Goal: Task Accomplishment & Management: Manage account settings

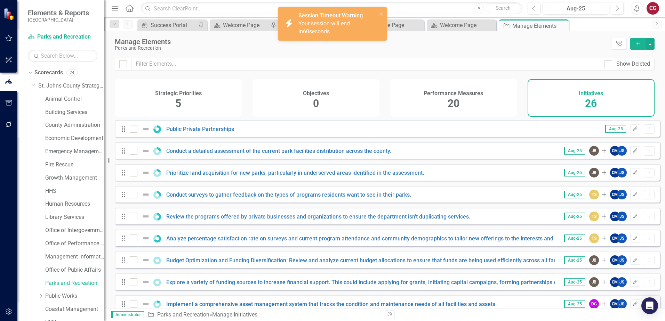
scroll to position [387, 0]
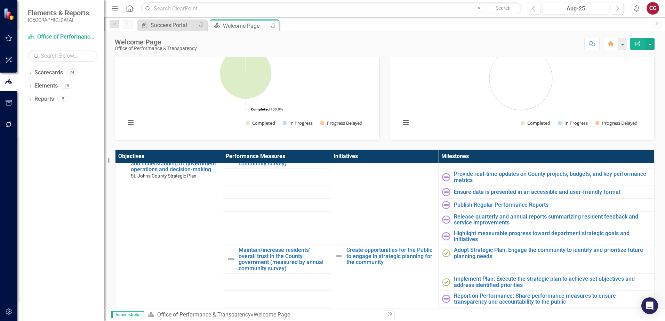
scroll to position [70, 0]
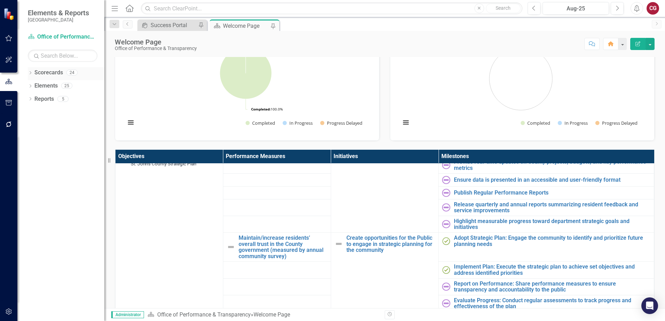
click at [30, 72] on icon "Dropdown" at bounding box center [30, 74] width 5 height 4
click at [38, 88] on div "Dropdown" at bounding box center [34, 86] width 7 height 6
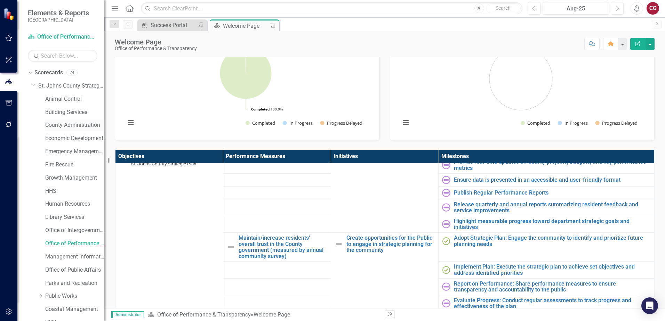
click at [67, 130] on div "County Administration" at bounding box center [74, 125] width 59 height 11
click at [67, 126] on link "County Administration" at bounding box center [74, 125] width 59 height 8
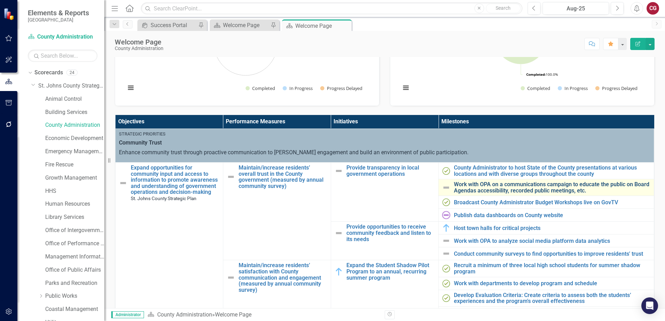
click at [479, 187] on link "Work with OPA on a communications campaign to educate the public on Board Agend…" at bounding box center [552, 188] width 197 height 12
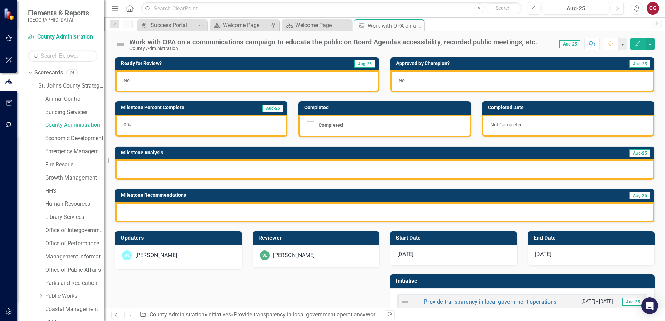
scroll to position [19, 0]
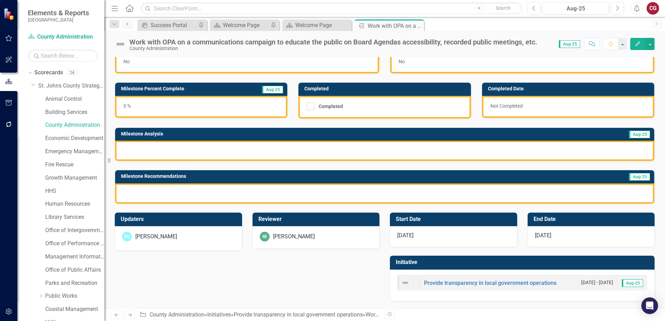
click at [126, 21] on link "Previous" at bounding box center [128, 24] width 10 height 8
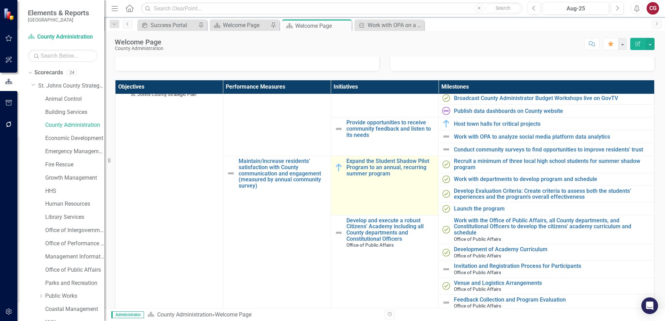
scroll to position [104, 0]
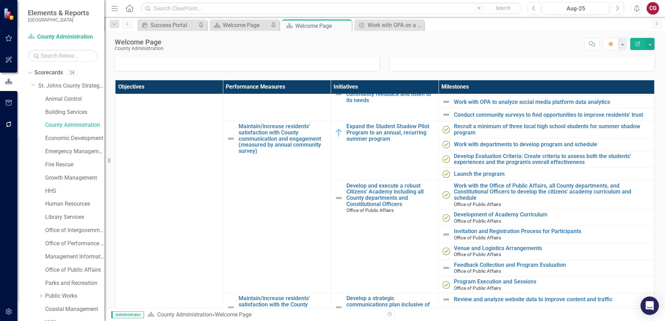
click at [644, 302] on div "Open Intercom Messenger" at bounding box center [650, 306] width 18 height 18
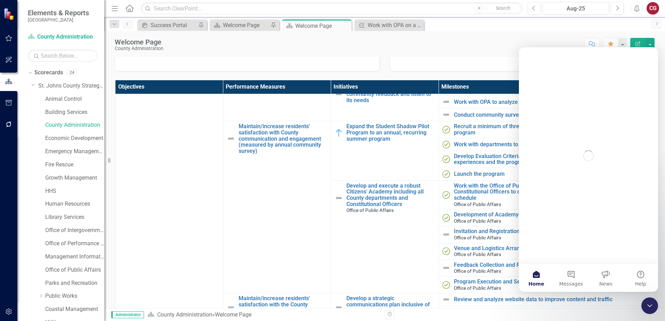
scroll to position [0, 0]
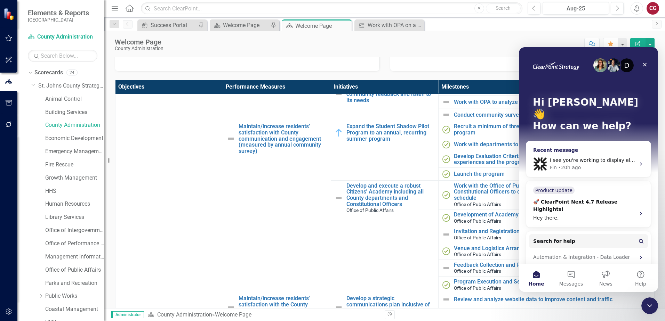
click at [587, 164] on div "Fin • 20h ago" at bounding box center [593, 167] width 86 height 7
click at [573, 282] on span "Messages" at bounding box center [571, 284] width 24 height 5
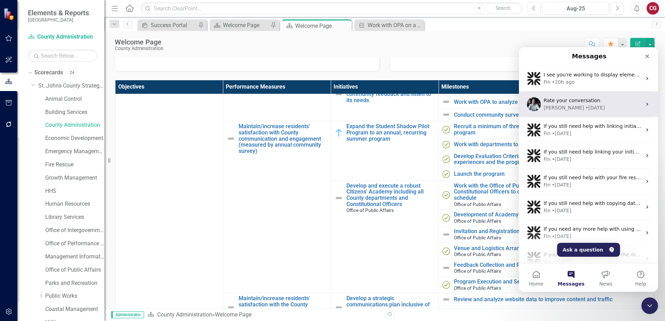
click at [585, 107] on div "• [DATE]" at bounding box center [594, 107] width 19 height 7
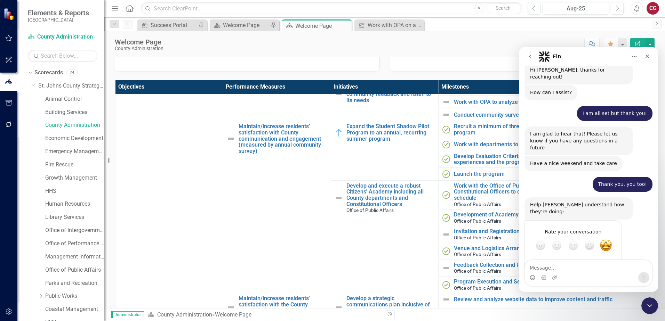
scroll to position [245, 0]
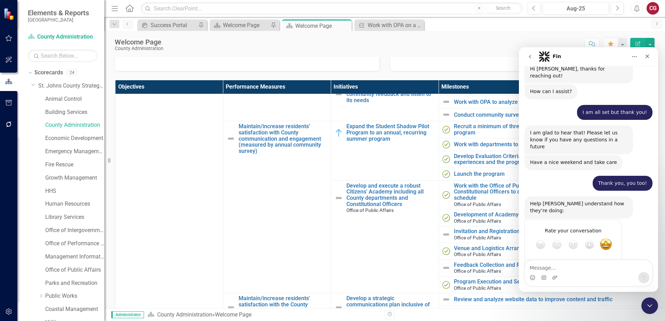
click at [557, 268] on textarea "Message…" at bounding box center [588, 267] width 127 height 12
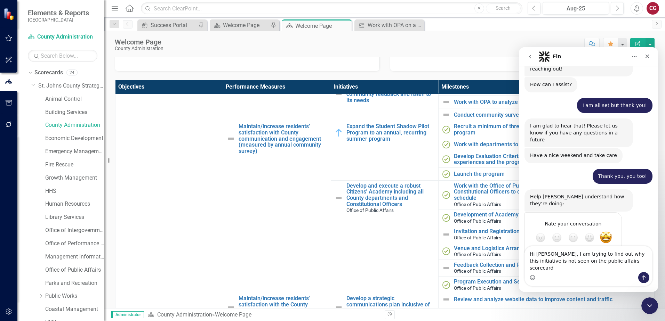
type textarea "Hi [PERSON_NAME], I am trying to find out why this initiative is not seen on th…"
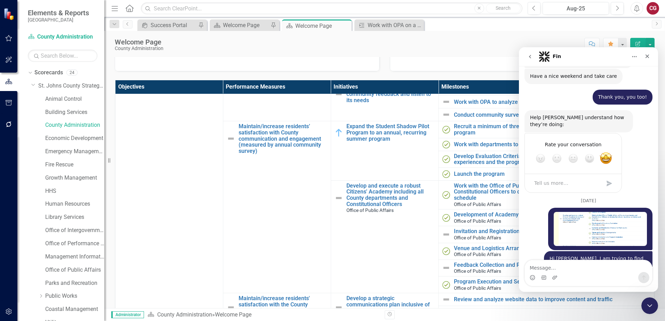
scroll to position [332, 0]
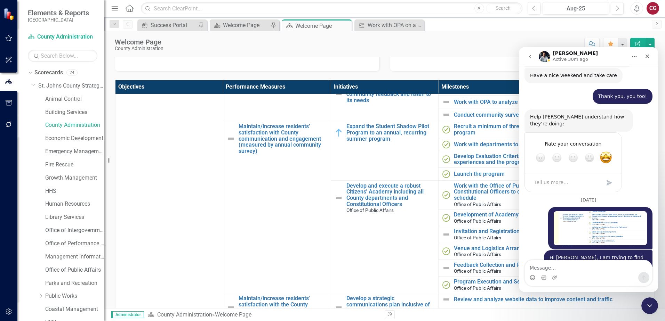
click at [479, 41] on div "Score: N/A Aug-25 Completed Comment Favorite Edit Report" at bounding box center [411, 44] width 488 height 12
click at [651, 306] on icon "Close Intercom Messenger" at bounding box center [649, 305] width 8 height 8
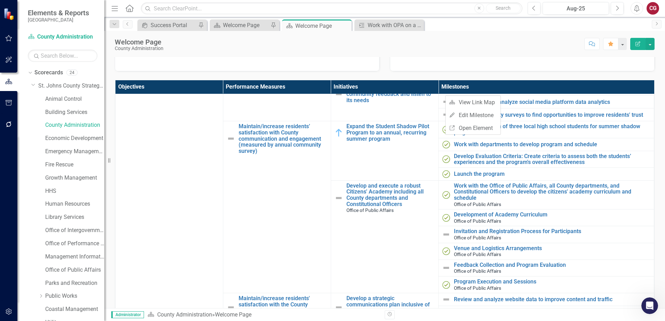
click at [478, 80] on th "Milestones" at bounding box center [547, 87] width 216 height 14
click at [7, 306] on button "button" at bounding box center [9, 312] width 16 height 15
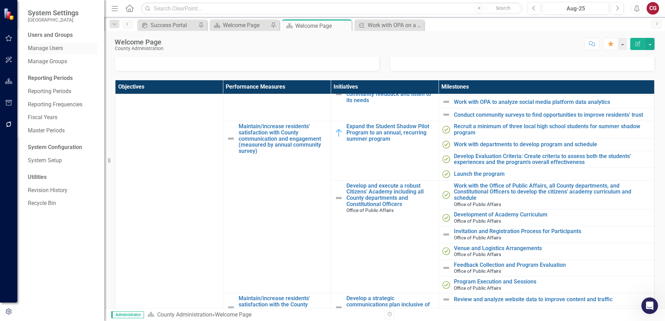
click at [65, 48] on link "Manage Users" at bounding box center [63, 49] width 70 height 8
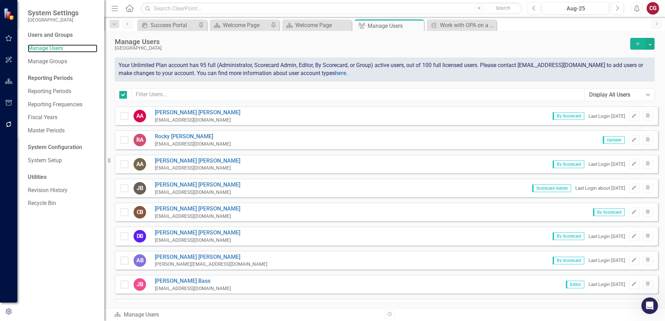
checkbox input "false"
click at [646, 44] on button "button" at bounding box center [650, 44] width 9 height 12
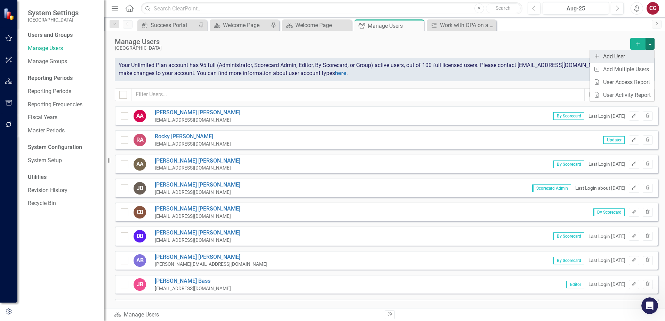
click at [621, 54] on link "icon.addUser Add User" at bounding box center [622, 56] width 64 height 13
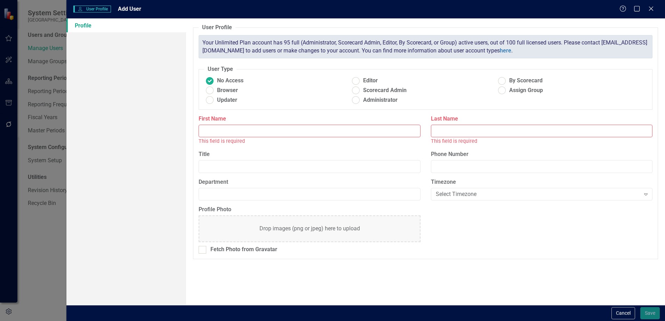
click at [216, 128] on input "First Name" at bounding box center [310, 131] width 222 height 13
click at [218, 134] on input "First Name" at bounding box center [310, 131] width 222 height 13
type input "[PERSON_NAME]"
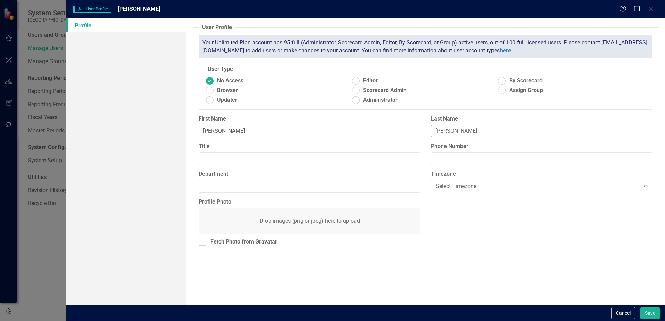
type input "[PERSON_NAME]"
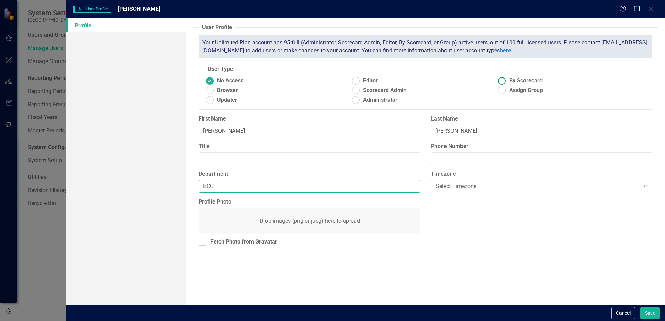
type input "BCC"
click at [510, 82] on span "By Scorecard" at bounding box center [525, 81] width 33 height 8
click at [508, 82] on input "By Scorecard" at bounding box center [502, 80] width 11 height 11
radio input "true"
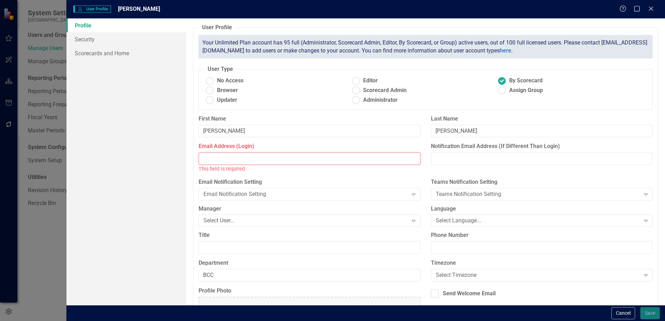
click at [270, 159] on input "Email Address (Login)" at bounding box center [310, 158] width 222 height 13
paste input "[EMAIL_ADDRESS][DOMAIN_NAME]"
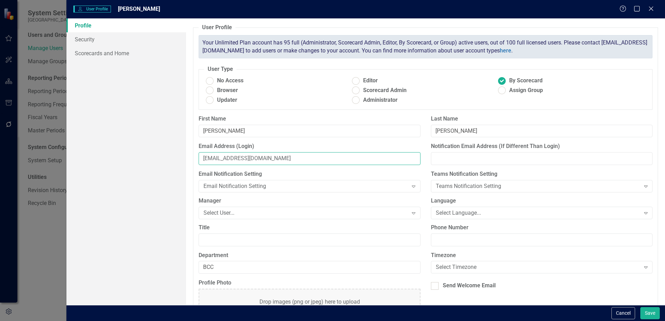
scroll to position [33, 0]
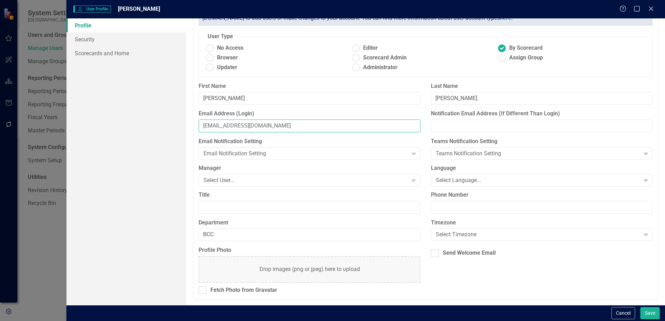
type input "[EMAIL_ADDRESS][DOMAIN_NAME]"
click at [169, 258] on div "Profile Security Scorecards and Home" at bounding box center [126, 161] width 120 height 287
click at [646, 313] on button "Save" at bounding box center [649, 313] width 19 height 12
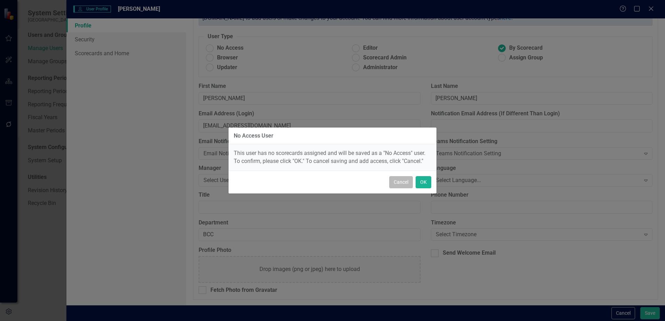
click at [402, 182] on button "Cancel" at bounding box center [401, 182] width 24 height 12
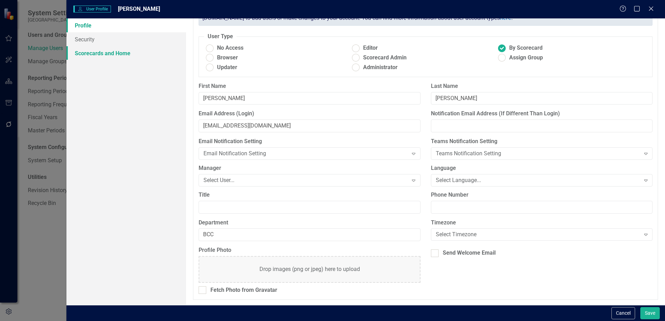
click at [97, 56] on link "Scorecards and Home" at bounding box center [126, 53] width 120 height 14
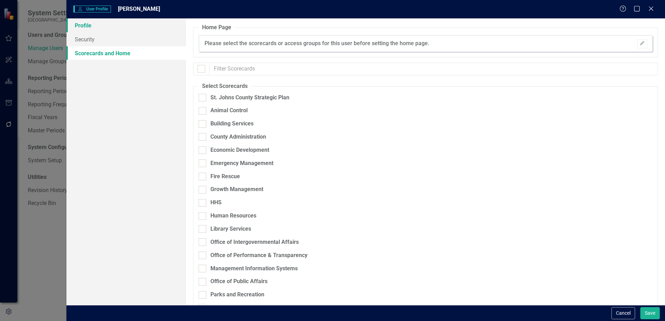
click at [102, 30] on link "Profile" at bounding box center [126, 25] width 120 height 14
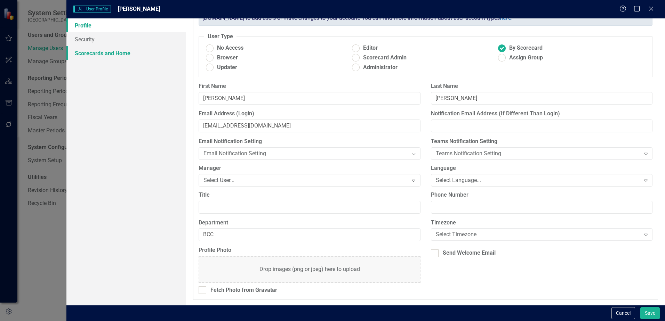
click at [100, 47] on link "Scorecards and Home" at bounding box center [126, 53] width 120 height 14
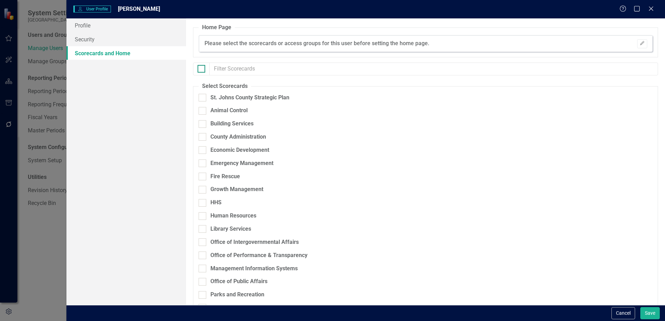
click at [202, 70] on div at bounding box center [202, 69] width 8 height 8
click at [202, 70] on input "checkbox" at bounding box center [200, 67] width 5 height 5
checkbox input "true"
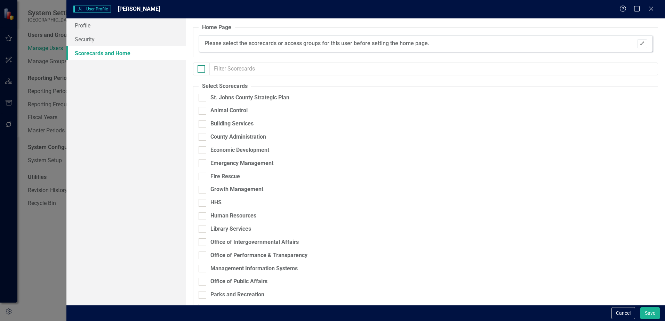
checkbox input "true"
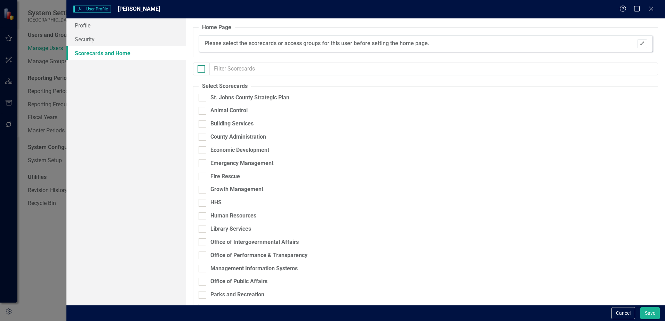
checkbox input "true"
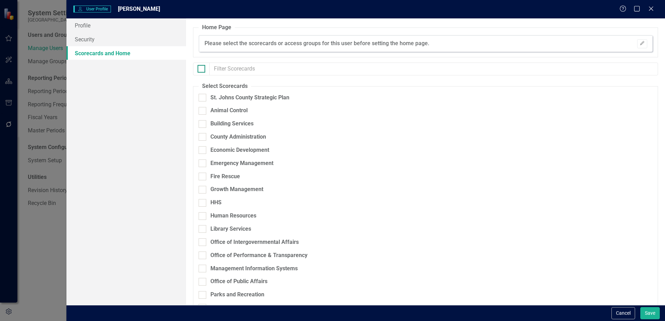
checkbox input "true"
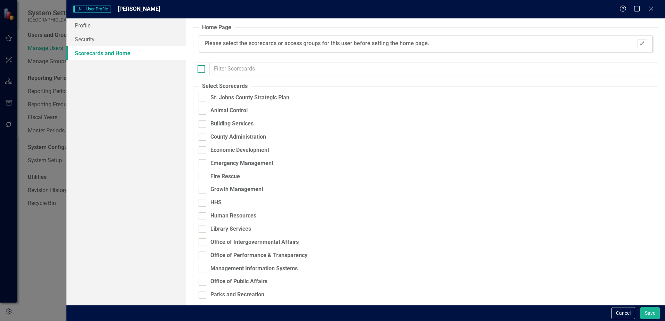
checkbox input "true"
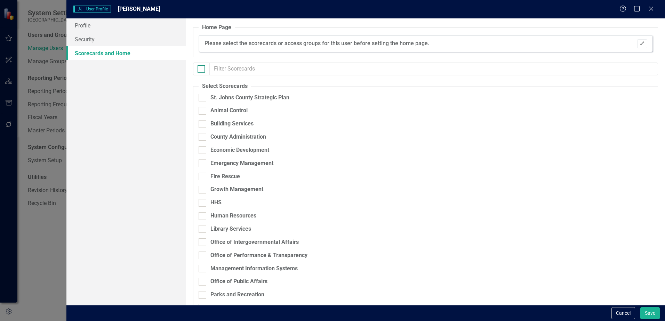
checkbox input "true"
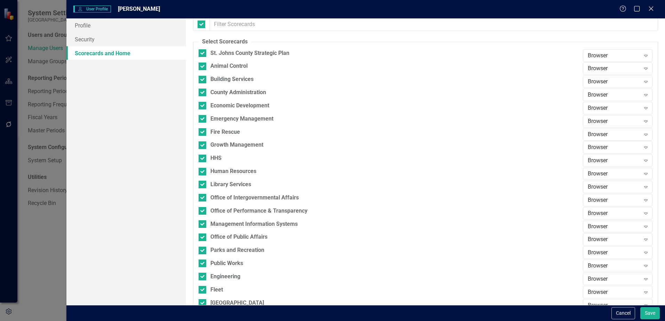
scroll to position [123, 0]
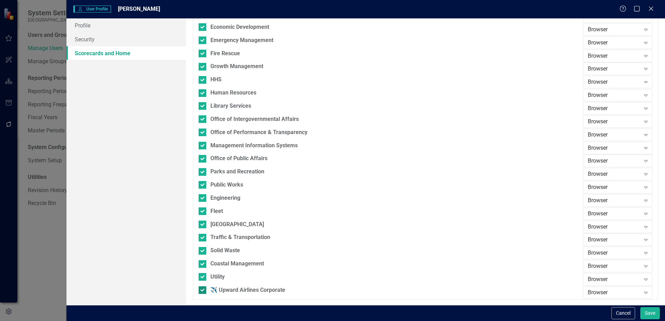
click at [200, 287] on div "✈️ Upward Airlines Corporate" at bounding box center [389, 291] width 381 height 8
click at [200, 287] on input "✈️ Upward Airlines Corporate" at bounding box center [201, 289] width 5 height 5
checkbox input "false"
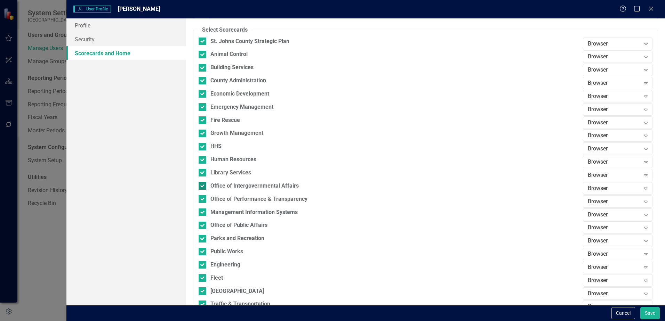
scroll to position [54, 0]
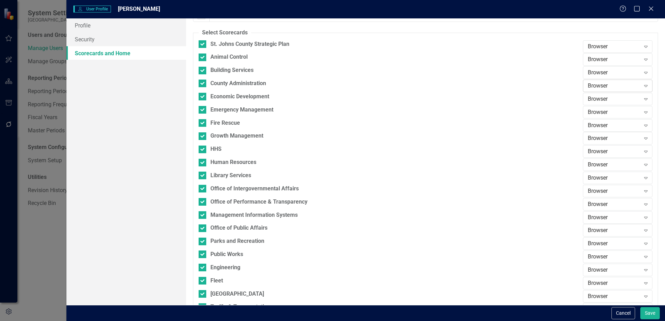
click at [611, 86] on div "Browser" at bounding box center [614, 86] width 53 height 8
click at [602, 108] on div "Updater" at bounding box center [614, 110] width 58 height 8
click at [652, 316] on button "Save" at bounding box center [649, 313] width 19 height 12
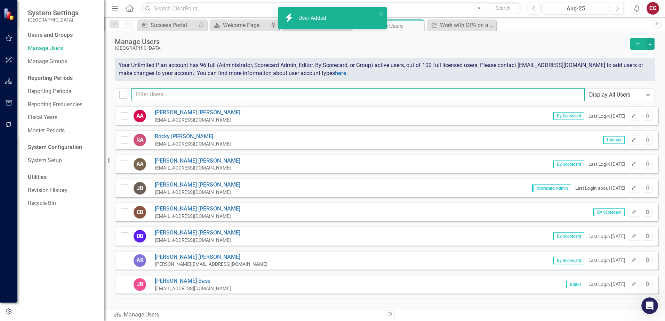
click at [195, 98] on input "text" at bounding box center [357, 94] width 453 height 13
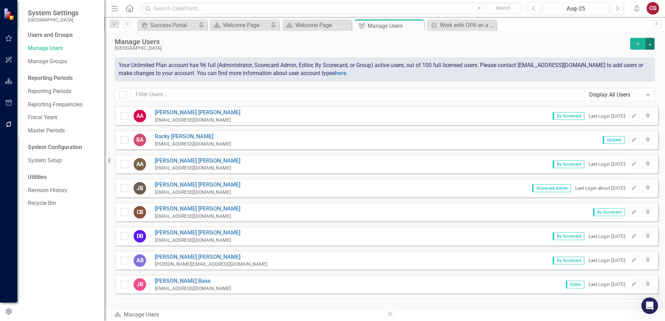
click at [652, 46] on button "button" at bounding box center [650, 44] width 9 height 12
click at [630, 57] on link "icon.addUser Add User" at bounding box center [622, 56] width 64 height 13
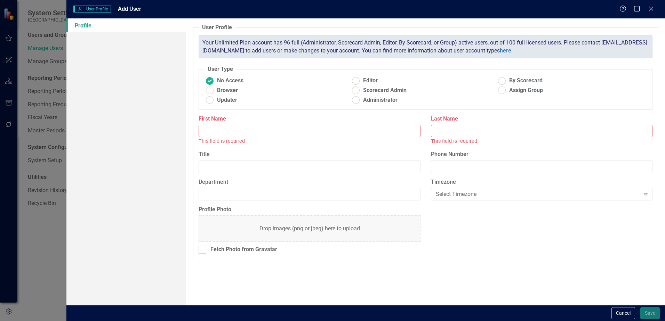
click at [241, 132] on input "First Name" at bounding box center [310, 131] width 222 height 13
type input "[PERSON_NAME]"
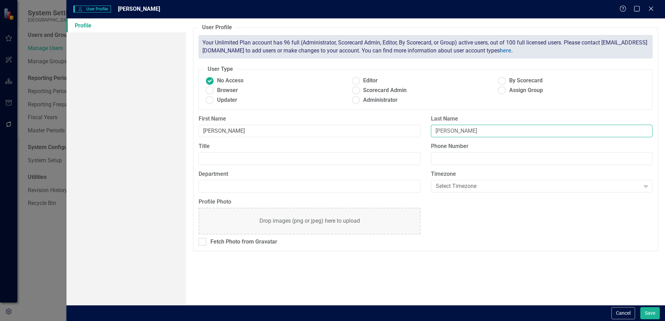
type input "[PERSON_NAME]"
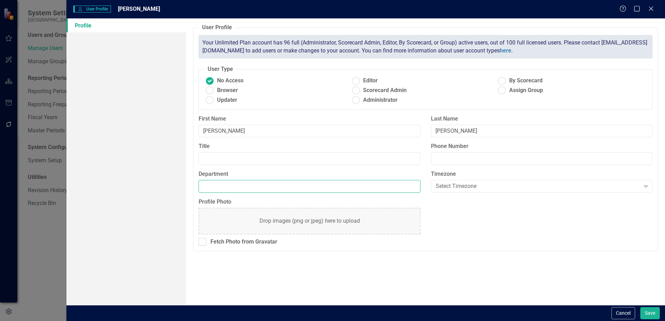
click at [229, 185] on input "Department" at bounding box center [310, 186] width 222 height 13
type input "BCC"
click at [501, 82] on ins at bounding box center [502, 80] width 11 height 11
click at [501, 82] on input "By Scorecard" at bounding box center [502, 80] width 11 height 11
radio input "true"
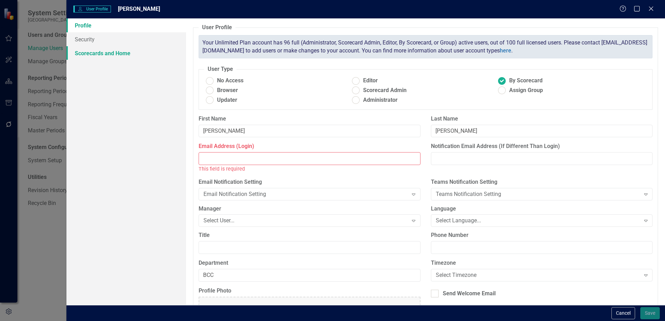
click at [90, 55] on link "Scorecards and Home" at bounding box center [126, 53] width 120 height 14
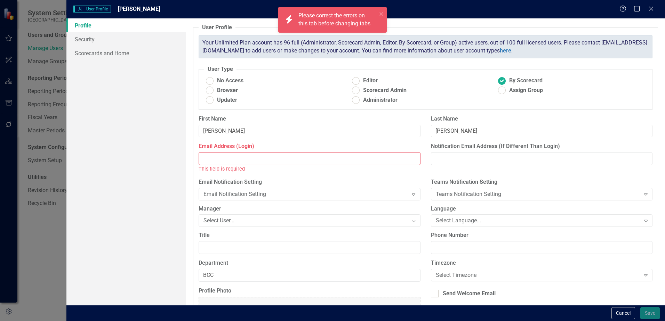
click at [252, 157] on input "Email Address (Login)" at bounding box center [310, 158] width 222 height 13
click at [266, 160] on input "Email Address (Login)" at bounding box center [310, 158] width 222 height 13
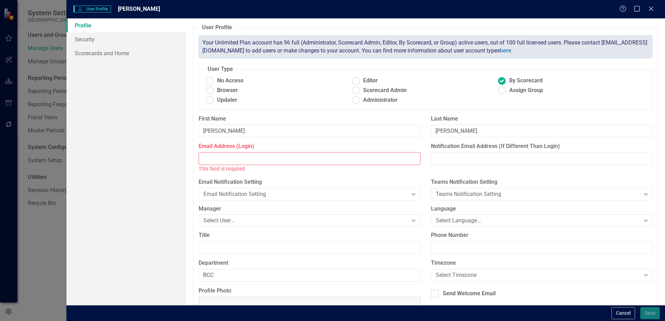
paste input "[EMAIL_ADDRESS][DOMAIN_NAME]"
type input "[EMAIL_ADDRESS][DOMAIN_NAME]"
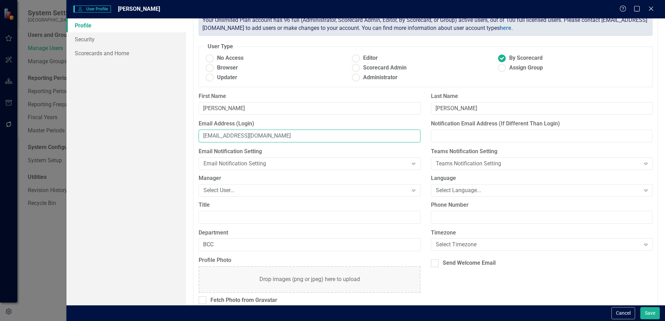
scroll to position [33, 0]
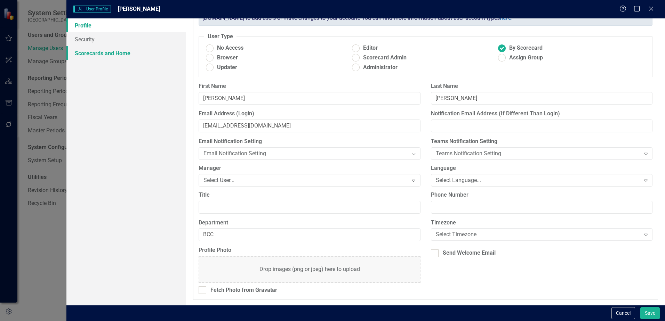
click at [93, 54] on link "Scorecards and Home" at bounding box center [126, 53] width 120 height 14
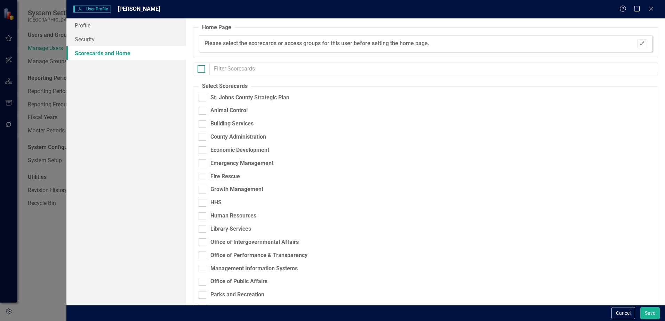
click at [199, 68] on input "checkbox" at bounding box center [200, 67] width 5 height 5
checkbox input "true"
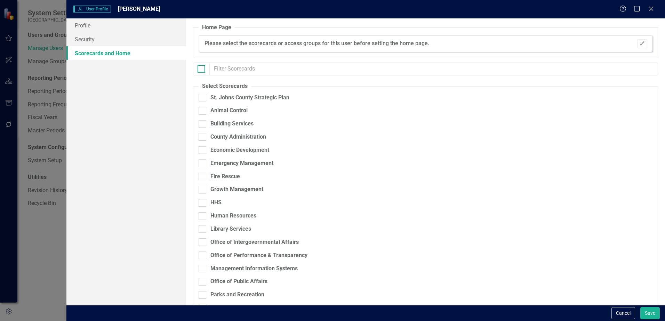
checkbox input "true"
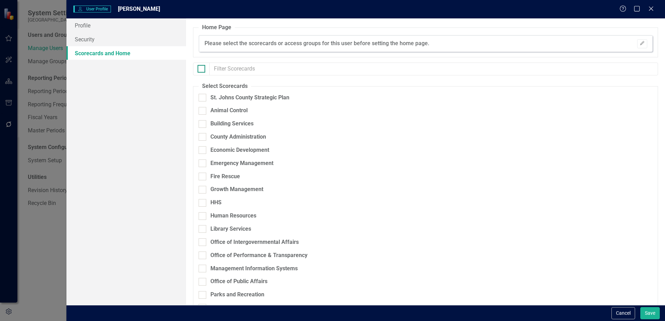
checkbox input "true"
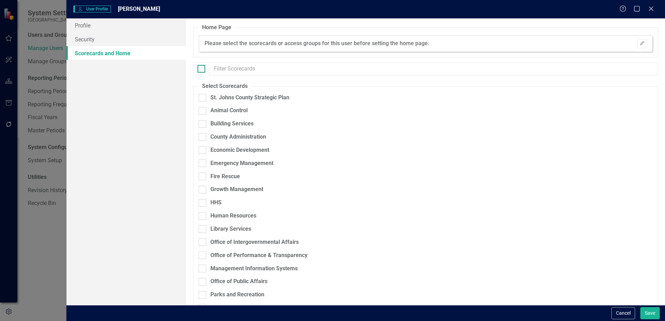
checkbox input "true"
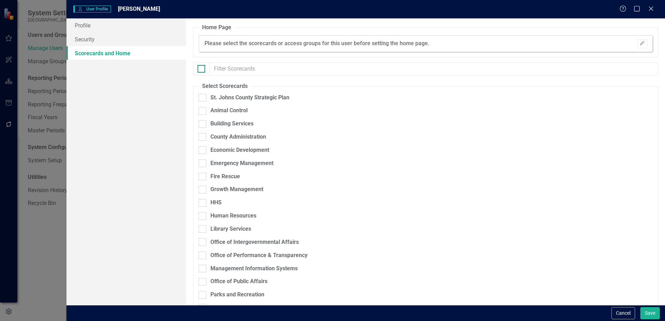
checkbox input "true"
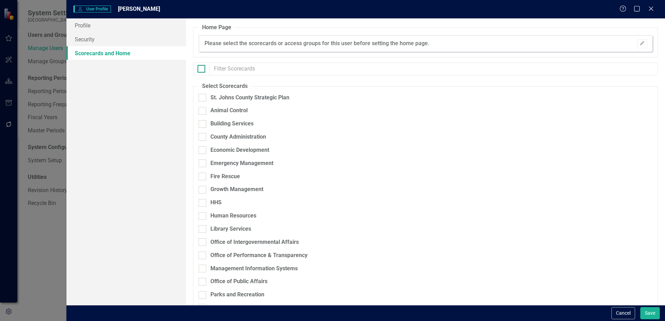
checkbox input "true"
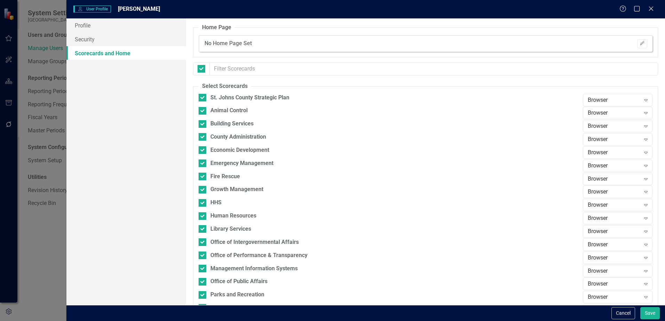
scroll to position [123, 0]
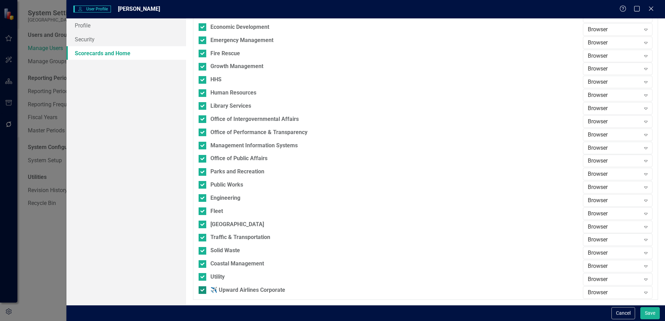
click at [203, 289] on input "✈️ Upward Airlines Corporate" at bounding box center [201, 289] width 5 height 5
checkbox input "false"
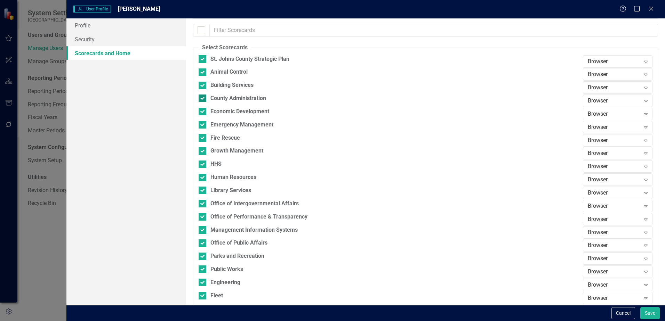
scroll to position [0, 0]
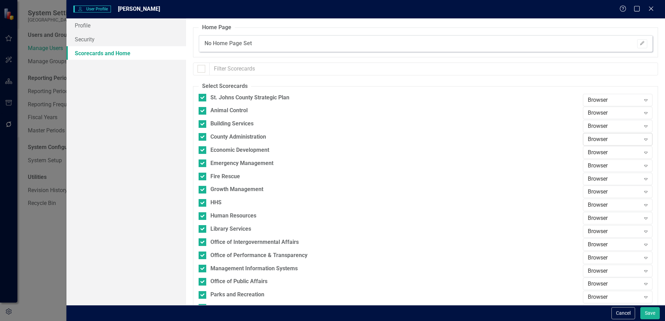
click at [591, 137] on div "Browser" at bounding box center [614, 140] width 53 height 8
click at [599, 162] on div "Updater" at bounding box center [614, 163] width 58 height 8
click at [646, 310] on button "Save" at bounding box center [649, 313] width 19 height 12
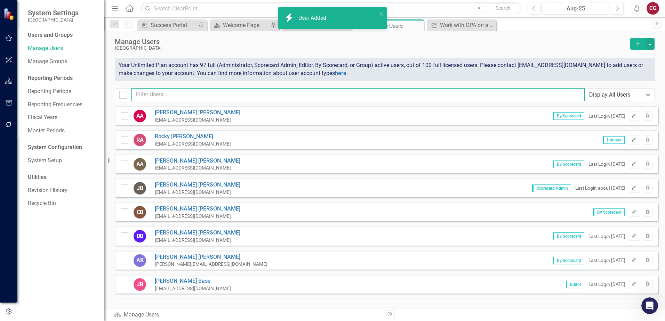
click at [176, 91] on input "text" at bounding box center [357, 94] width 453 height 13
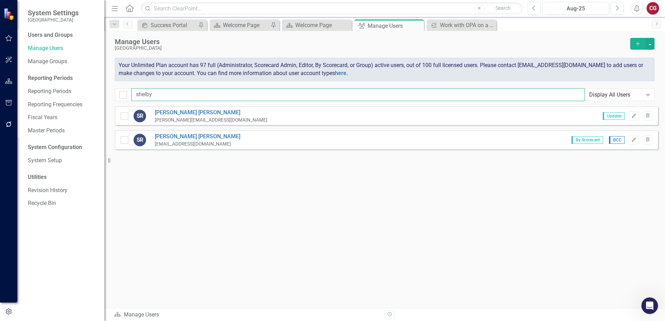
type input "shelby"
click at [654, 118] on div "SR Shelby Romero [EMAIL_ADDRESS][DOMAIN_NAME] Updater Edit Trash" at bounding box center [386, 115] width 543 height 19
click at [648, 116] on icon "button" at bounding box center [648, 115] width 4 height 4
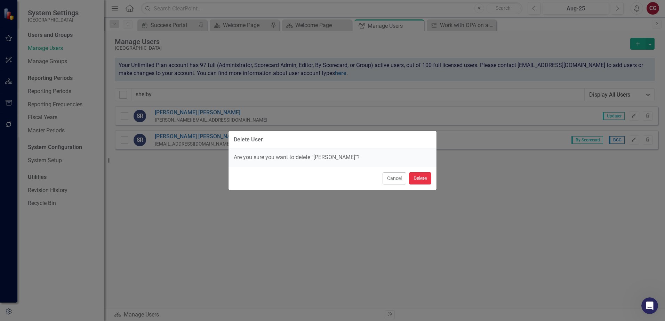
click at [425, 182] on button "Delete" at bounding box center [420, 179] width 22 height 12
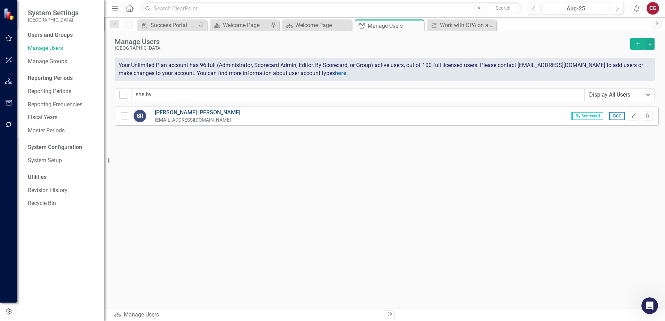
click at [186, 112] on link "[PERSON_NAME]" at bounding box center [198, 113] width 86 height 8
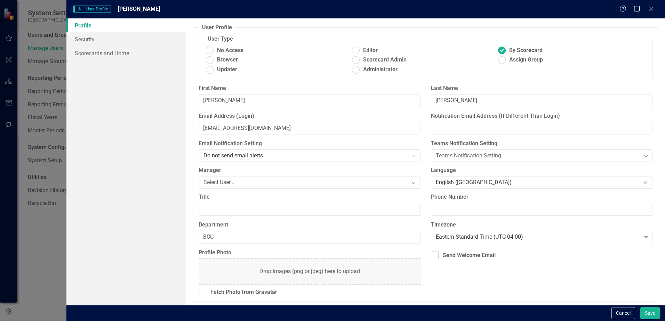
scroll to position [2, 0]
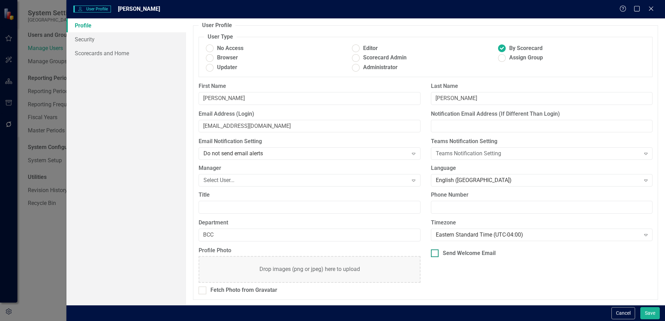
click at [434, 253] on div at bounding box center [435, 254] width 8 height 8
click at [434, 253] on input "Send Welcome Email" at bounding box center [433, 252] width 5 height 5
checkbox input "true"
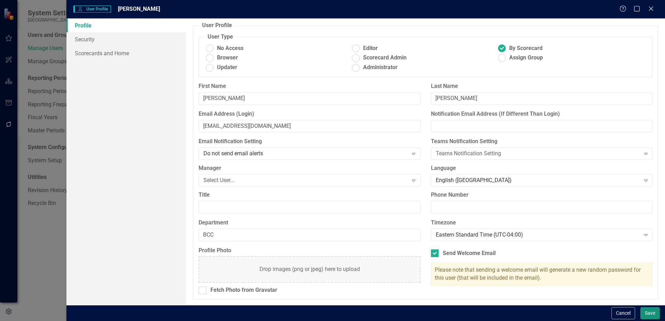
click at [648, 314] on button "Save" at bounding box center [649, 313] width 19 height 12
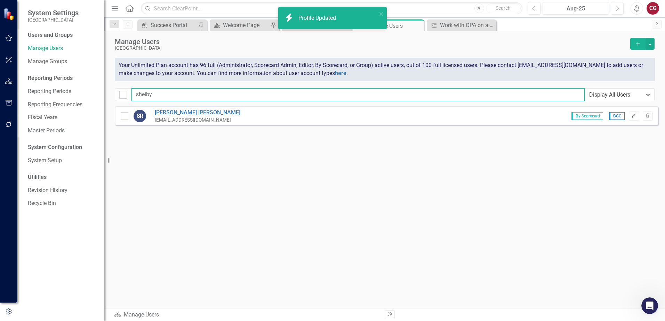
drag, startPoint x: 232, startPoint y: 98, endPoint x: 110, endPoint y: 85, distance: 123.4
click at [112, 88] on div "Manage Users [GEOGRAPHIC_DATA] Add Your Unlimited Plan account has 96 full (Adm…" at bounding box center [384, 68] width 561 height 75
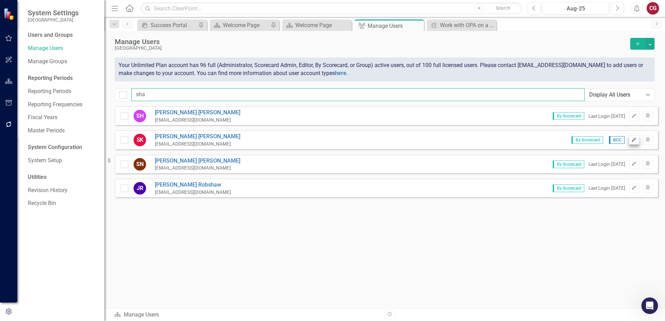
type input "sha"
click at [636, 142] on button "Edit" at bounding box center [634, 140] width 10 height 9
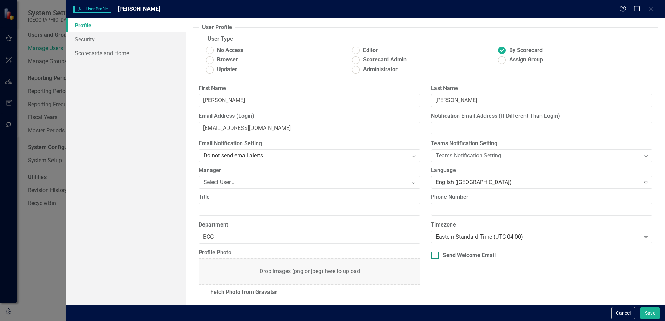
click at [445, 257] on div "Send Welcome Email" at bounding box center [469, 256] width 53 height 8
click at [436, 256] on input "Send Welcome Email" at bounding box center [433, 254] width 5 height 5
checkbox input "true"
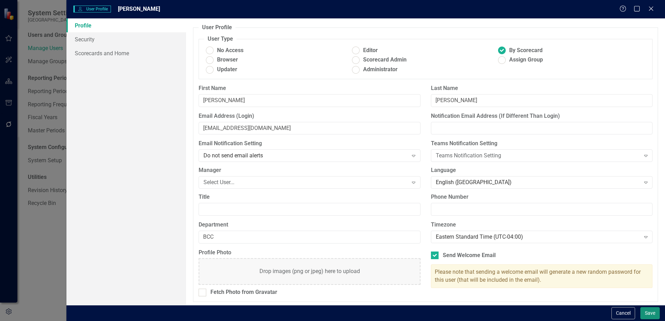
click at [654, 314] on button "Save" at bounding box center [649, 313] width 19 height 12
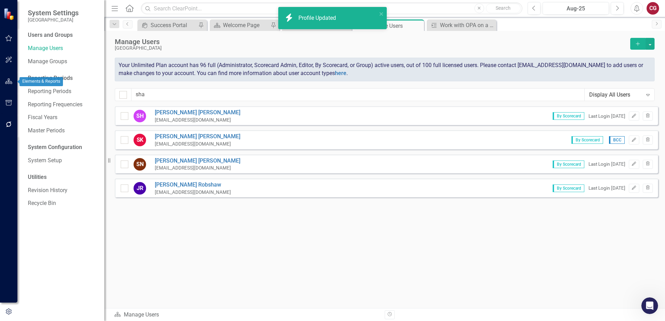
click at [9, 80] on icon "button" at bounding box center [8, 82] width 7 height 6
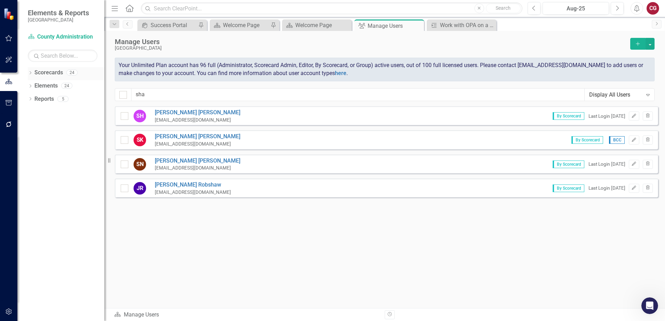
click at [29, 73] on icon "Dropdown" at bounding box center [30, 74] width 5 height 4
click at [33, 86] on icon "Dropdown" at bounding box center [33, 85] width 5 height 4
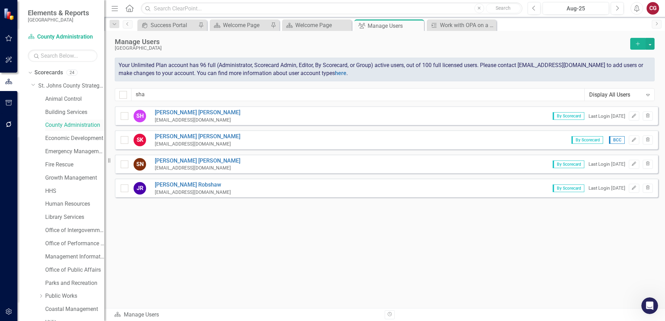
click at [70, 126] on link "County Administration" at bounding box center [74, 125] width 59 height 8
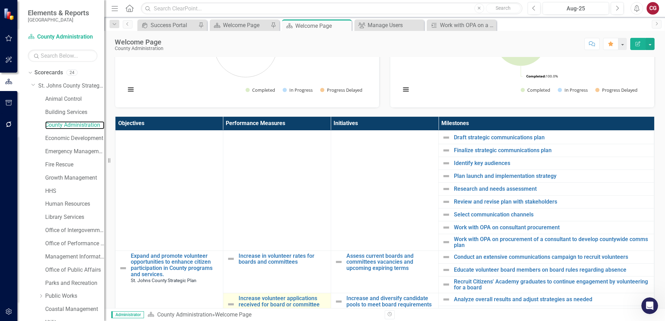
scroll to position [243, 0]
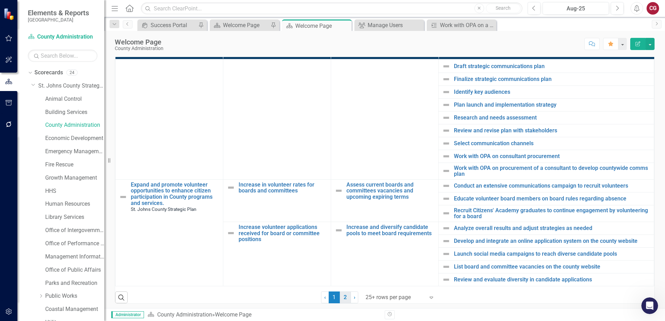
click at [342, 298] on link "2" at bounding box center [345, 298] width 11 height 12
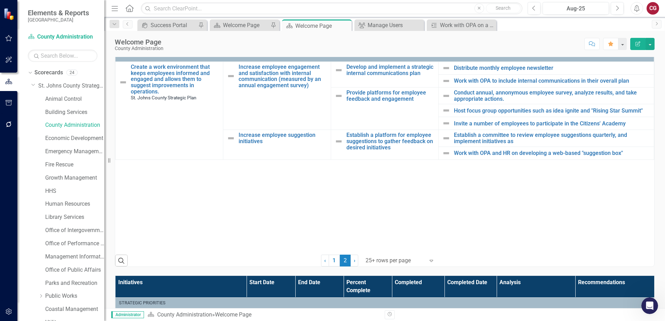
scroll to position [278, 0]
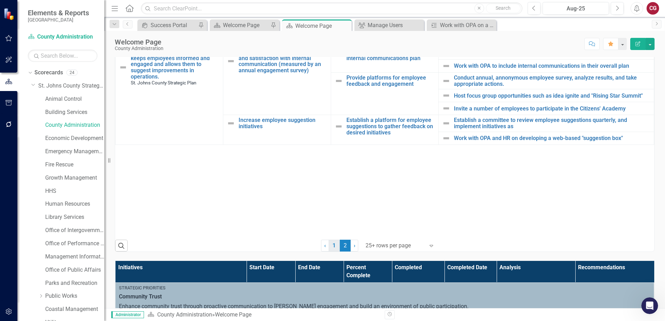
click at [331, 245] on link "1" at bounding box center [334, 246] width 11 height 12
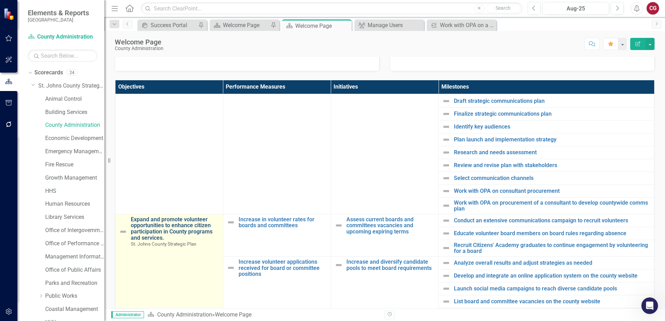
scroll to position [243, 0]
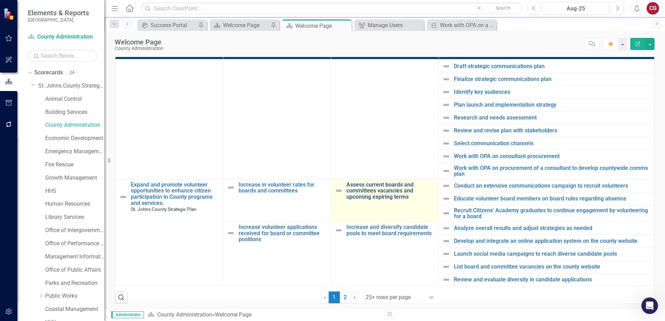
click at [379, 182] on link "Assess current boards and committees vacancies and upcoming expiring terms" at bounding box center [390, 191] width 89 height 18
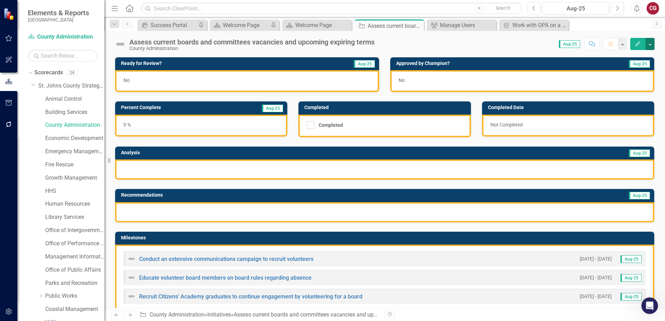
click at [648, 44] on button "button" at bounding box center [650, 44] width 9 height 12
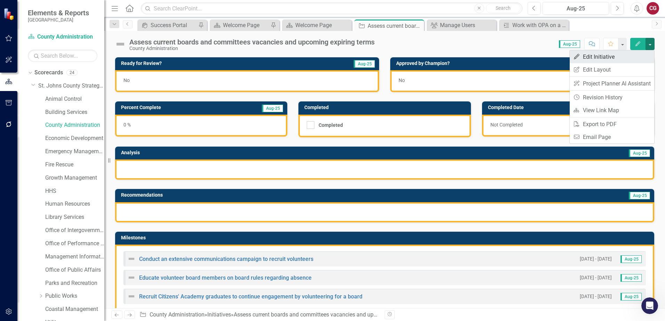
click at [580, 59] on link "Edit Edit Initiative" at bounding box center [612, 56] width 85 height 13
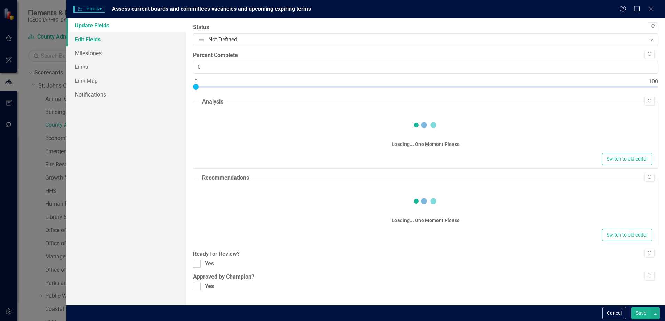
click at [96, 45] on link "Edit Fields" at bounding box center [126, 39] width 120 height 14
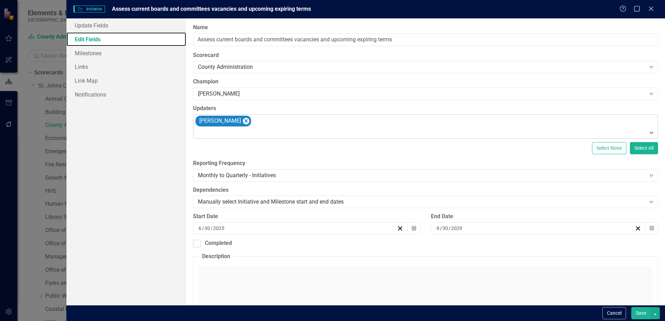
click at [247, 122] on icon "Remove Savannah Evans" at bounding box center [246, 121] width 7 height 9
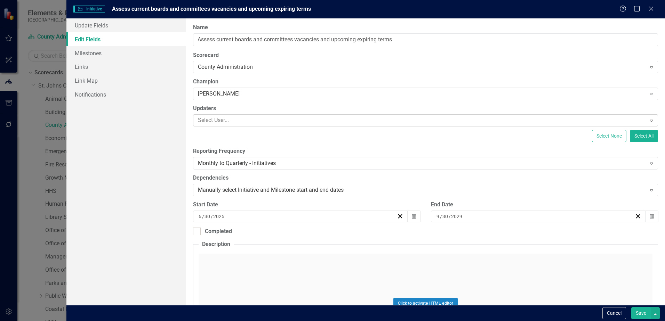
click at [235, 122] on div at bounding box center [420, 120] width 450 height 9
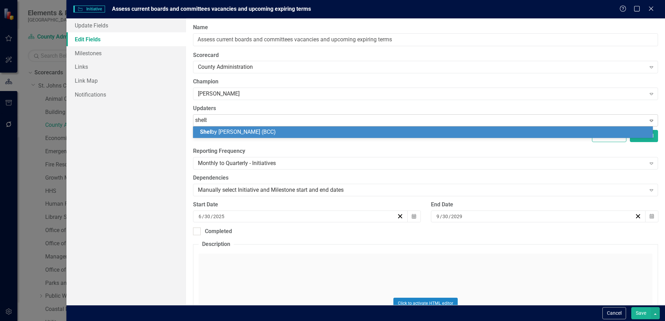
type input "shelby"
click at [235, 135] on span "[PERSON_NAME] (BCC)" at bounding box center [249, 132] width 99 height 7
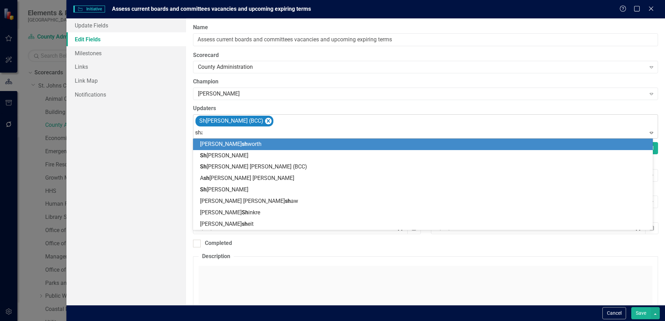
type input "shay"
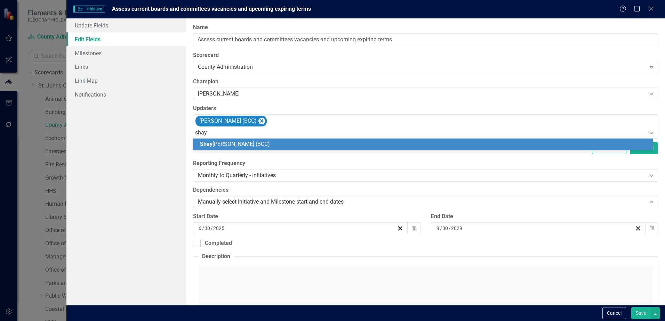
click at [239, 147] on span "Shay [PERSON_NAME] (BCC)" at bounding box center [235, 144] width 70 height 7
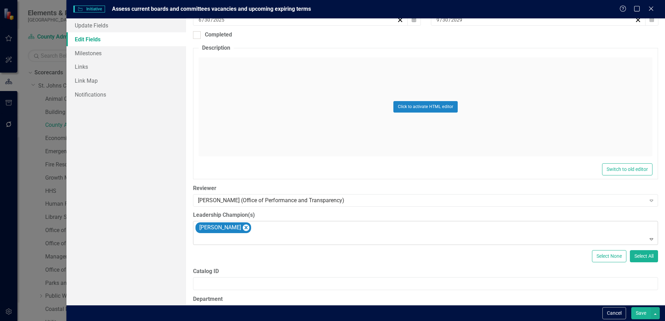
scroll to position [232, 0]
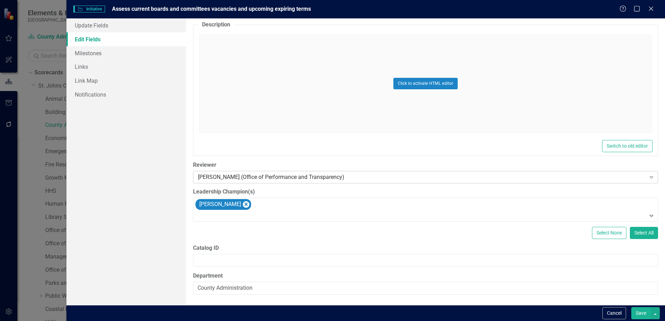
click at [278, 176] on div "[PERSON_NAME] (Office of Performance and Transparency)" at bounding box center [422, 177] width 448 height 8
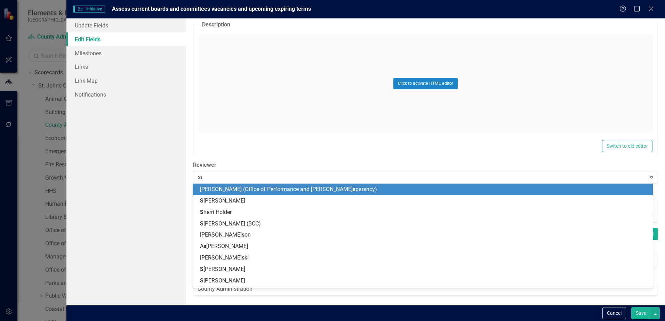
scroll to position [0, 0]
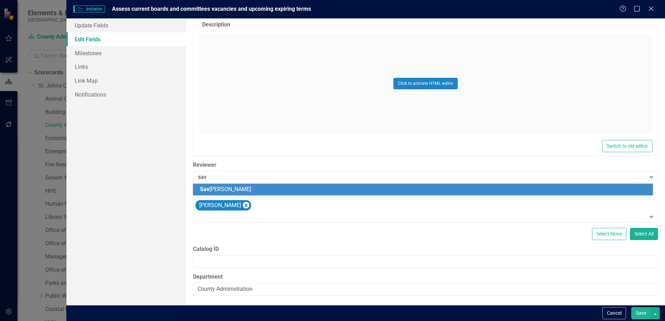
type input "sava"
click at [270, 190] on div "[PERSON_NAME] [PERSON_NAME]" at bounding box center [424, 190] width 449 height 8
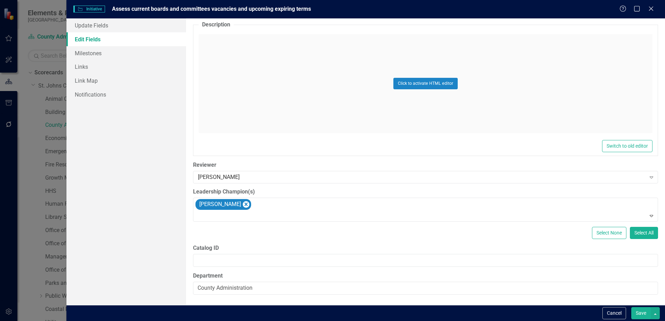
click at [644, 313] on button "Save" at bounding box center [640, 313] width 19 height 12
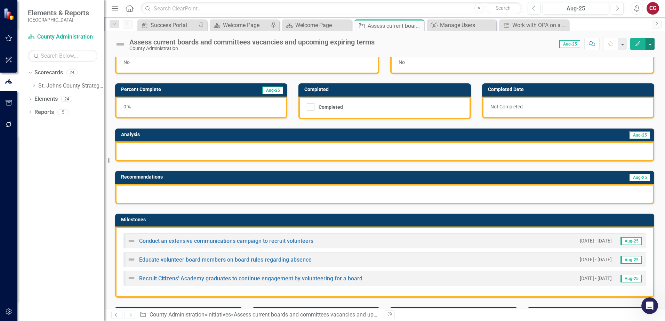
scroll to position [35, 0]
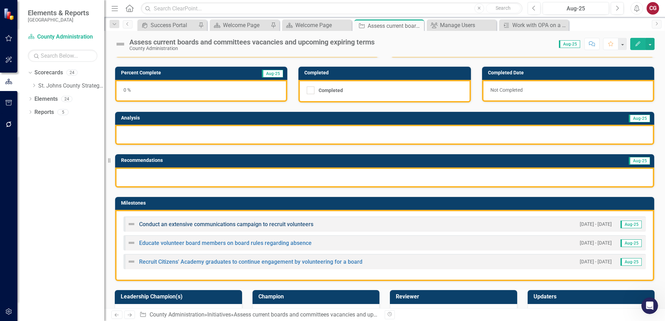
click at [262, 225] on link "Conduct an extensive communications campaign to recruit volunteers" at bounding box center [226, 224] width 174 height 7
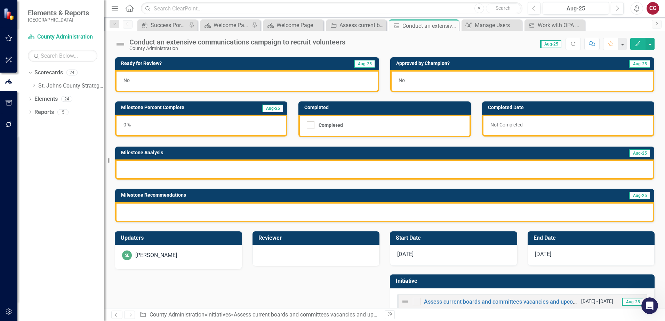
click at [205, 261] on div "SE [PERSON_NAME]" at bounding box center [178, 257] width 127 height 24
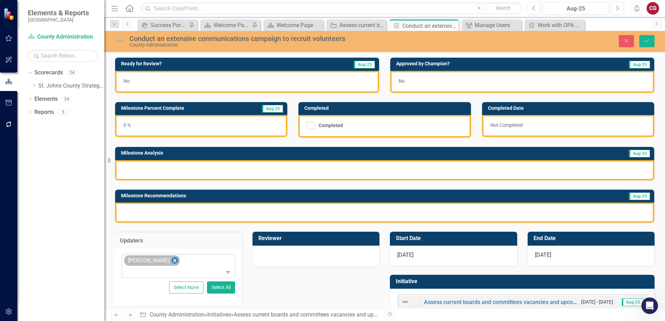
click at [173, 262] on icon "Remove Savannah Evans" at bounding box center [174, 260] width 3 height 3
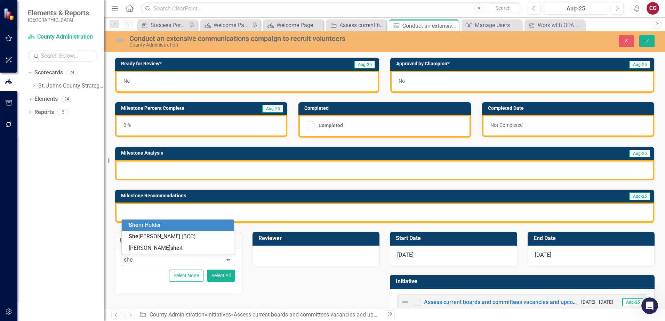
type input "shel"
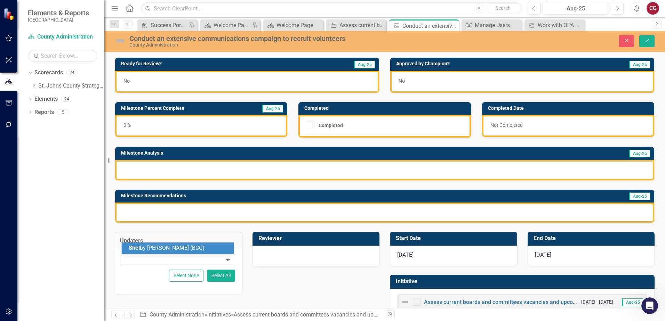
click at [170, 254] on div "Expand" at bounding box center [178, 260] width 113 height 12
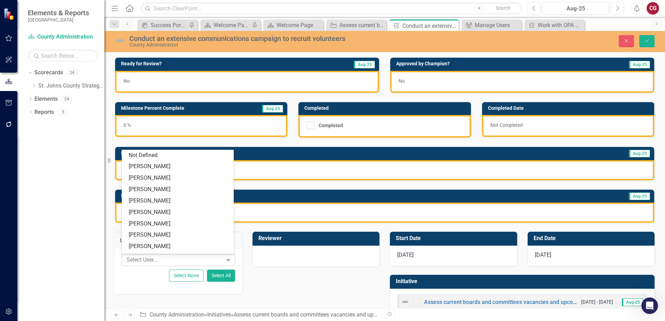
click at [168, 259] on div at bounding box center [173, 260] width 99 height 9
type input "a"
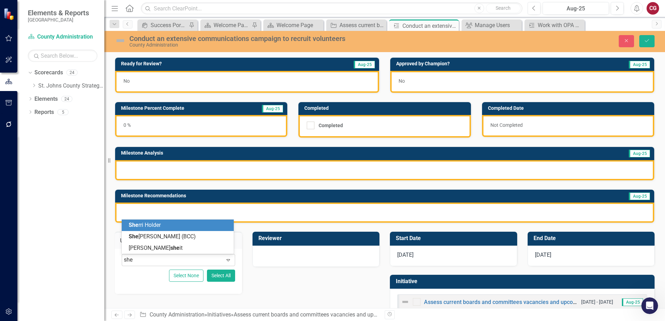
type input "shel"
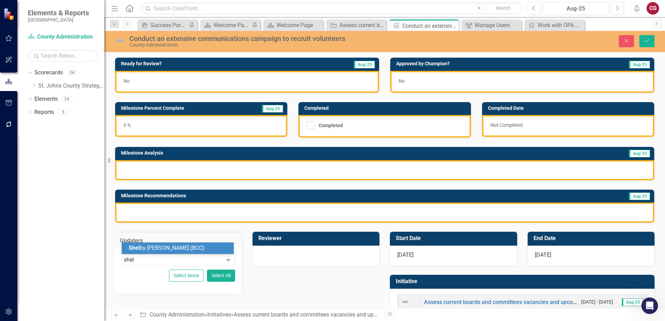
click at [170, 249] on span "Shel by [PERSON_NAME] (BCC)" at bounding box center [167, 248] width 76 height 7
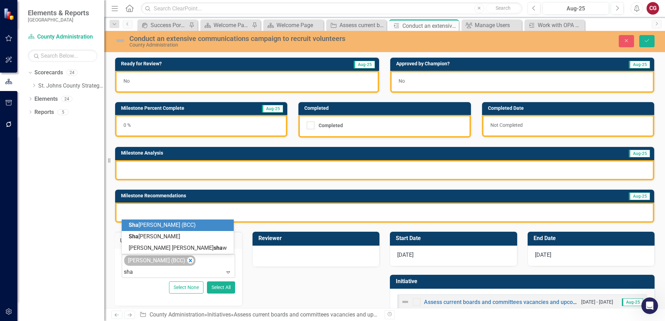
type input "shay"
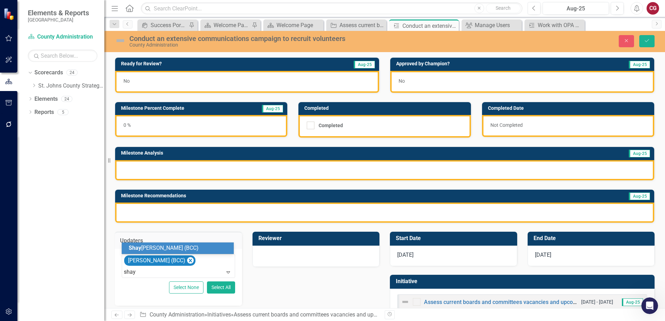
click at [155, 245] on span "Shay [PERSON_NAME] (BCC)" at bounding box center [164, 248] width 70 height 7
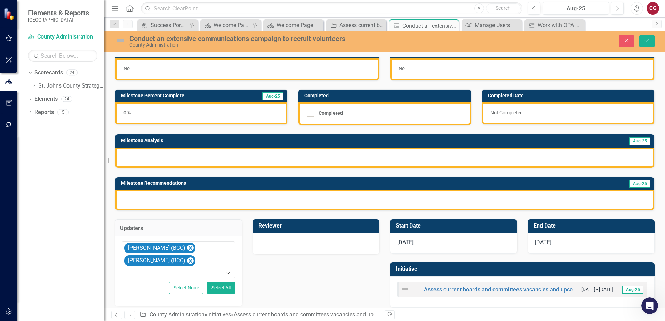
scroll to position [19, 0]
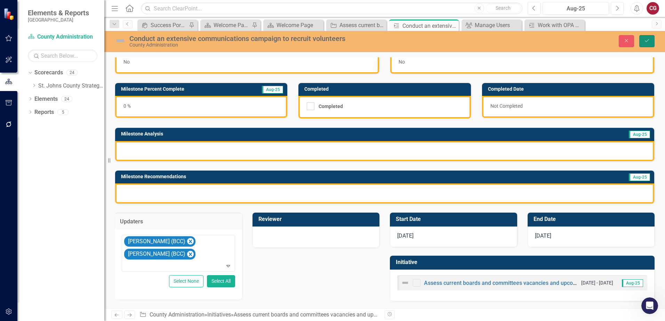
click at [648, 40] on icon "Save" at bounding box center [647, 40] width 6 height 5
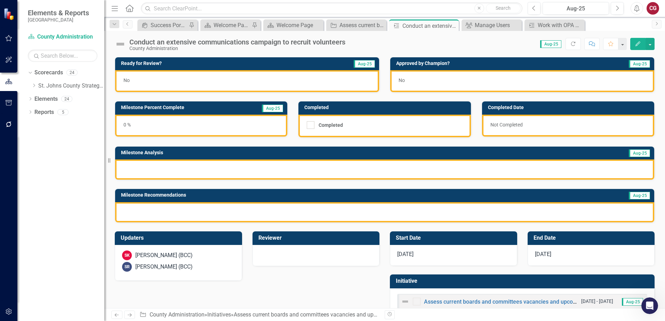
scroll to position [19, 0]
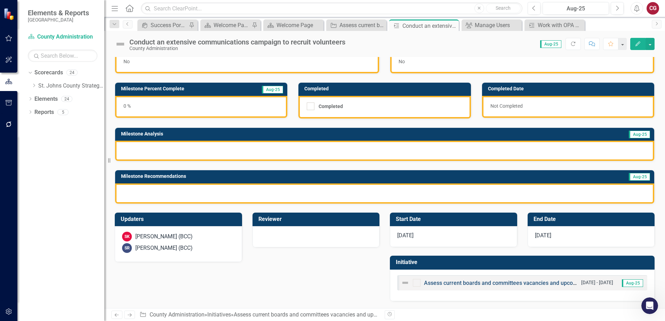
click at [461, 282] on link "Assess current boards and committees vacancies and upcoming expiring terms" at bounding box center [523, 283] width 199 height 7
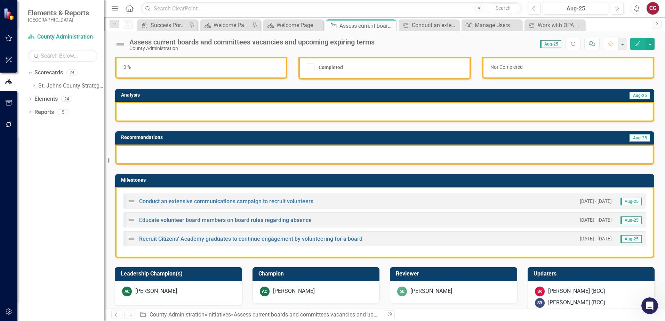
scroll to position [70, 0]
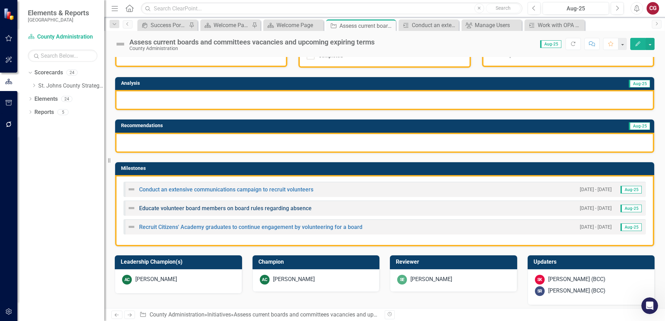
click at [181, 210] on link "Educate volunteer board members on board rules regarding absence" at bounding box center [225, 208] width 173 height 7
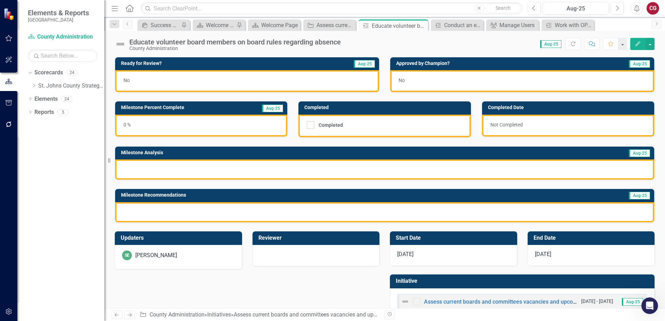
click at [170, 260] on div "SE [PERSON_NAME]" at bounding box center [178, 256] width 113 height 10
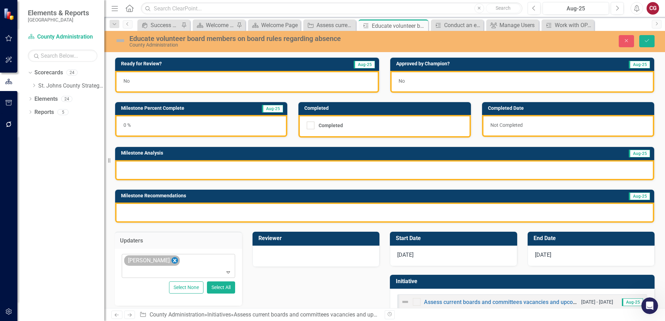
click at [173, 262] on icon "Remove Savannah Evans" at bounding box center [174, 260] width 3 height 3
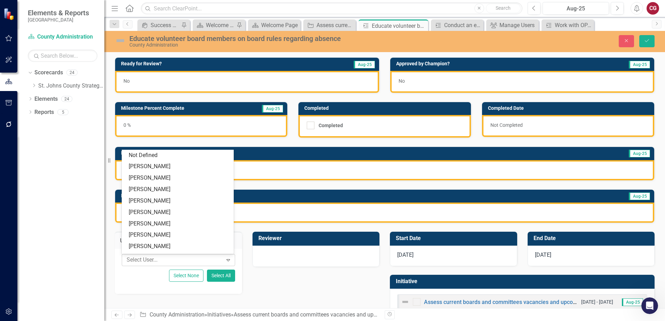
click at [150, 263] on div at bounding box center [173, 260] width 99 height 9
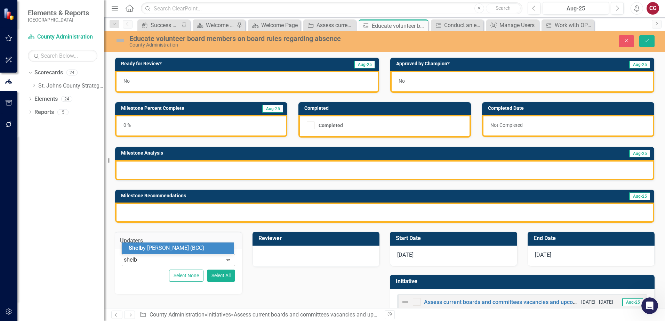
type input "shelby"
click at [154, 253] on div "[PERSON_NAME] (BCC)" at bounding box center [178, 248] width 112 height 11
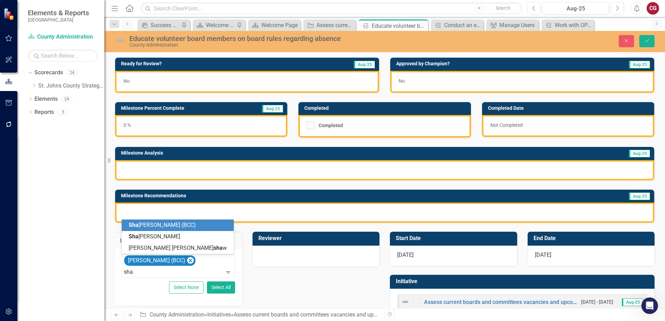
type input "shay"
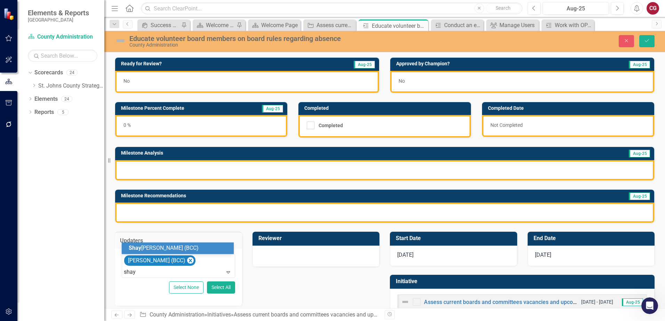
click at [213, 250] on div "Shay [PERSON_NAME] (BCC)" at bounding box center [179, 249] width 101 height 8
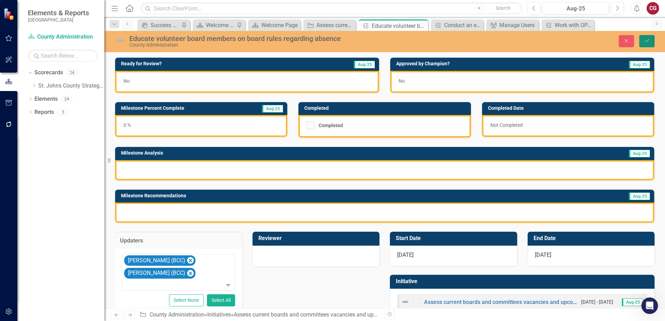
click at [653, 42] on button "Save" at bounding box center [646, 41] width 15 height 12
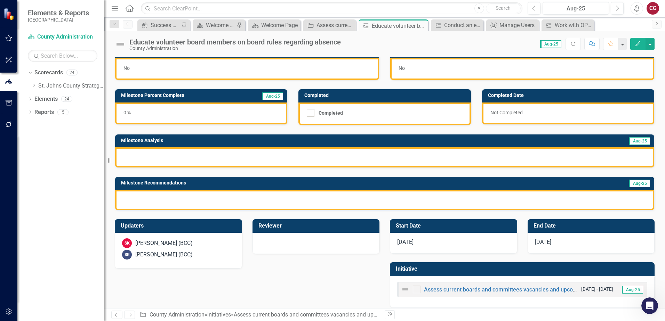
scroll to position [19, 0]
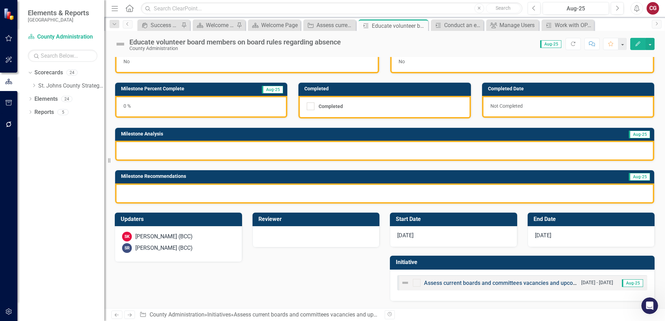
click at [460, 283] on link "Assess current boards and committees vacancies and upcoming expiring terms" at bounding box center [523, 283] width 199 height 7
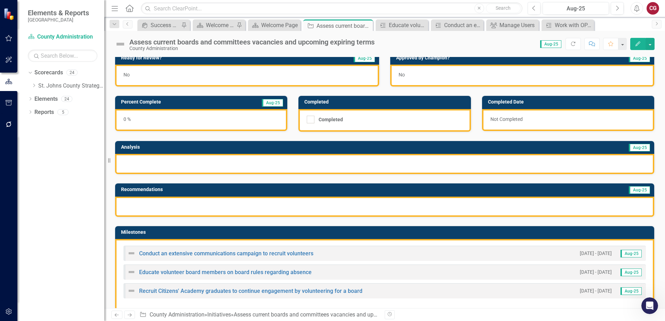
scroll to position [70, 0]
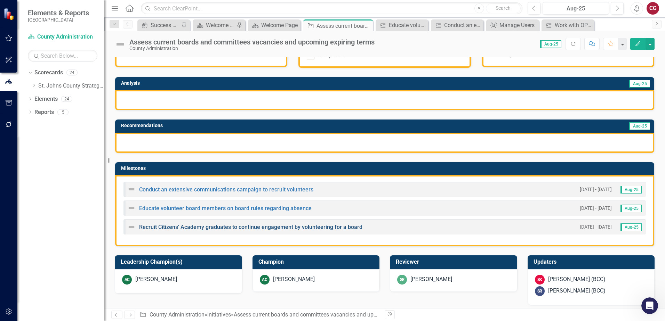
click at [191, 228] on link "Recruit Citizens' Academy graduates to continue engagement by volunteering for …" at bounding box center [250, 227] width 223 height 7
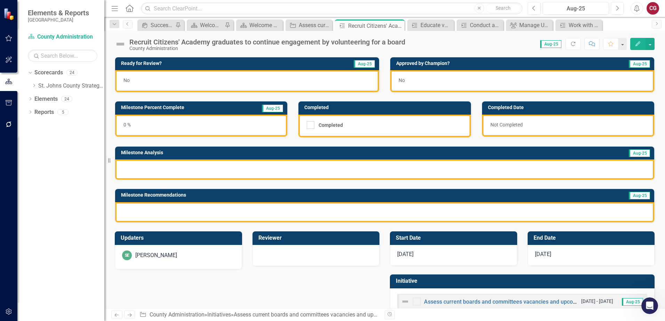
click at [170, 261] on div "SE [PERSON_NAME]" at bounding box center [178, 256] width 113 height 10
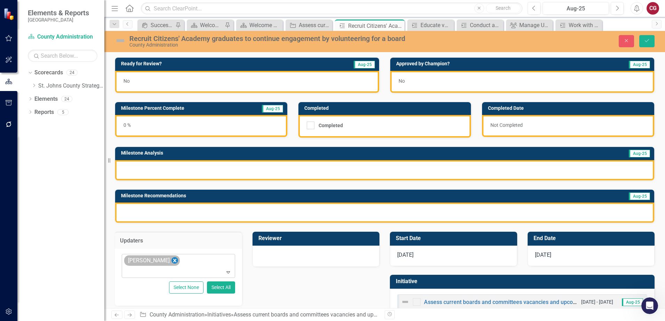
click at [174, 264] on icon "Remove Savannah Evans" at bounding box center [174, 261] width 7 height 9
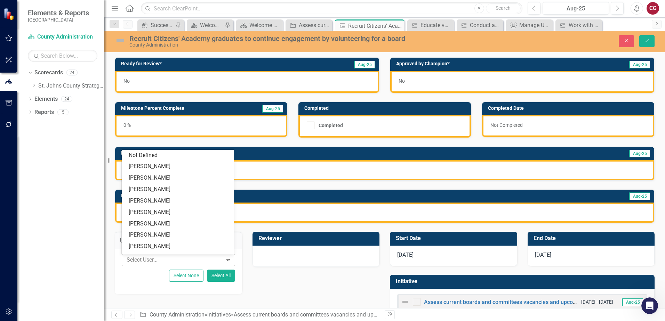
click at [175, 258] on div at bounding box center [173, 260] width 99 height 9
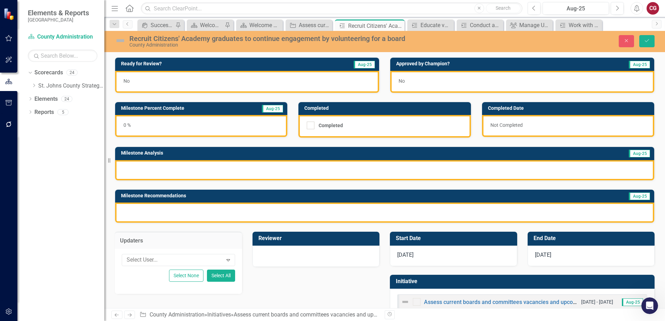
click at [111, 256] on div "Updaters Select User... Expand Select None Select All" at bounding box center [179, 258] width 138 height 71
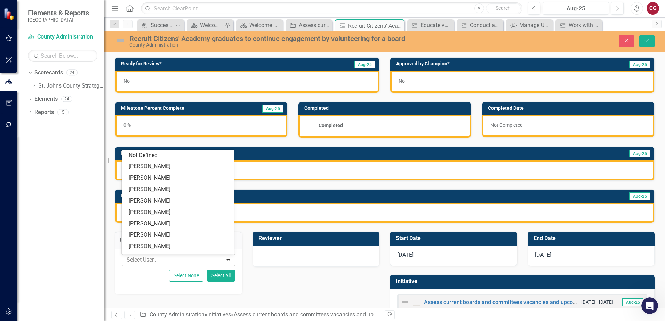
click at [143, 259] on div at bounding box center [173, 260] width 99 height 9
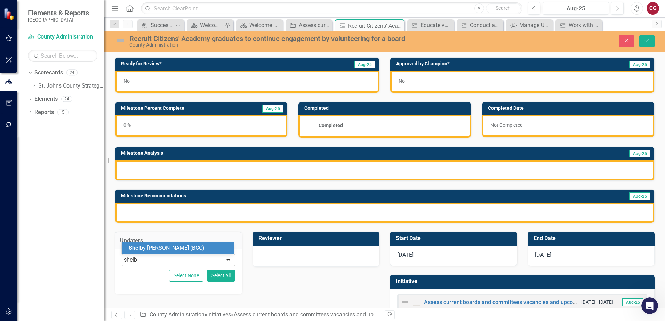
type input "shelby"
click at [149, 251] on span "[PERSON_NAME] (BCC)" at bounding box center [178, 248] width 99 height 7
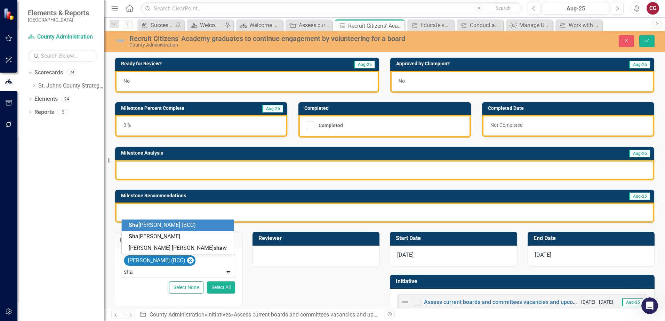
type input "shay"
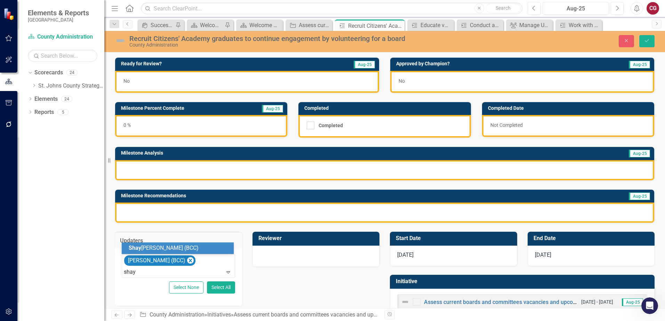
click at [163, 249] on span "Shay [PERSON_NAME] (BCC)" at bounding box center [164, 248] width 70 height 7
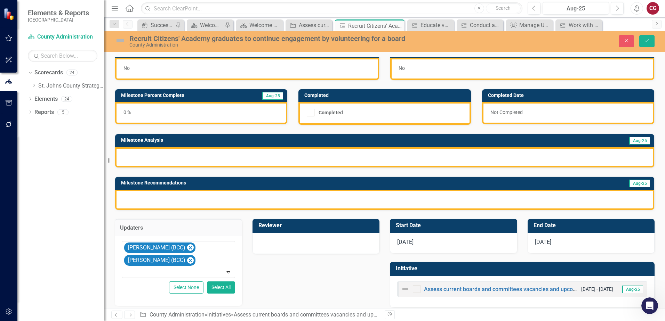
scroll to position [19, 0]
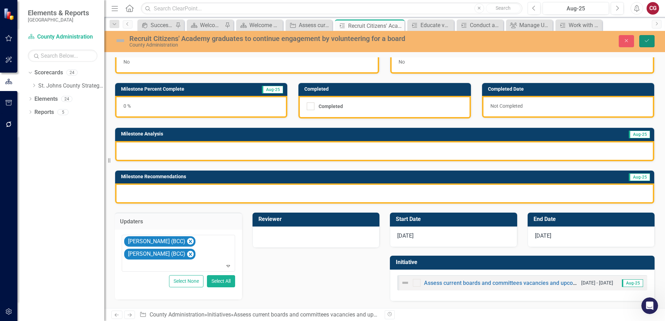
click at [646, 41] on icon "Save" at bounding box center [647, 40] width 6 height 5
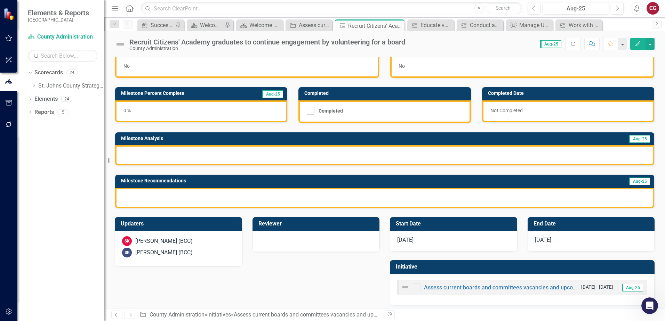
scroll to position [19, 0]
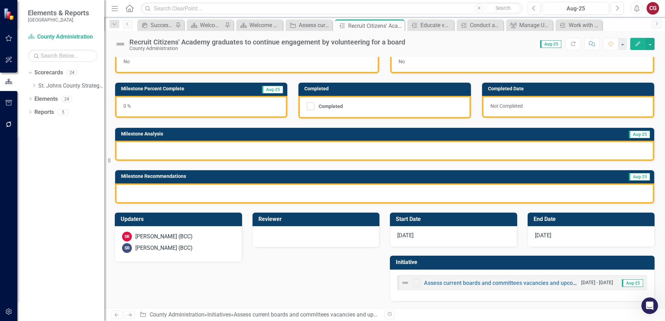
click at [440, 280] on div "Assess current boards and committees vacancies and upcoming expiring terms" at bounding box center [489, 283] width 177 height 8
click at [442, 283] on link "Assess current boards and committees vacancies and upcoming expiring terms" at bounding box center [523, 283] width 199 height 7
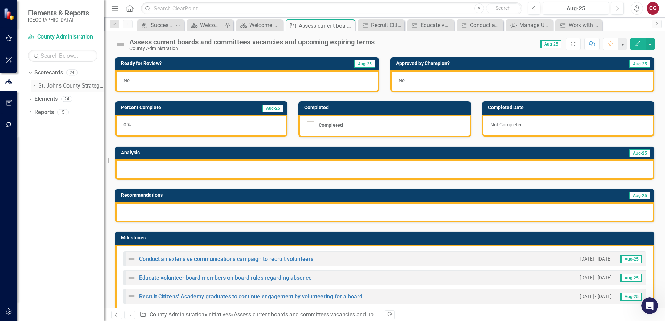
click at [33, 86] on icon "Dropdown" at bounding box center [33, 85] width 5 height 4
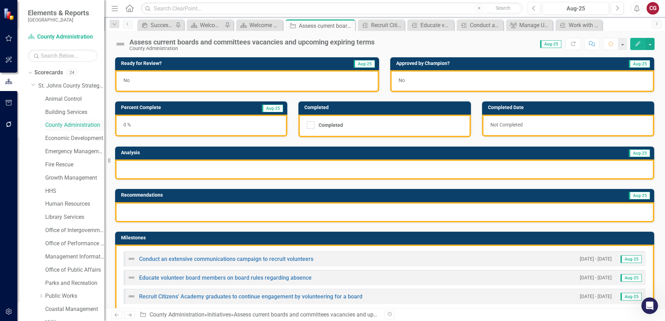
click at [57, 126] on link "County Administration" at bounding box center [74, 125] width 59 height 8
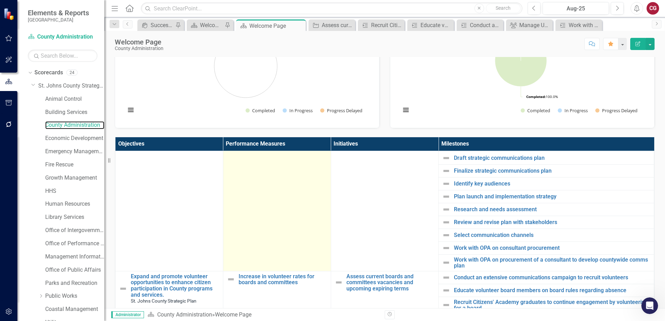
scroll to position [174, 0]
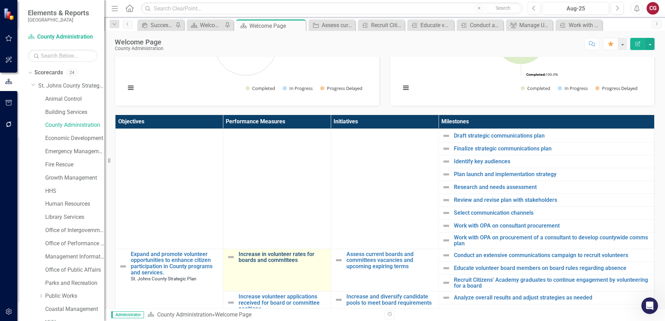
click at [277, 252] on link "Increase in volunteer rates for boards and committees" at bounding box center [283, 257] width 89 height 12
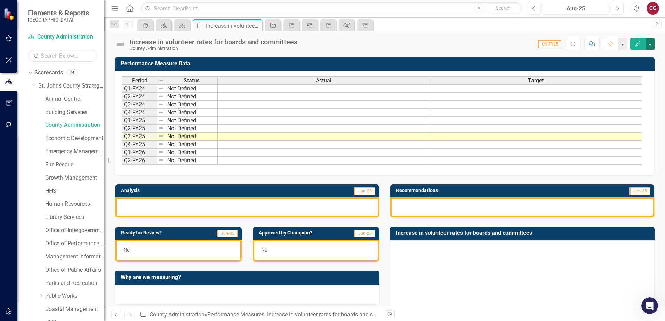
click at [652, 46] on button "button" at bounding box center [650, 44] width 9 height 12
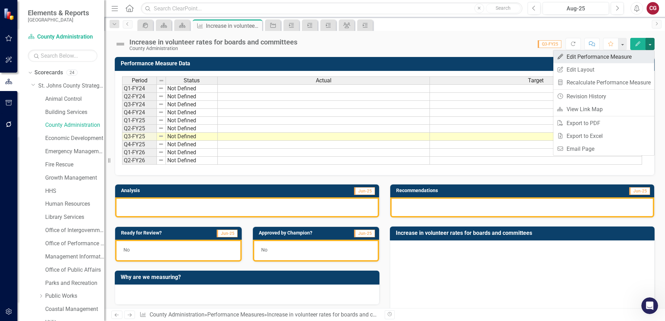
click at [639, 61] on link "Edit Edit Performance Measure" at bounding box center [603, 56] width 101 height 13
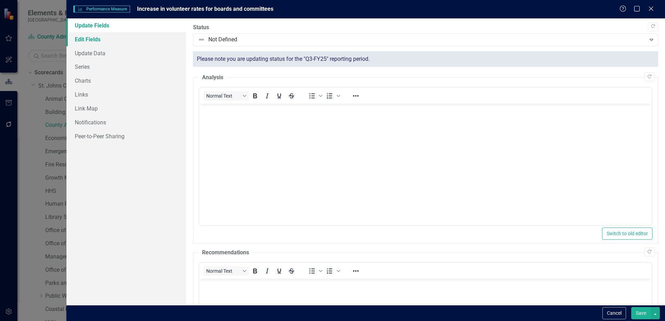
click at [119, 39] on link "Edit Fields" at bounding box center [126, 39] width 120 height 14
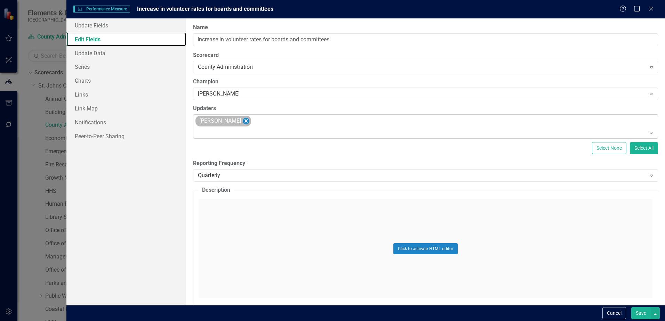
click at [245, 121] on icon "Remove Savannah Evans" at bounding box center [246, 120] width 3 height 3
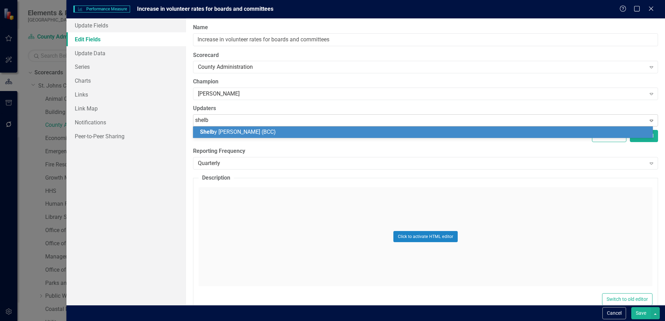
type input "shelby"
click at [243, 135] on span "[PERSON_NAME] (BCC)" at bounding box center [249, 132] width 99 height 7
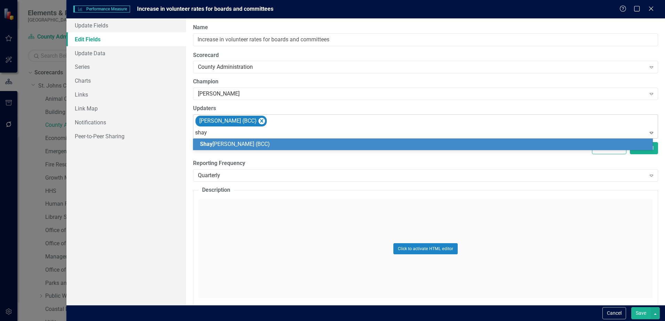
type input "shayn"
click at [239, 142] on span "[PERSON_NAME] (BCC)" at bounding box center [239, 144] width 78 height 7
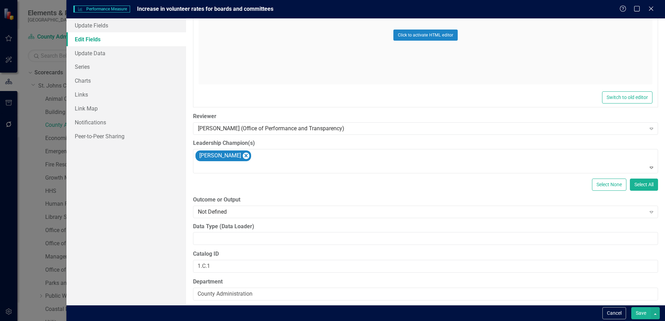
scroll to position [360, 0]
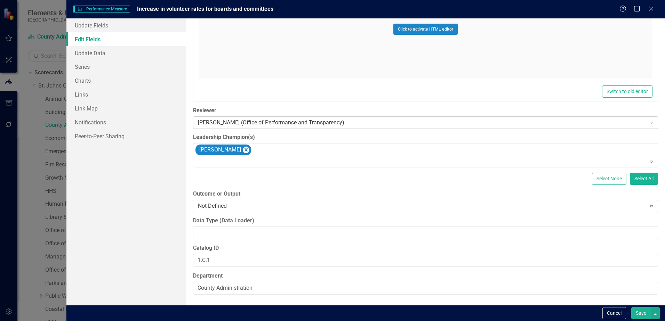
click at [344, 122] on div "[PERSON_NAME] (Office of Performance and Transparency)" at bounding box center [422, 123] width 448 height 8
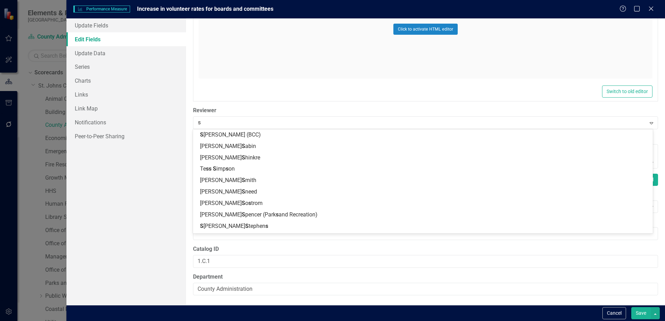
scroll to position [0, 0]
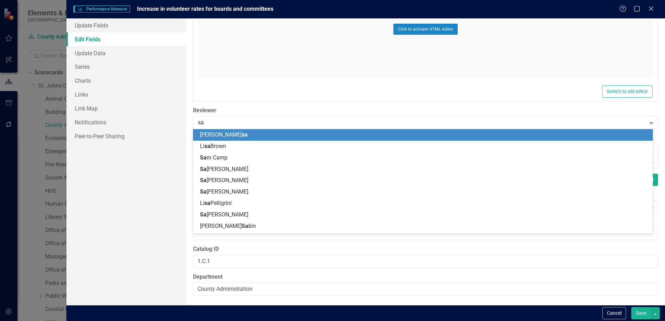
type input "sav"
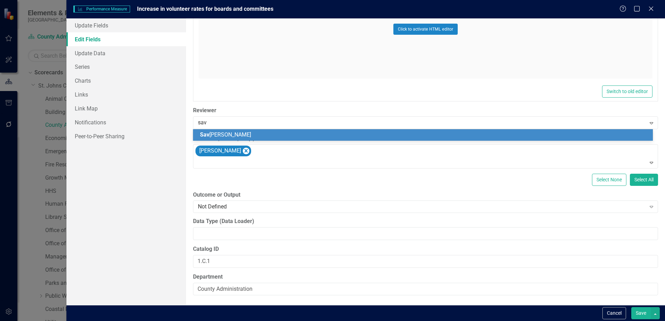
click at [337, 134] on div "[PERSON_NAME]" at bounding box center [424, 135] width 449 height 8
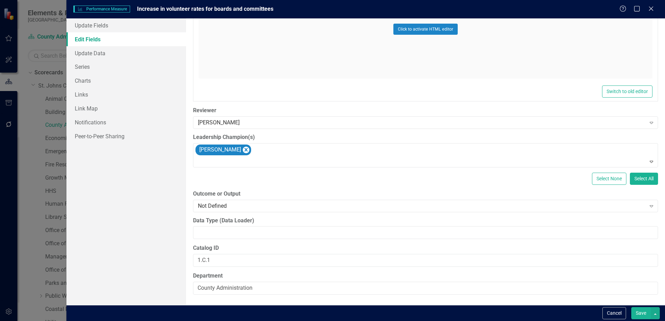
click at [644, 313] on button "Save" at bounding box center [640, 313] width 19 height 12
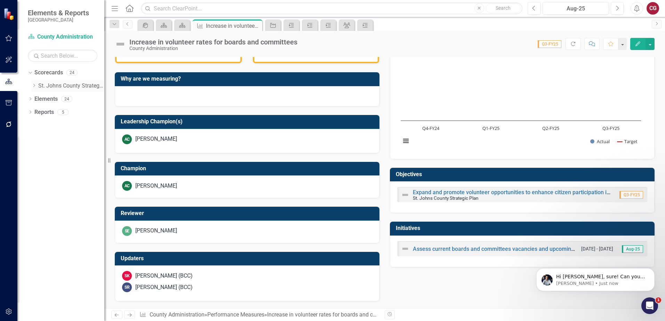
click at [35, 84] on icon "Dropdown" at bounding box center [33, 85] width 5 height 4
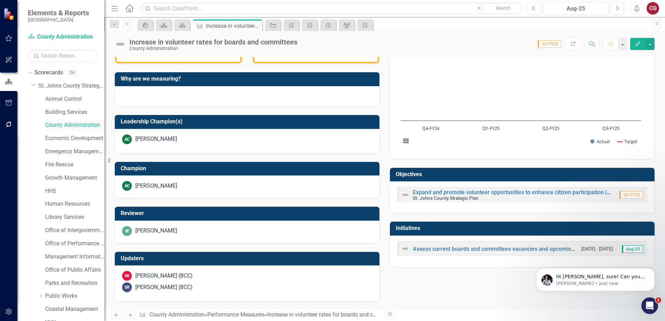
click at [58, 122] on link "County Administration" at bounding box center [74, 125] width 59 height 8
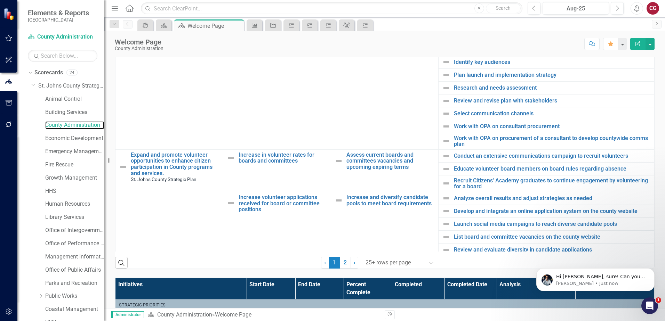
scroll to position [569, 0]
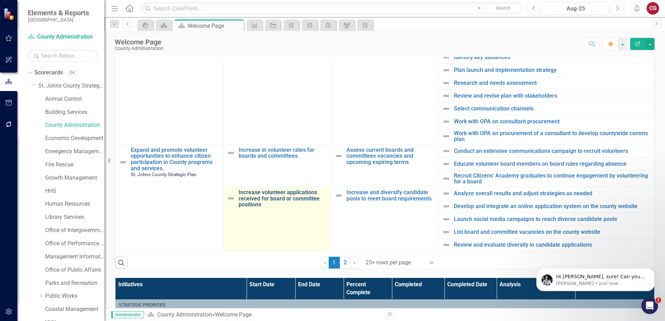
click at [290, 194] on link "Increase volunteer applications received for board or committee positions" at bounding box center [283, 199] width 89 height 18
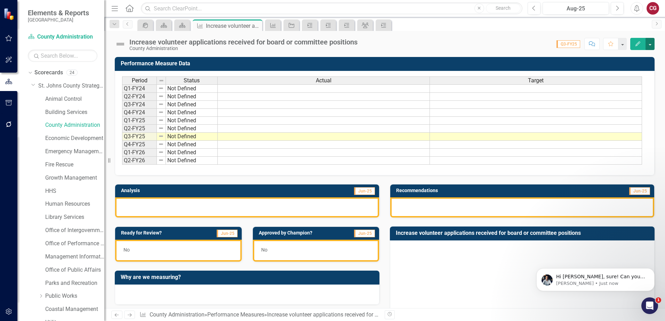
click at [651, 46] on button "button" at bounding box center [650, 44] width 9 height 12
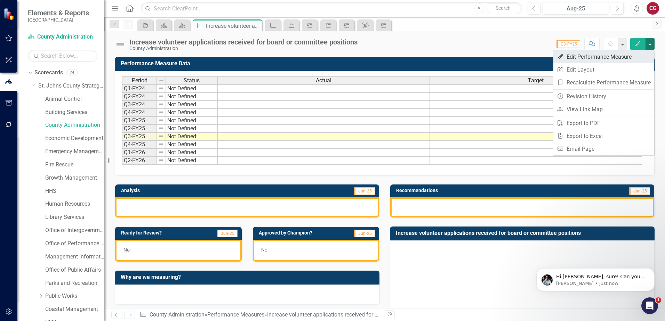
click at [620, 62] on link "Edit Edit Performance Measure" at bounding box center [603, 56] width 101 height 13
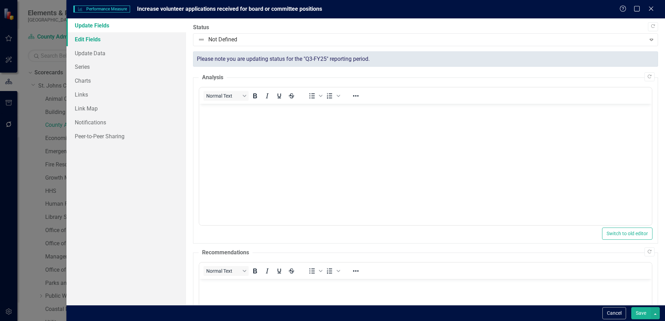
click at [107, 42] on link "Edit Fields" at bounding box center [126, 39] width 120 height 14
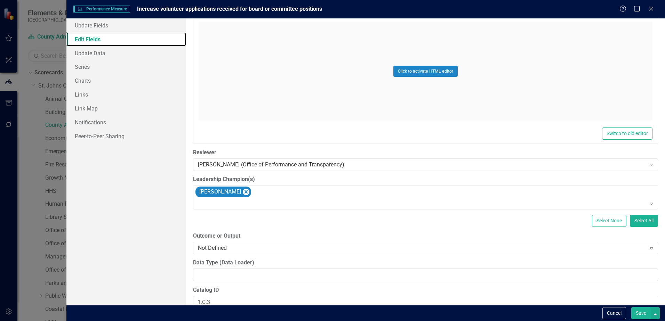
scroll to position [326, 0]
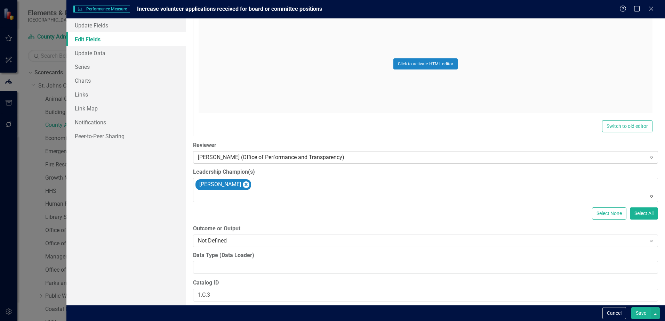
click at [257, 159] on div "[PERSON_NAME] (Office of Performance and Transparency)" at bounding box center [422, 158] width 448 height 8
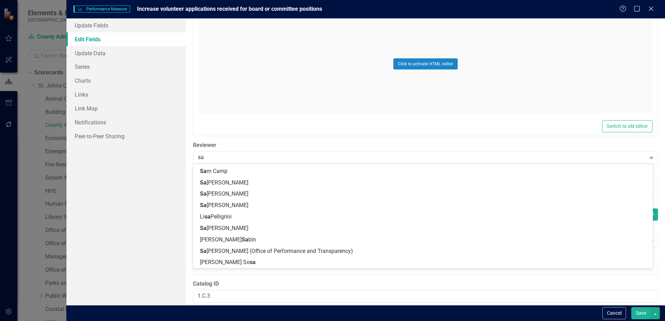
scroll to position [0, 0]
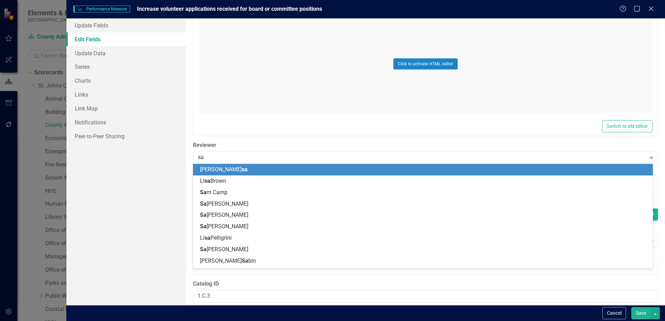
type input "sav"
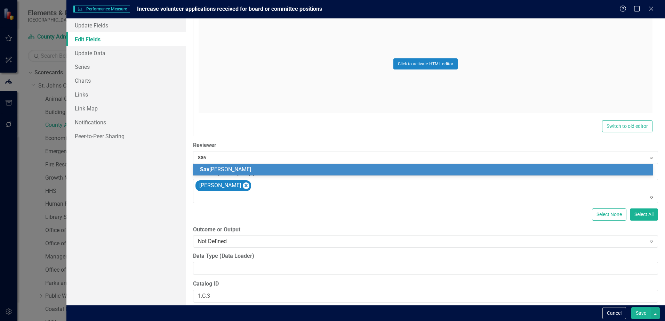
click at [256, 170] on div "[PERSON_NAME]" at bounding box center [424, 170] width 449 height 8
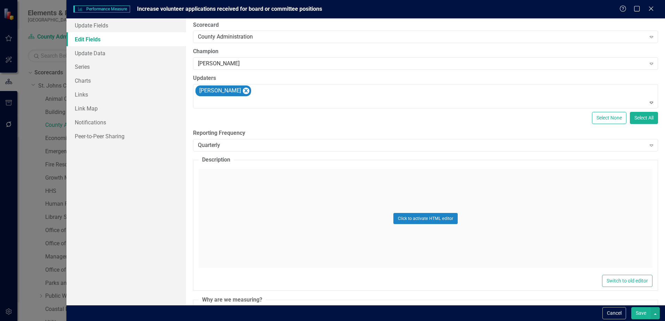
scroll to position [13, 0]
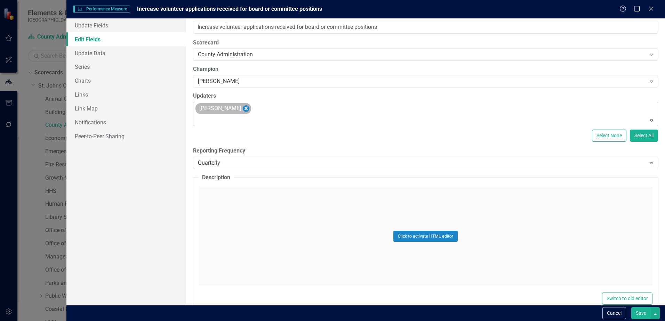
click at [243, 108] on icon "Remove Savannah Evans" at bounding box center [246, 108] width 7 height 9
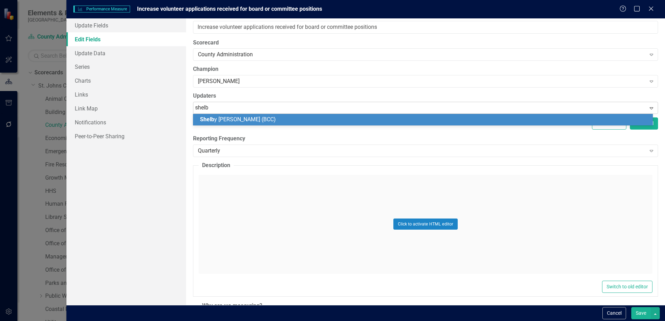
type input "shelby"
click at [239, 120] on span "[PERSON_NAME] (BCC)" at bounding box center [249, 119] width 99 height 7
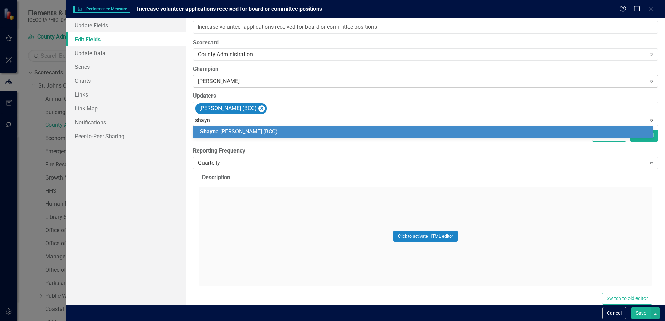
type input "[PERSON_NAME]"
click at [255, 134] on div "[PERSON_NAME] (BCC)" at bounding box center [424, 132] width 449 height 8
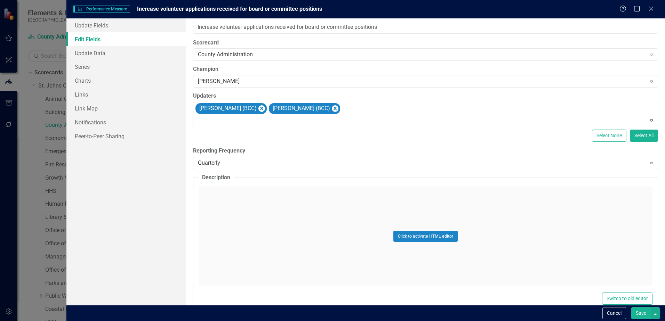
click at [637, 314] on button "Save" at bounding box center [640, 313] width 19 height 12
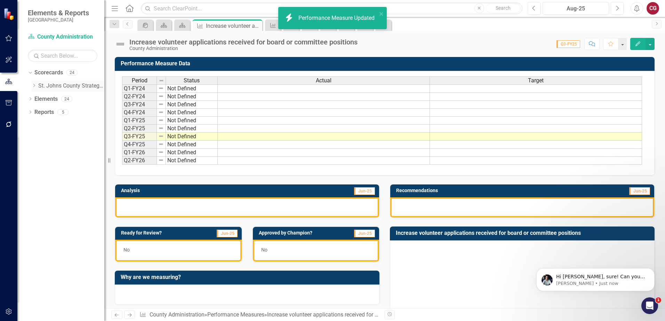
click at [34, 85] on icon "Dropdown" at bounding box center [33, 85] width 5 height 4
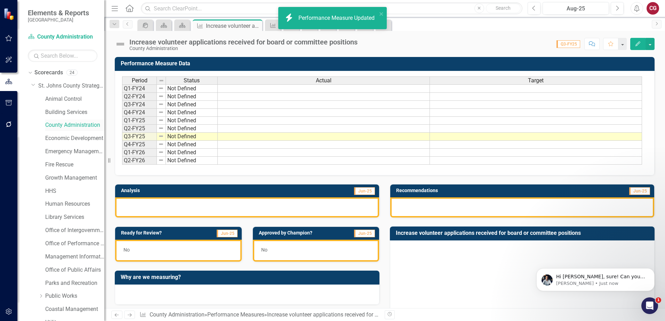
click at [51, 126] on link "County Administration" at bounding box center [74, 125] width 59 height 8
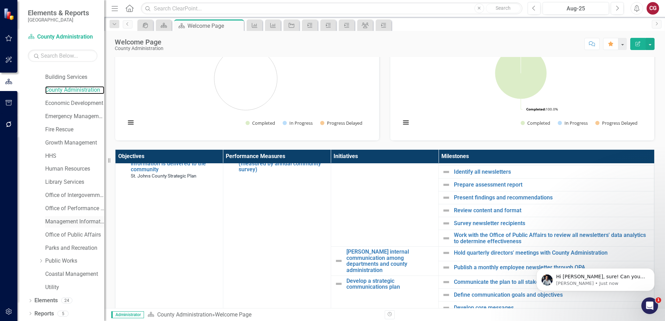
scroll to position [35, 0]
click at [57, 302] on link "Elements" at bounding box center [45, 301] width 23 height 8
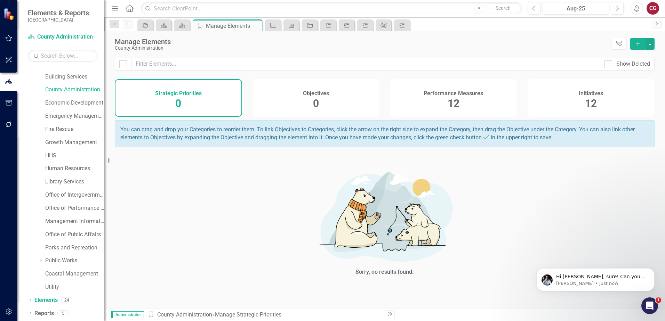
click at [594, 103] on span "12" at bounding box center [591, 103] width 12 height 12
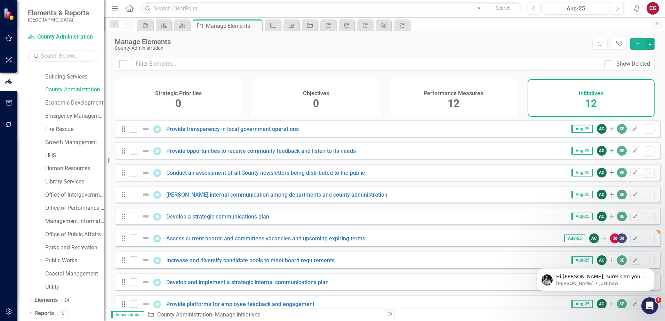
scroll to position [35, 0]
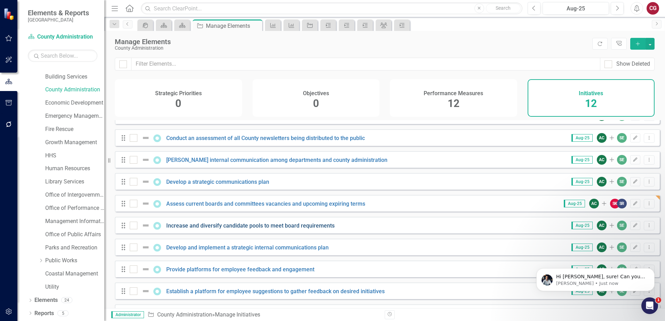
click at [240, 229] on link "Increase and diversify candidate pools to meet board requirements" at bounding box center [250, 226] width 168 height 7
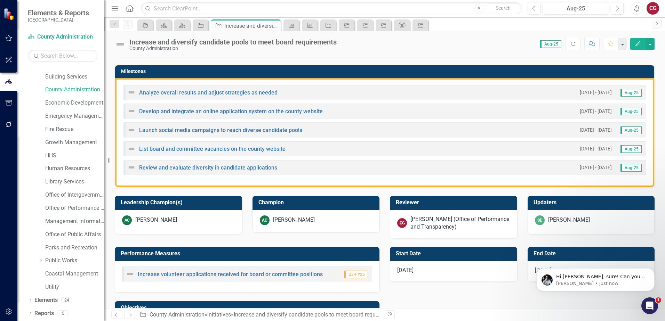
scroll to position [174, 0]
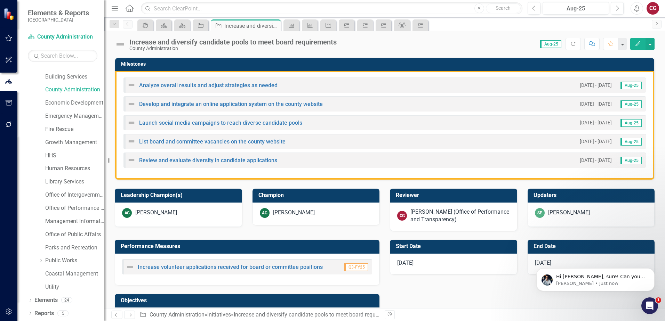
click at [418, 218] on div "[PERSON_NAME] (Office of Performance and Transparency)" at bounding box center [459, 216] width 99 height 16
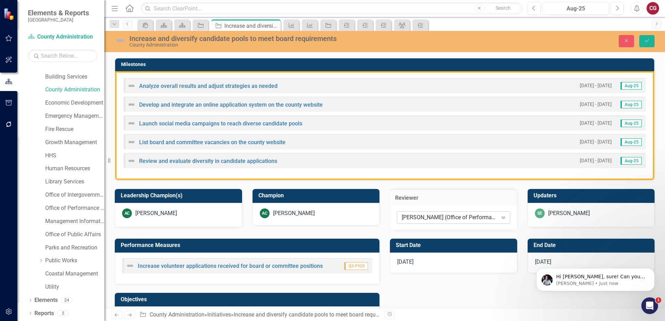
click at [435, 220] on div "[PERSON_NAME] (Office of Performance and Transparency)" at bounding box center [450, 218] width 96 height 8
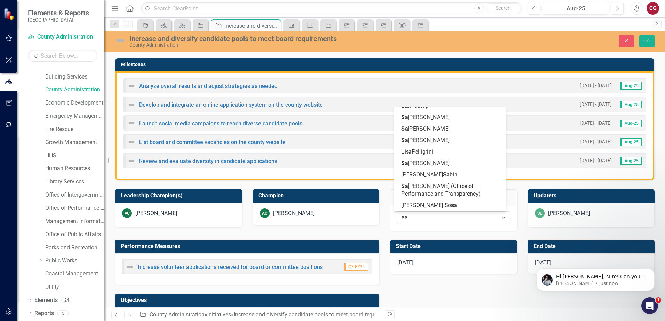
scroll to position [0, 0]
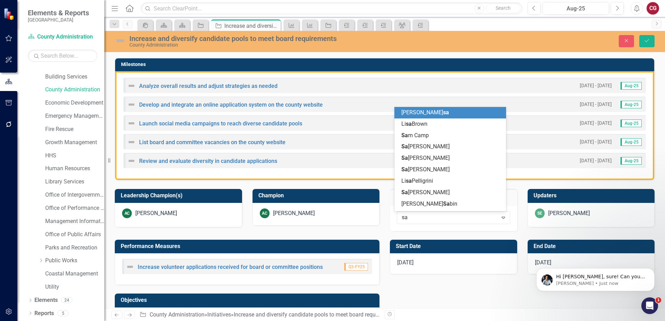
type input "sav"
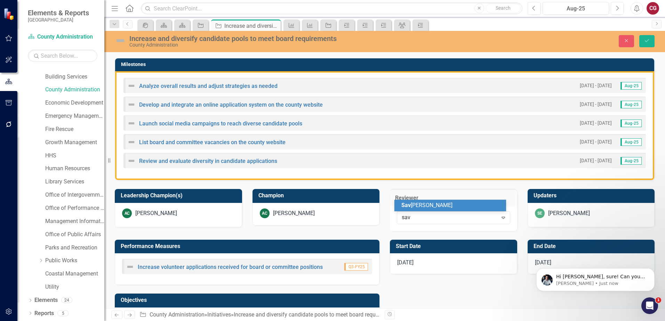
click at [439, 208] on span "[PERSON_NAME]" at bounding box center [426, 205] width 51 height 7
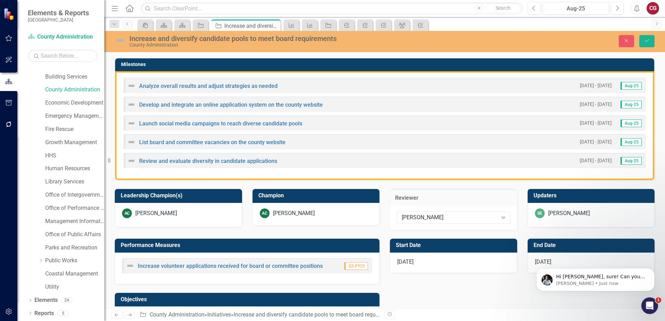
click at [575, 216] on div "[PERSON_NAME]" at bounding box center [569, 214] width 42 height 8
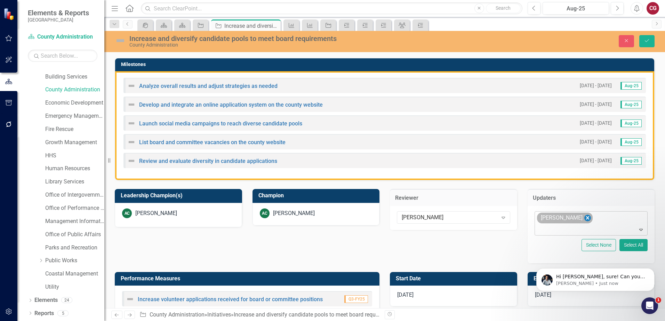
click at [584, 219] on icon "Remove Savannah Evans" at bounding box center [587, 218] width 7 height 9
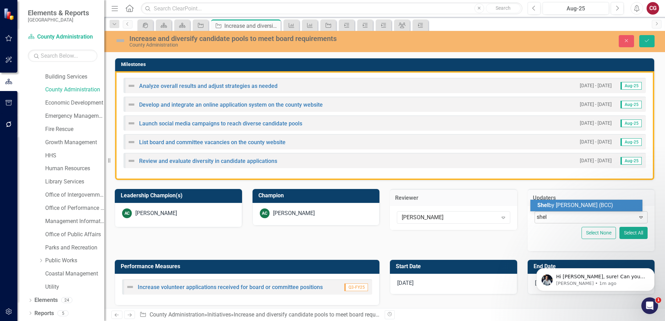
type input "shelb"
click at [578, 206] on span "[PERSON_NAME] (BCC)" at bounding box center [575, 205] width 76 height 7
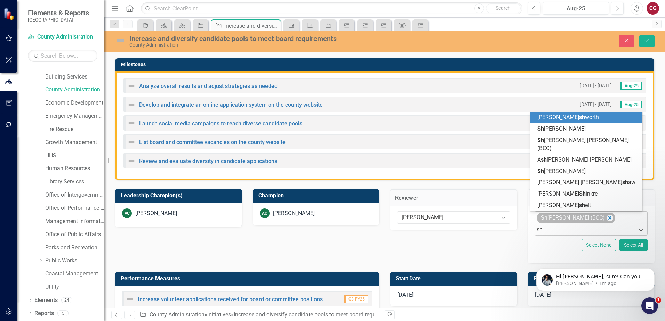
type input "sha"
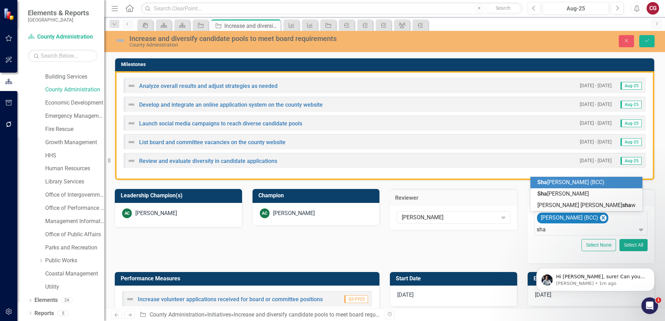
click at [541, 184] on span "Sha" at bounding box center [542, 182] width 10 height 7
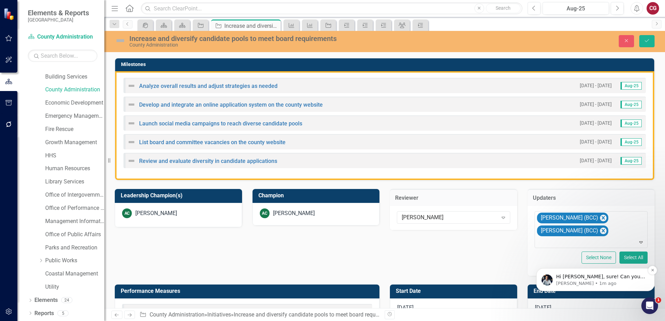
click at [615, 282] on p "[PERSON_NAME] • 1m ago" at bounding box center [601, 284] width 90 height 6
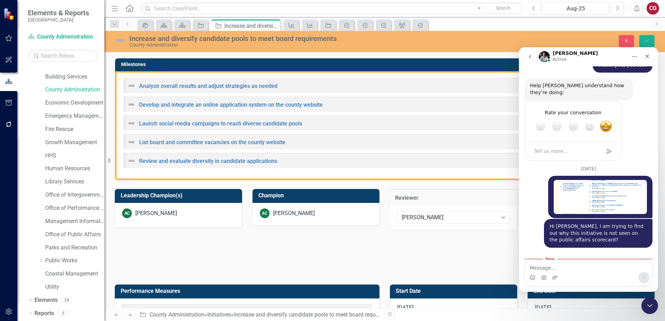
scroll to position [378, 0]
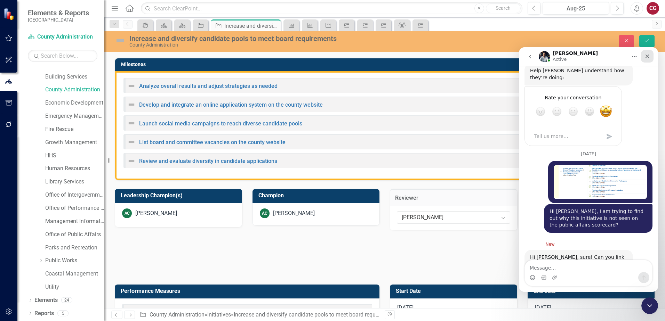
click at [648, 60] on div "Close" at bounding box center [647, 56] width 13 height 13
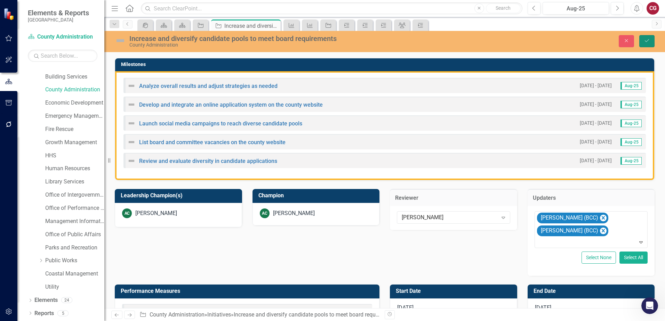
click at [646, 42] on icon "Save" at bounding box center [647, 40] width 6 height 5
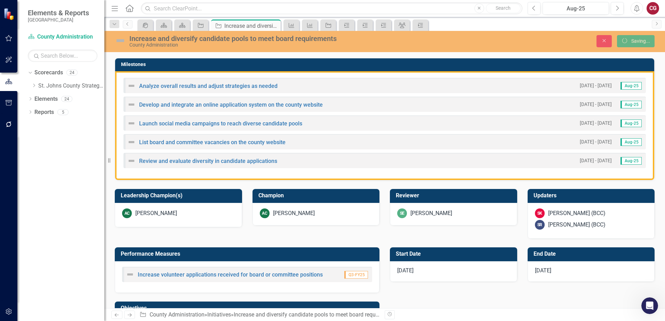
scroll to position [0, 0]
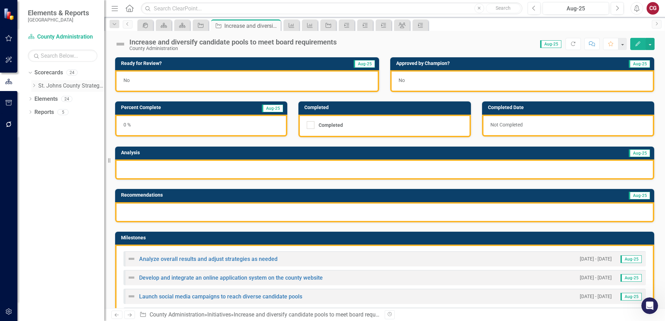
click at [33, 86] on icon "Dropdown" at bounding box center [33, 85] width 5 height 4
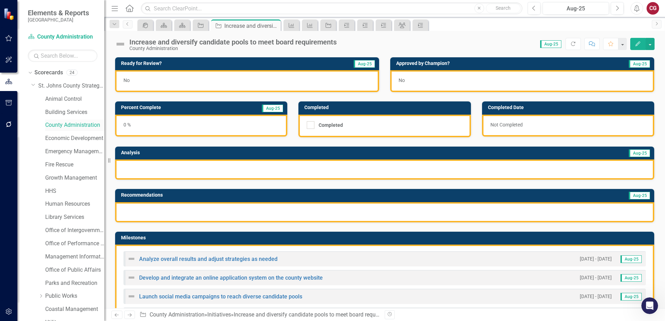
click at [46, 125] on link "County Administration" at bounding box center [74, 125] width 59 height 8
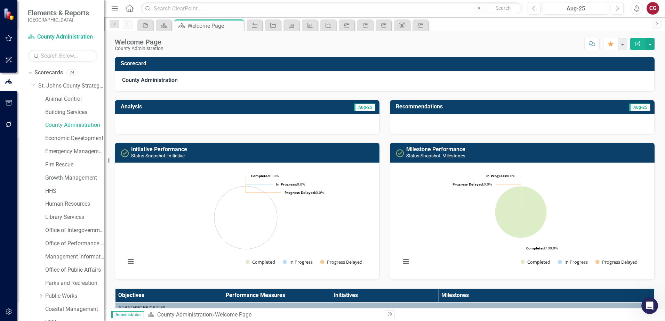
click at [433, 135] on div "Milestone Performance Status Snapshot: Milestones Loading... Chart Pie chart wi…" at bounding box center [522, 207] width 275 height 146
click at [649, 304] on icon "Open Intercom Messenger" at bounding box center [648, 305] width 5 height 6
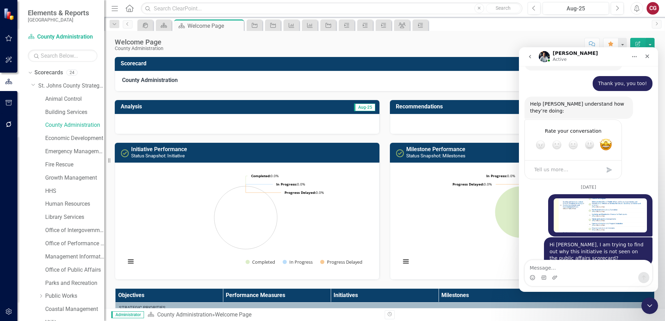
scroll to position [367, 0]
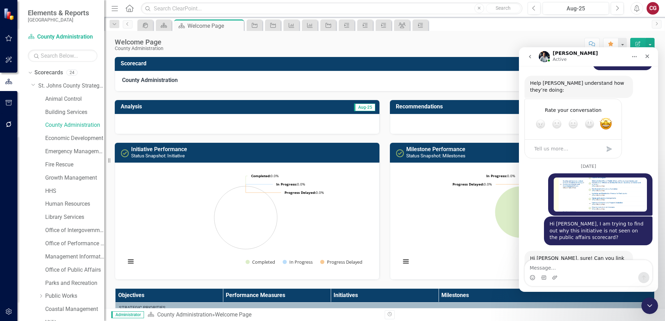
click at [574, 265] on textarea "Message…" at bounding box center [588, 267] width 127 height 12
type textarea "[URL][DOMAIN_NAME]"
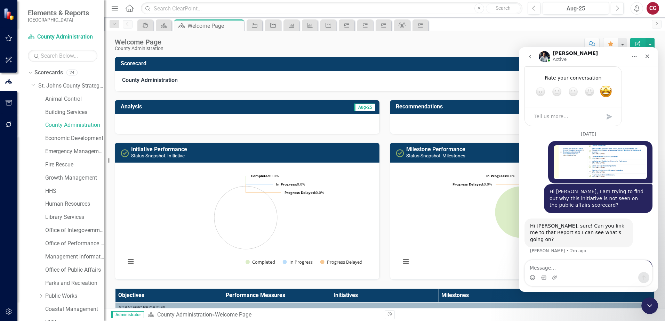
scroll to position [401, 0]
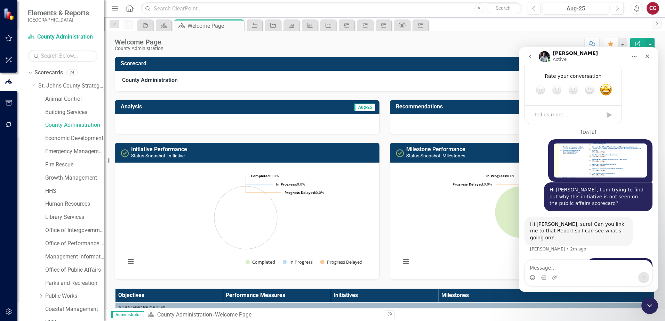
click at [364, 68] on td "Scorecard" at bounding box center [386, 64] width 530 height 11
click at [647, 58] on icon "Close" at bounding box center [648, 57] width 6 height 6
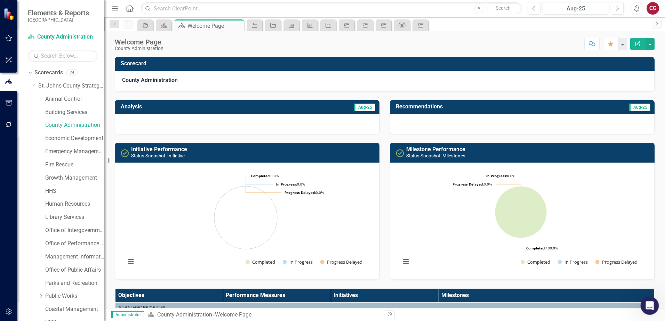
click at [647, 306] on icon "Open Intercom Messenger" at bounding box center [648, 305] width 5 height 6
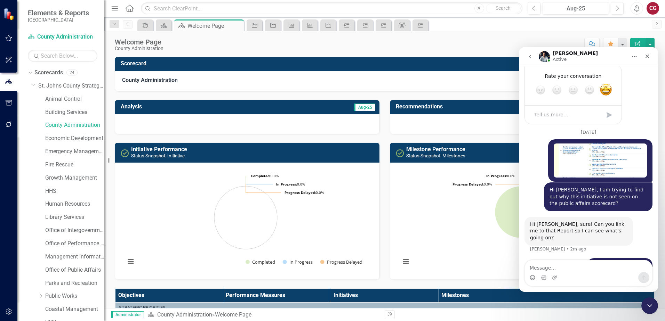
click at [550, 265] on textarea "Message…" at bounding box center [588, 267] width 127 height 12
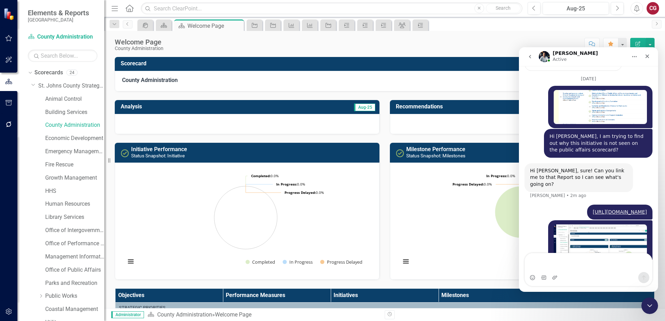
scroll to position [462, 0]
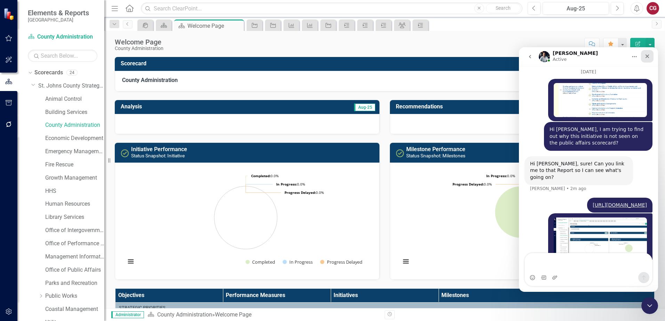
click at [646, 59] on icon "Close" at bounding box center [648, 57] width 6 height 6
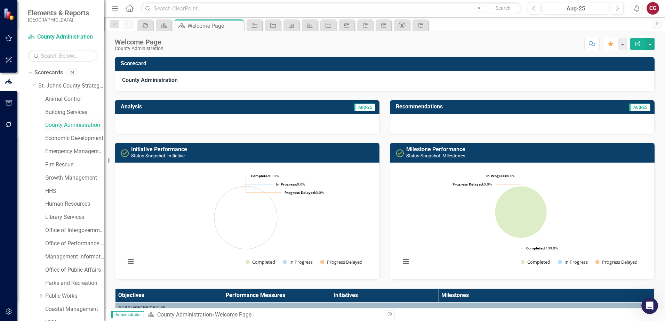
click at [87, 127] on link "County Administration" at bounding box center [74, 125] width 59 height 8
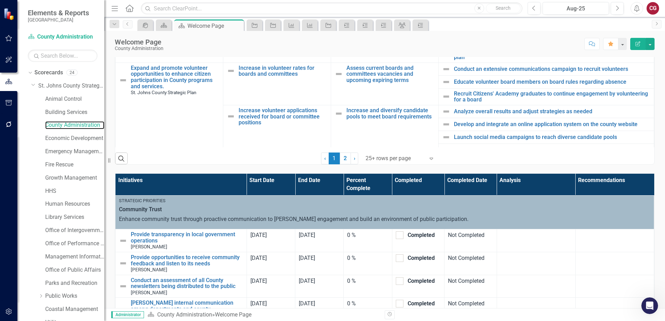
scroll to position [535, 0]
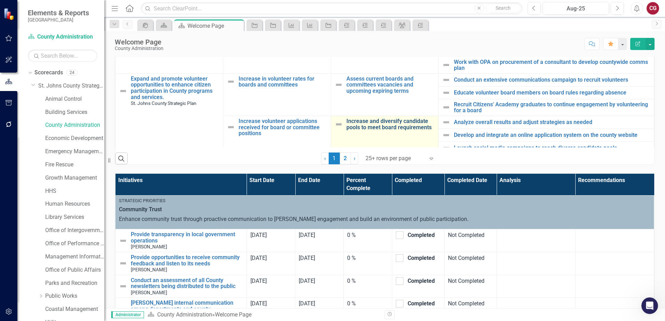
click at [383, 123] on link "Increase and diversify candidate pools to meet board requirements" at bounding box center [390, 124] width 89 height 12
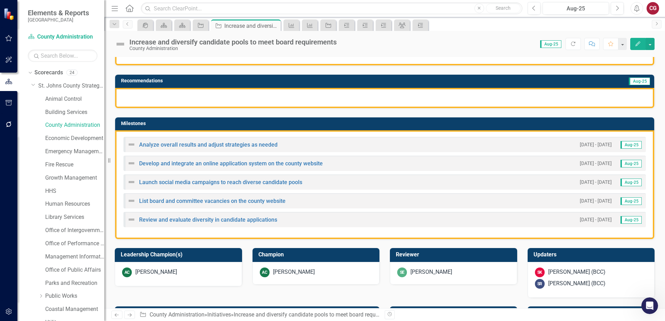
scroll to position [104, 0]
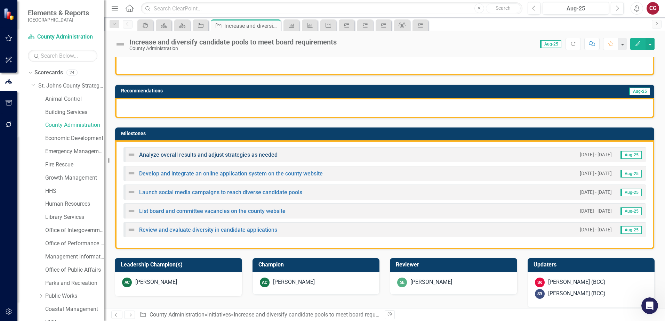
click at [243, 155] on link "Analyze overall results and adjust strategies as needed" at bounding box center [208, 155] width 138 height 7
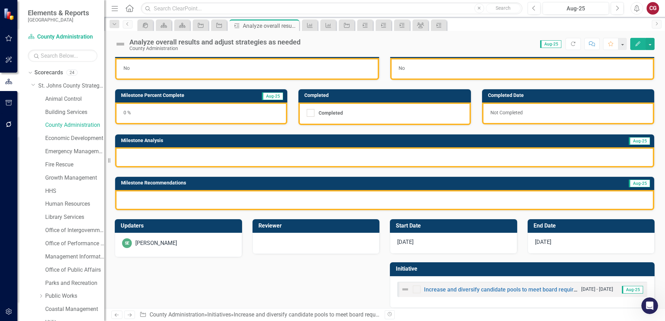
scroll to position [19, 0]
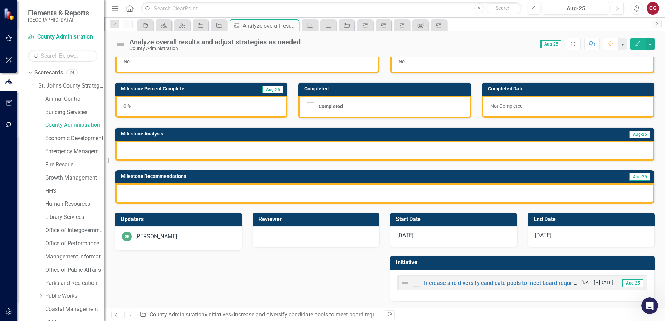
click at [194, 242] on div "SE [PERSON_NAME]" at bounding box center [178, 238] width 127 height 24
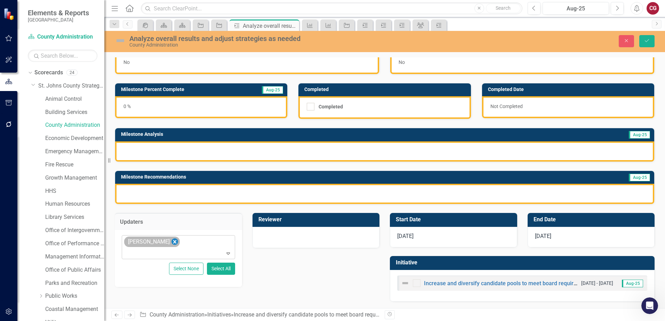
click at [175, 243] on icon "Remove Savannah Evans" at bounding box center [174, 241] width 3 height 3
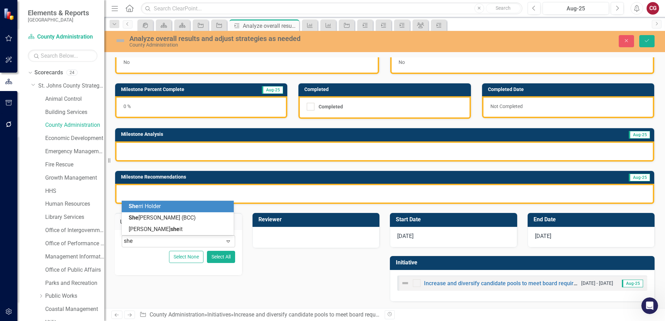
type input "shel"
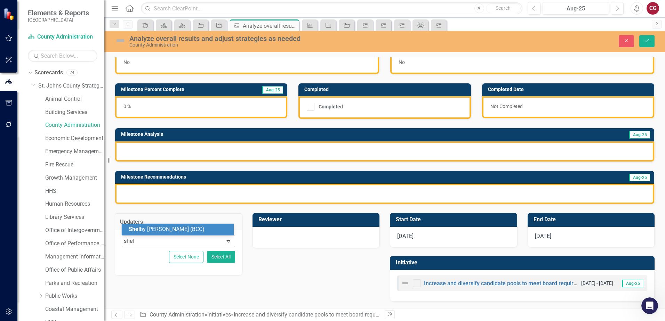
click at [174, 229] on span "Shel by [PERSON_NAME] (BCC)" at bounding box center [167, 229] width 76 height 7
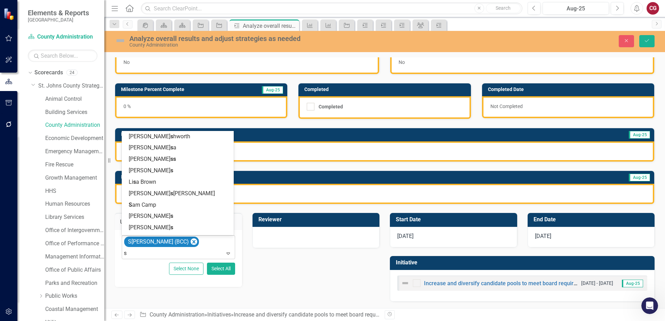
type input "sh"
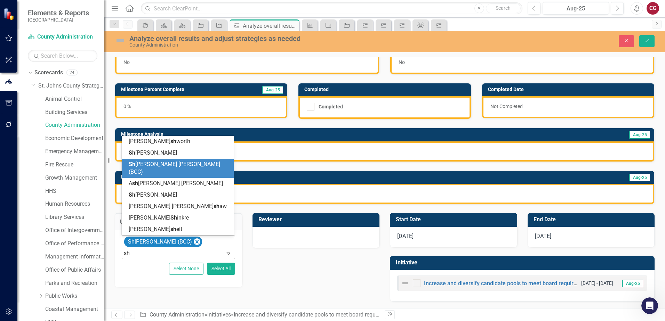
click at [165, 170] on span "Sh [PERSON_NAME] [PERSON_NAME] (BCC)" at bounding box center [174, 168] width 91 height 15
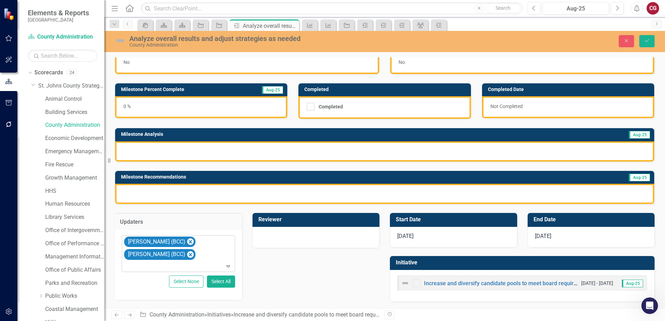
click at [309, 239] on div at bounding box center [316, 237] width 113 height 8
click at [307, 240] on div "Not Defined" at bounding box center [312, 242] width 96 height 8
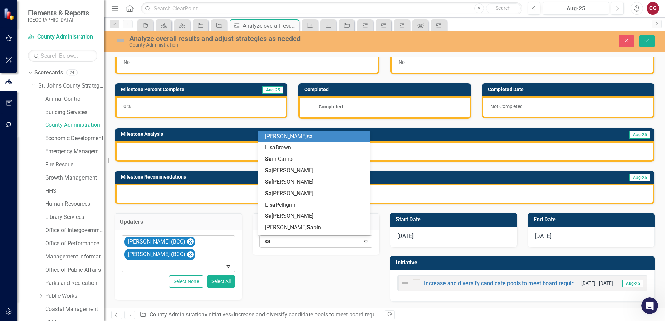
type input "sav"
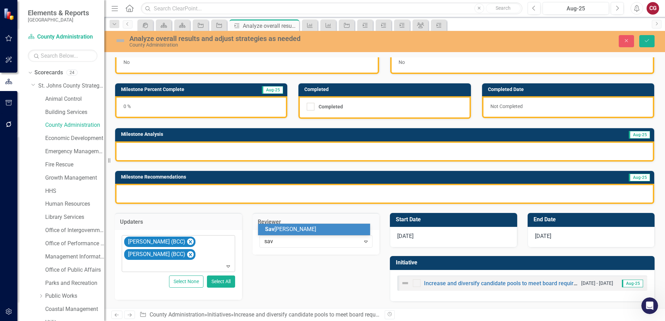
click at [314, 232] on div "[PERSON_NAME]" at bounding box center [315, 230] width 101 height 8
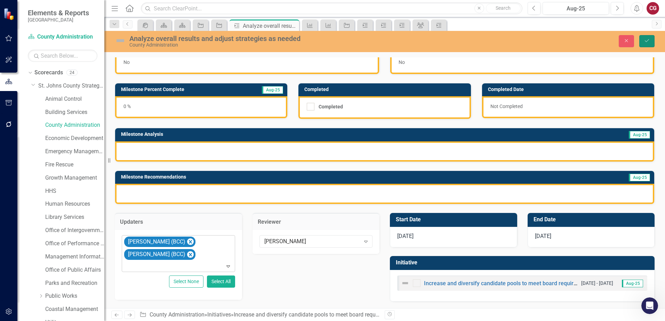
click at [654, 46] on button "Save" at bounding box center [646, 41] width 15 height 12
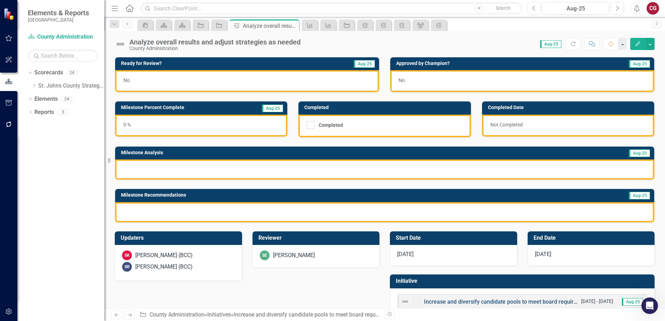
click at [452, 302] on link "Increase and diversify candidate pools to meet board requirements" at bounding box center [508, 302] width 168 height 7
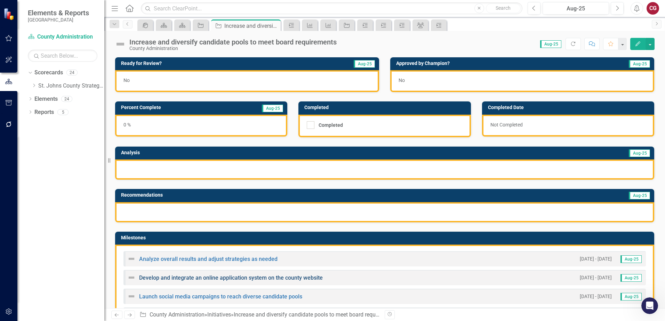
click at [200, 280] on link "Develop and integrate an online application system on the county website" at bounding box center [231, 278] width 184 height 7
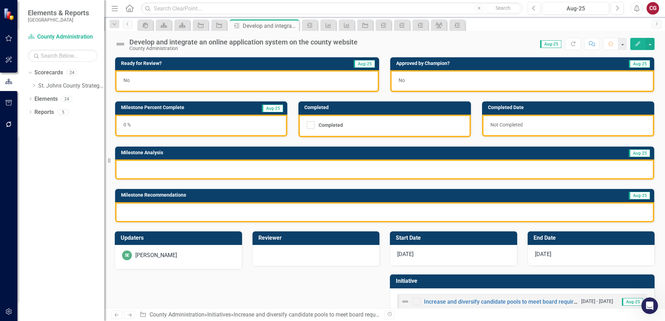
click at [202, 259] on div "SE [PERSON_NAME]" at bounding box center [178, 256] width 113 height 10
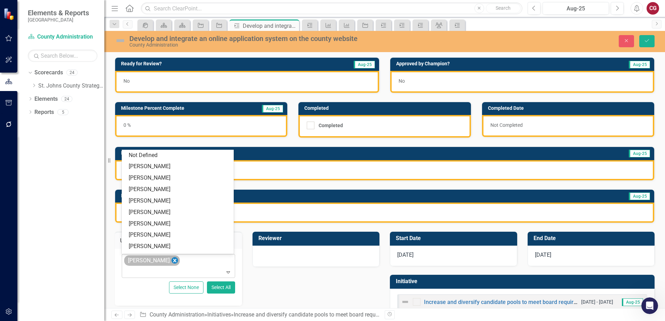
click at [176, 262] on div "[PERSON_NAME]" at bounding box center [152, 261] width 56 height 11
click at [174, 260] on icon "Remove Savannah Evans" at bounding box center [174, 261] width 7 height 9
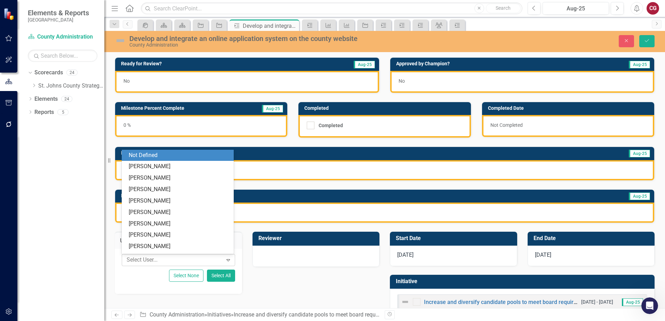
click at [168, 260] on div at bounding box center [173, 260] width 99 height 9
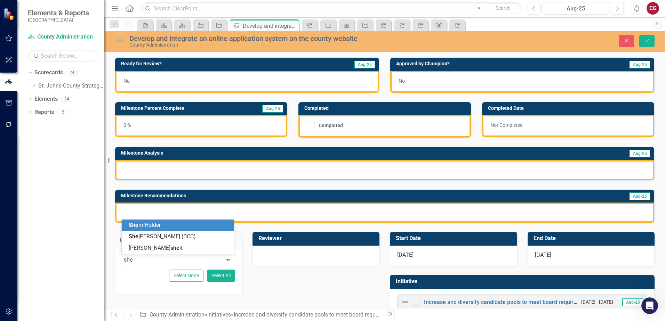
type input "shel"
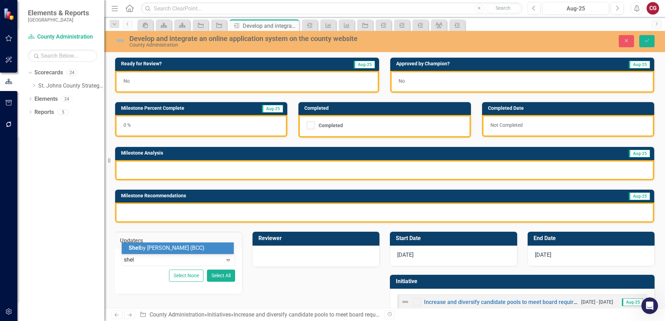
click at [161, 252] on div "Shel by [PERSON_NAME] (BCC)" at bounding box center [179, 249] width 101 height 8
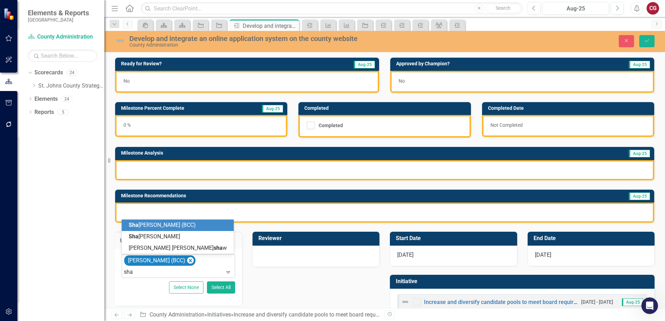
type input "shay"
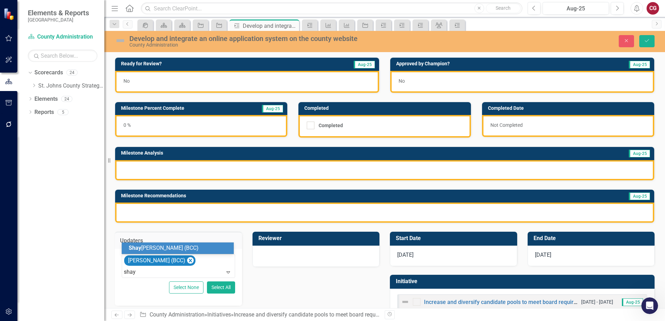
click at [170, 247] on span "Shay [PERSON_NAME] (BCC)" at bounding box center [164, 248] width 70 height 7
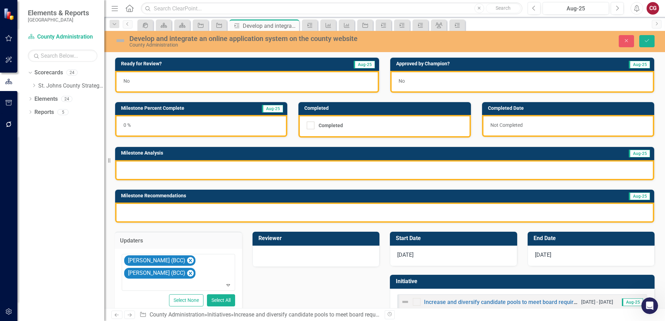
click at [276, 258] on div at bounding box center [316, 255] width 113 height 8
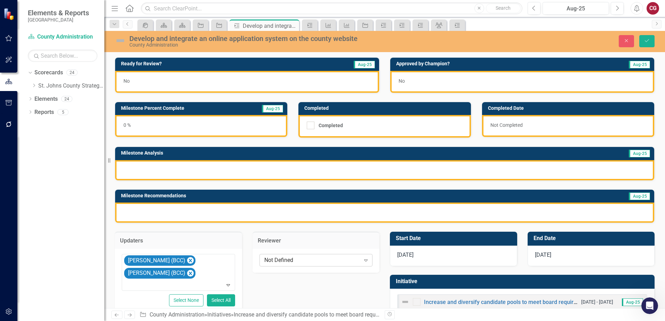
click at [275, 260] on div "Not Defined" at bounding box center [312, 260] width 96 height 8
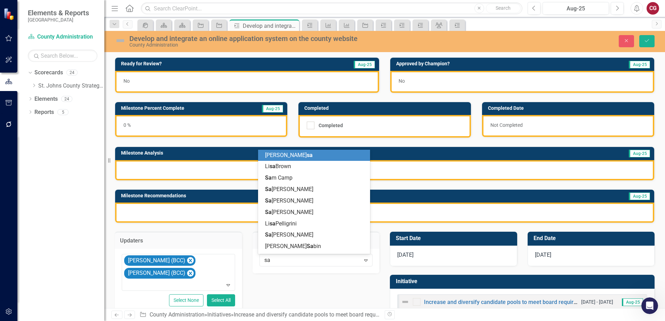
type input "sav"
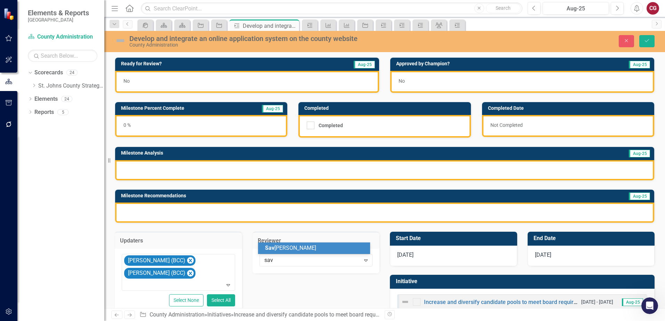
click at [288, 246] on span "[PERSON_NAME]" at bounding box center [290, 248] width 51 height 7
click at [646, 41] on icon "Save" at bounding box center [647, 40] width 6 height 5
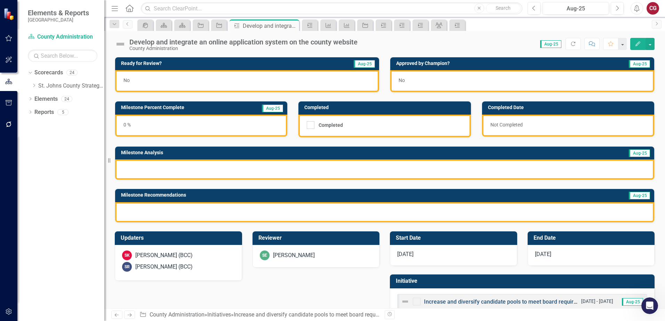
click at [462, 301] on link "Increase and diversify candidate pools to meet board requirements" at bounding box center [508, 302] width 168 height 7
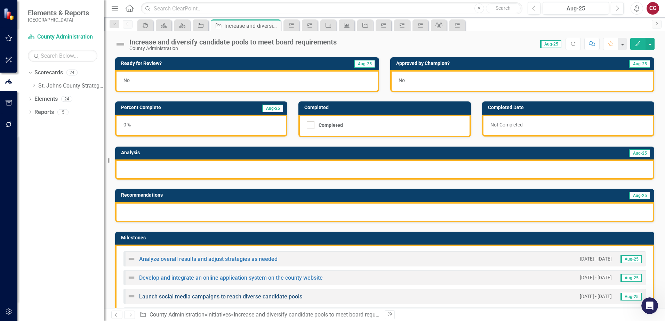
click at [263, 297] on link "Launch social media campaigns to reach diverse candidate pools" at bounding box center [220, 297] width 163 height 7
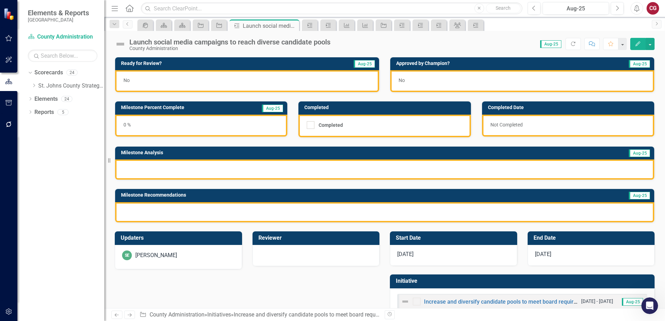
click at [188, 251] on div "SE [PERSON_NAME]" at bounding box center [178, 256] width 113 height 10
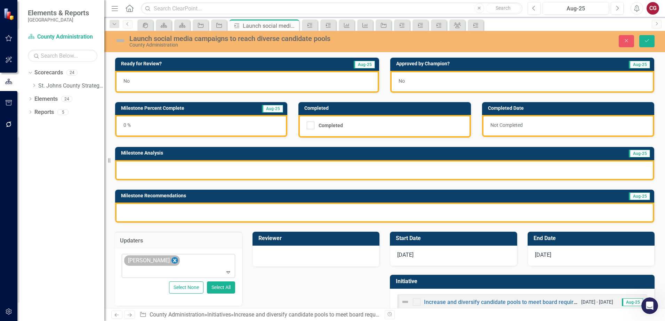
click at [173, 259] on icon "Remove Savannah Evans" at bounding box center [174, 261] width 7 height 9
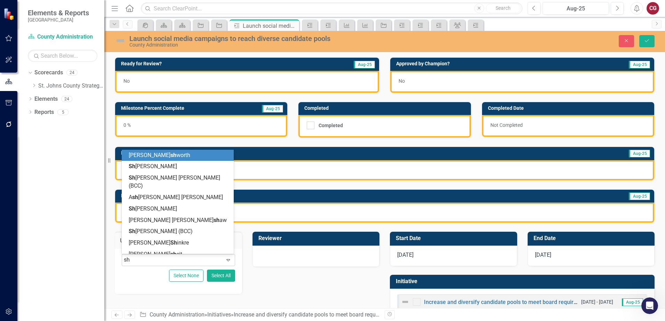
type input "she"
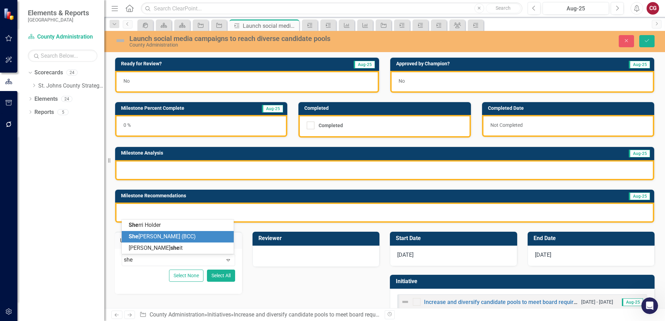
click at [171, 232] on div "She [PERSON_NAME] (BCC)" at bounding box center [178, 236] width 112 height 11
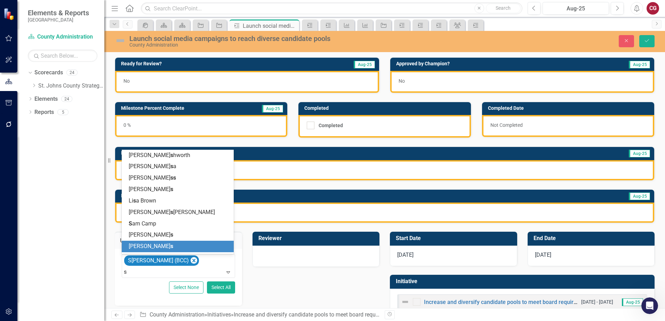
type input "sh"
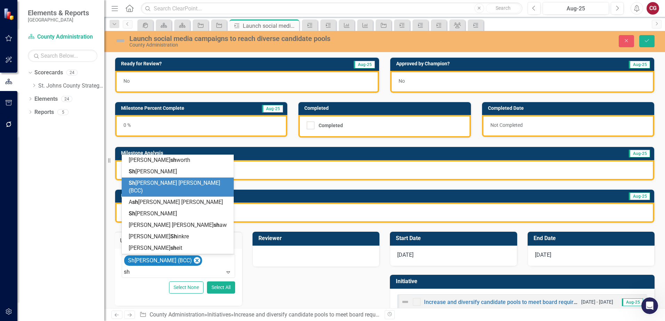
click at [154, 194] on div "Sh [PERSON_NAME] [PERSON_NAME] (BCC)" at bounding box center [179, 187] width 101 height 16
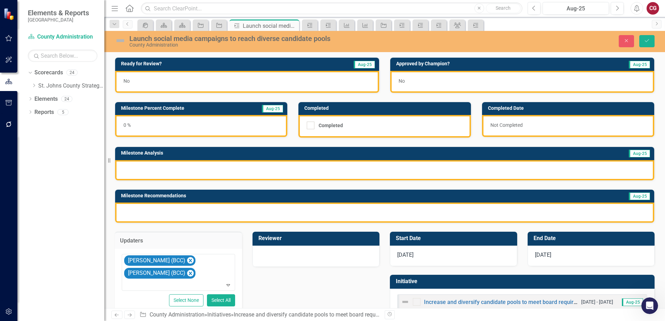
click at [317, 259] on div at bounding box center [316, 255] width 113 height 8
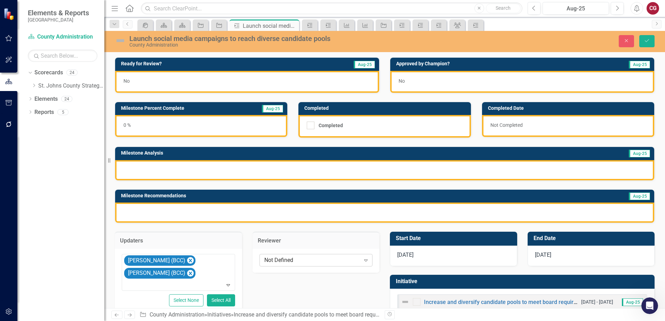
click at [301, 258] on div "Not Defined" at bounding box center [312, 260] width 96 height 8
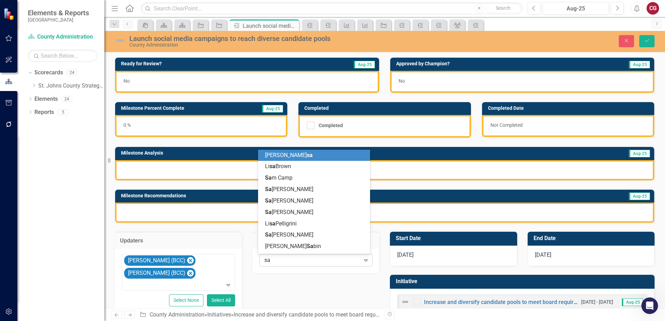
type input "sav"
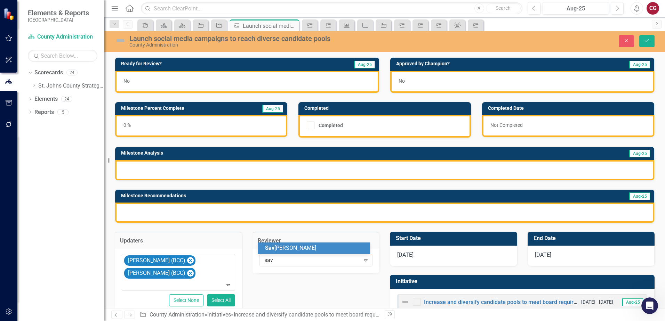
click at [293, 247] on span "[PERSON_NAME]" at bounding box center [290, 248] width 51 height 7
click at [641, 39] on button "Save" at bounding box center [646, 41] width 15 height 12
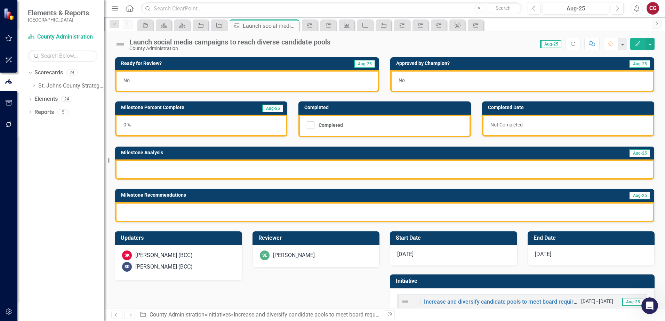
scroll to position [19, 0]
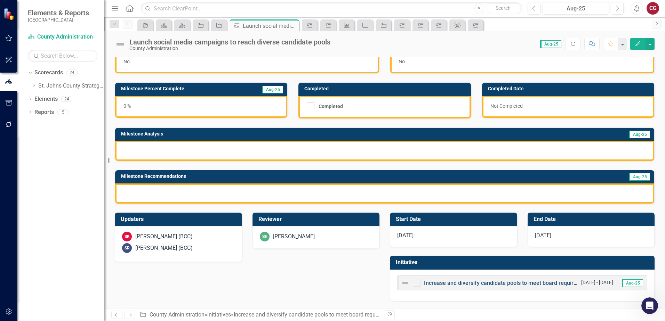
click at [453, 283] on link "Increase and diversify candidate pools to meet board requirements" at bounding box center [508, 283] width 168 height 7
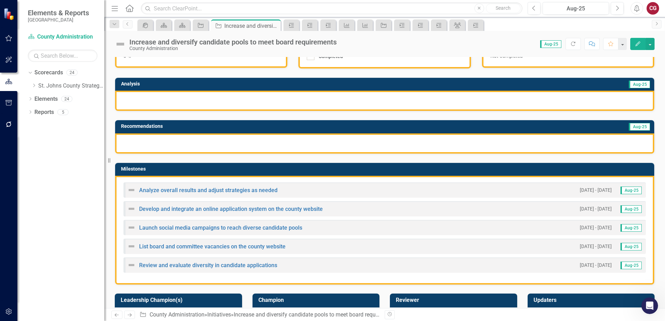
scroll to position [70, 0]
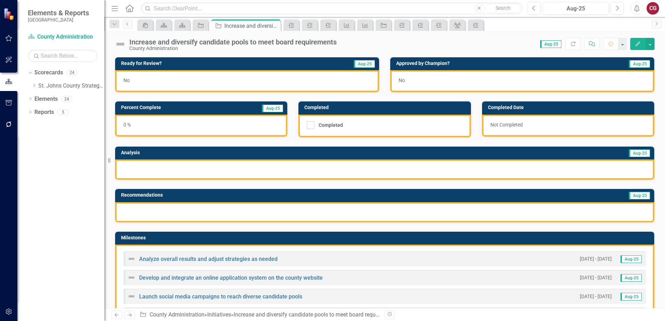
click at [258, 311] on div "List board and committee vacancies on the county website" at bounding box center [206, 315] width 158 height 8
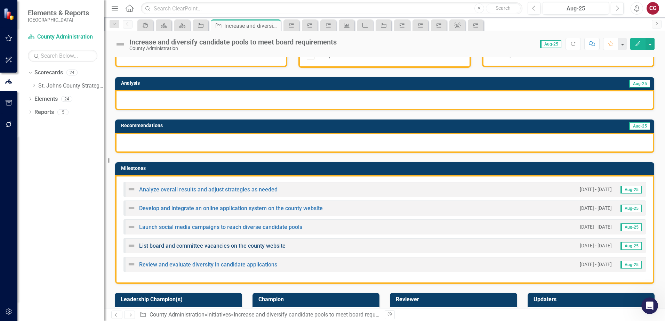
scroll to position [462, 0]
click at [258, 246] on link "List board and committee vacancies on the county website" at bounding box center [212, 246] width 146 height 7
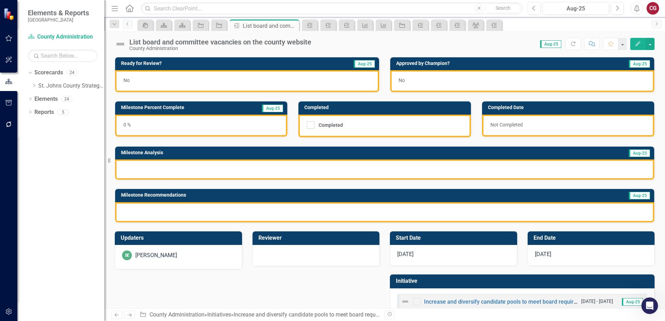
click at [214, 257] on div "SE [PERSON_NAME]" at bounding box center [178, 256] width 113 height 10
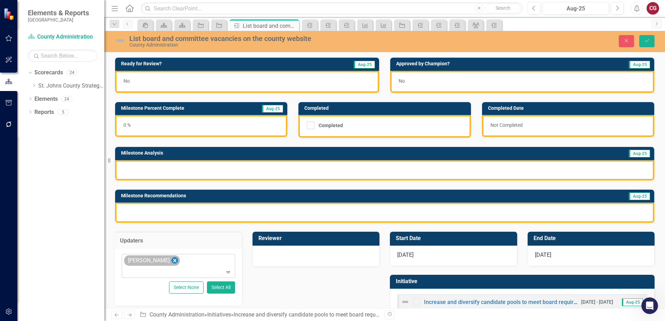
click at [173, 259] on icon "Remove Savannah Evans" at bounding box center [174, 260] width 3 height 3
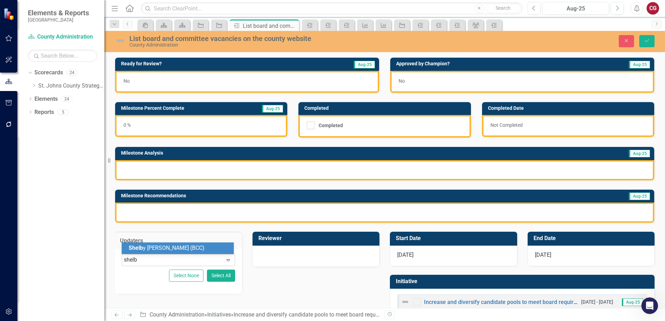
type input "shelby"
click at [155, 250] on span "[PERSON_NAME] (BCC)" at bounding box center [178, 248] width 99 height 7
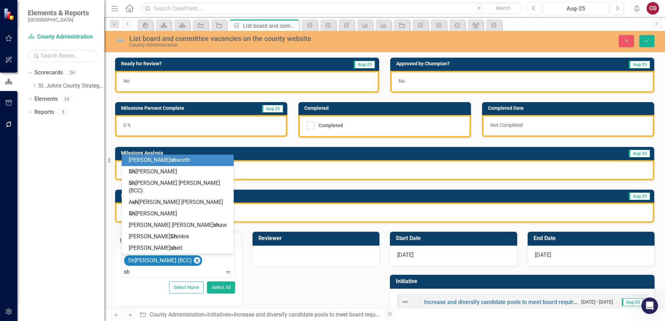
type input "sha"
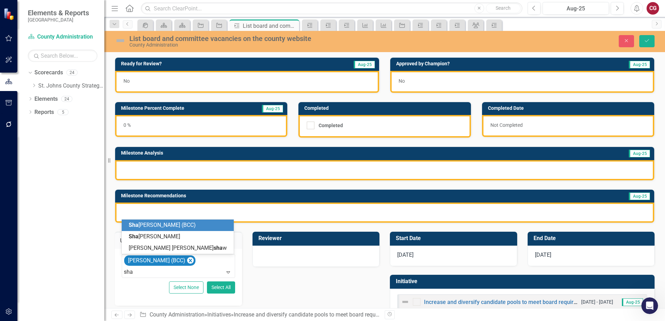
click at [147, 226] on span "Sha yna Keller (BCC)" at bounding box center [162, 225] width 67 height 7
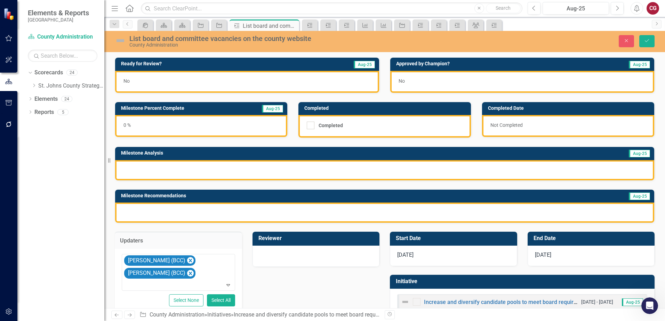
click at [315, 258] on div at bounding box center [316, 255] width 113 height 8
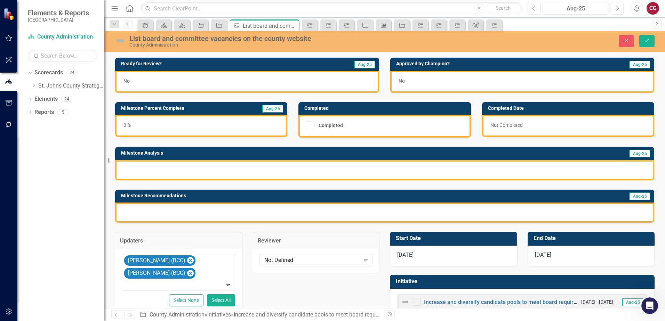
click at [315, 258] on div "Not Defined" at bounding box center [312, 260] width 96 height 8
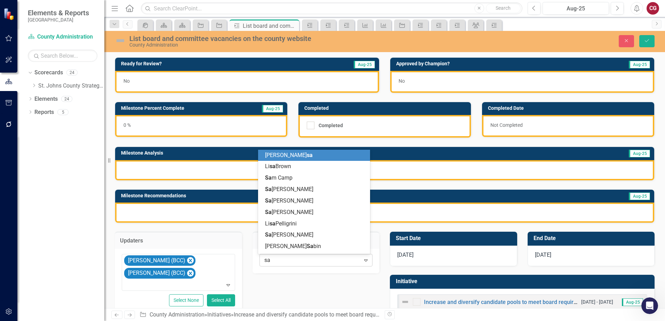
type input "sav"
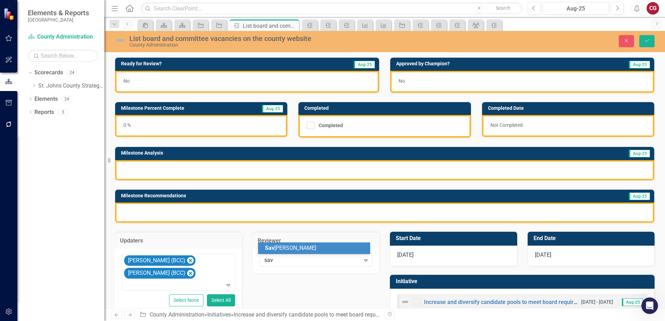
click at [310, 243] on div "[PERSON_NAME]" at bounding box center [314, 248] width 112 height 11
click at [645, 41] on icon "Save" at bounding box center [647, 40] width 6 height 5
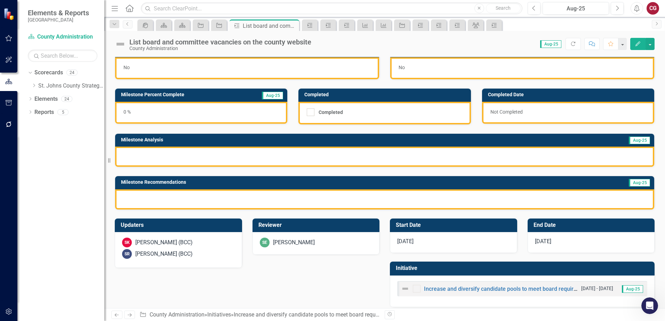
scroll to position [19, 0]
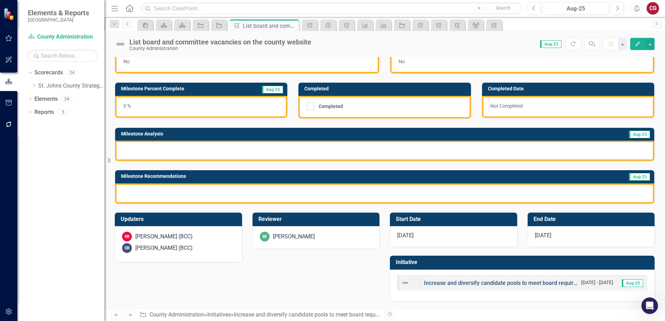
click at [503, 282] on link "Increase and diversify candidate pools to meet board requirements" at bounding box center [508, 283] width 168 height 7
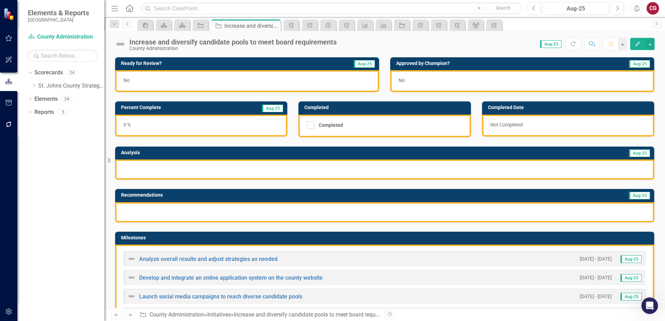
scroll to position [104, 0]
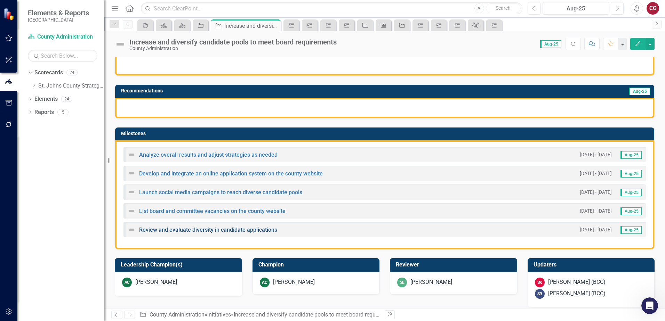
click at [166, 232] on link "Review and evaluate diversity in candidate applications" at bounding box center [208, 230] width 138 height 7
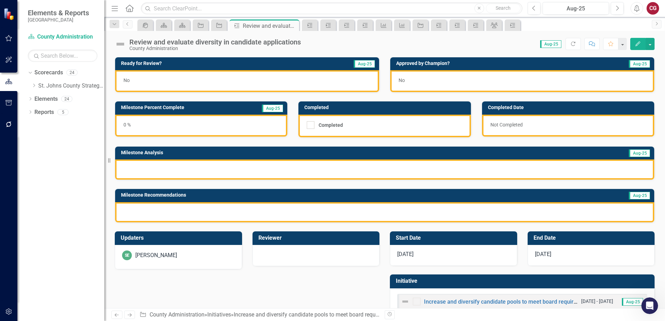
click at [142, 262] on div "SE [PERSON_NAME]" at bounding box center [178, 257] width 127 height 24
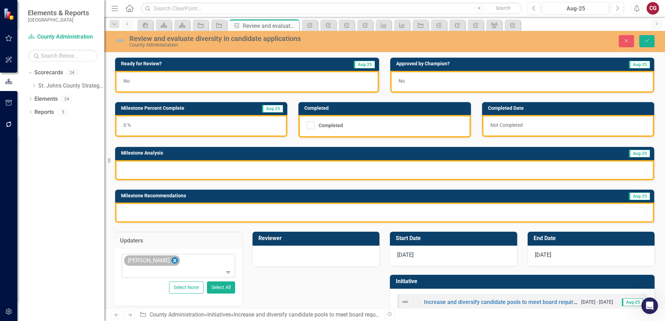
click at [173, 263] on icon "Remove Savannah Evans" at bounding box center [174, 261] width 7 height 9
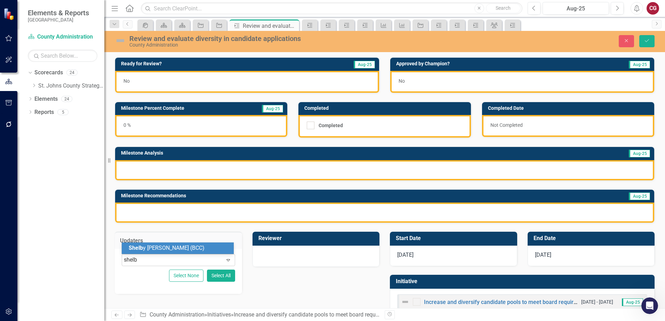
type input "shelby"
click at [140, 249] on span "[PERSON_NAME]" at bounding box center [150, 248] width 42 height 7
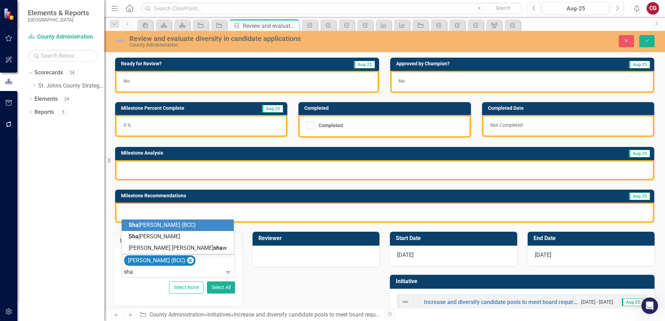
type input "shay"
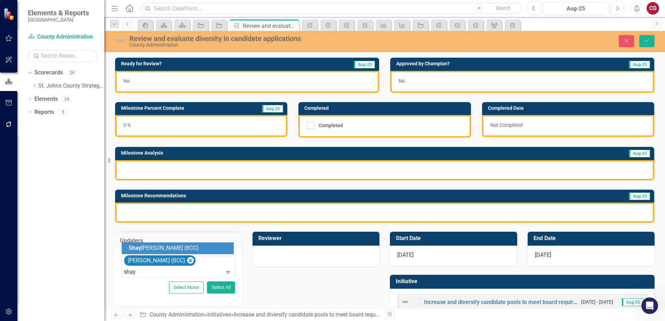
click at [143, 249] on span "Shay [PERSON_NAME] (BCC)" at bounding box center [164, 248] width 70 height 7
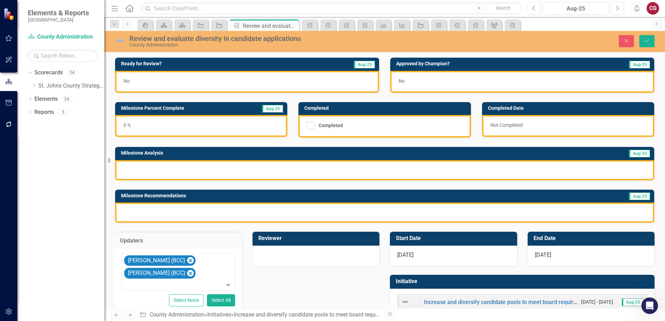
click at [282, 261] on div at bounding box center [316, 256] width 127 height 21
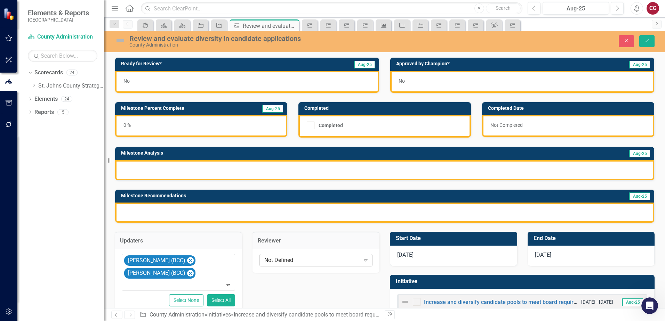
click at [280, 260] on div "Not Defined" at bounding box center [312, 260] width 96 height 8
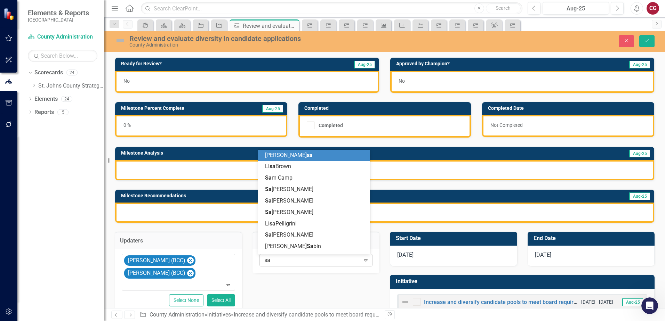
type input "sav"
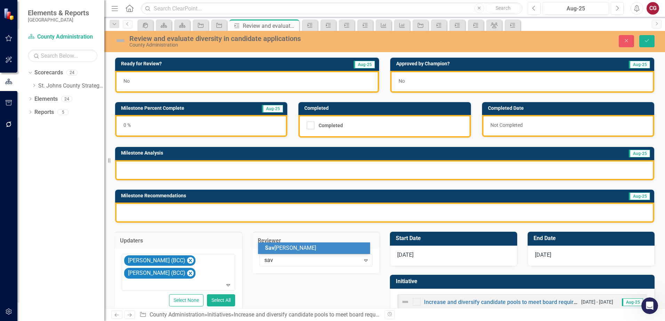
click at [280, 247] on span "[PERSON_NAME]" at bounding box center [290, 248] width 51 height 7
click at [642, 45] on button "Save" at bounding box center [646, 41] width 15 height 12
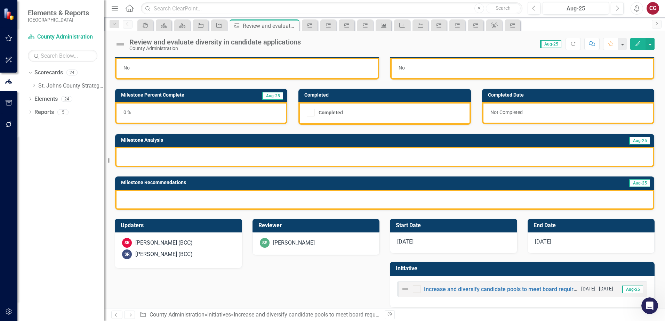
scroll to position [19, 0]
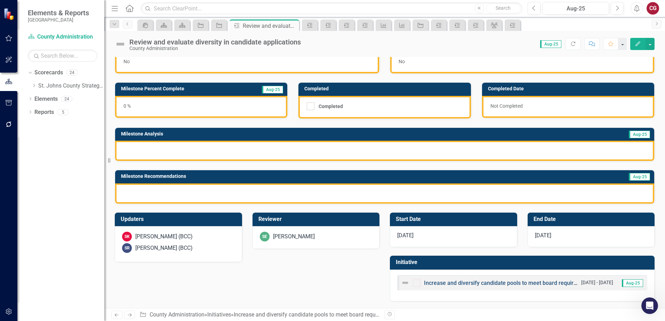
click at [456, 281] on link "Increase and diversify candidate pools to meet board requirements" at bounding box center [508, 283] width 168 height 7
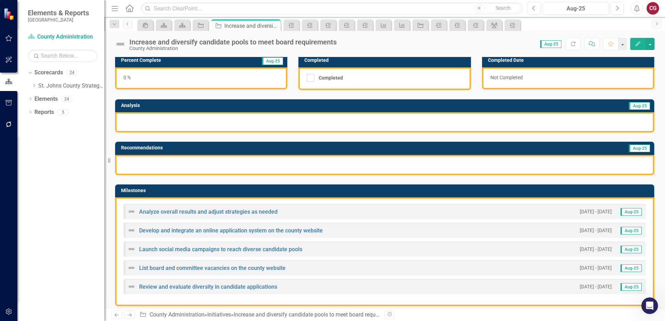
scroll to position [35, 0]
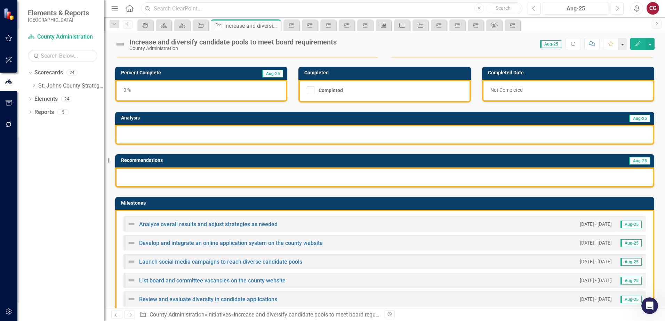
click at [231, 10] on input "text" at bounding box center [332, 8] width 382 height 12
click at [11, 43] on button "button" at bounding box center [9, 38] width 16 height 15
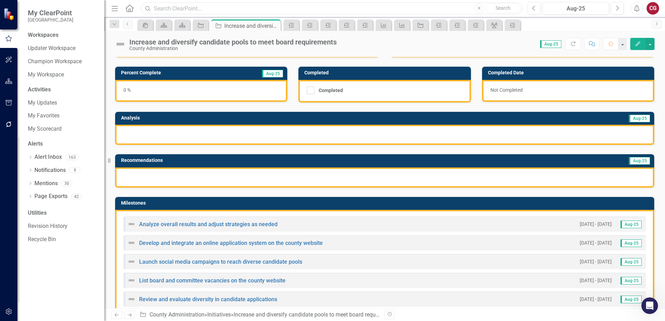
click at [212, 9] on input "text" at bounding box center [332, 8] width 382 height 12
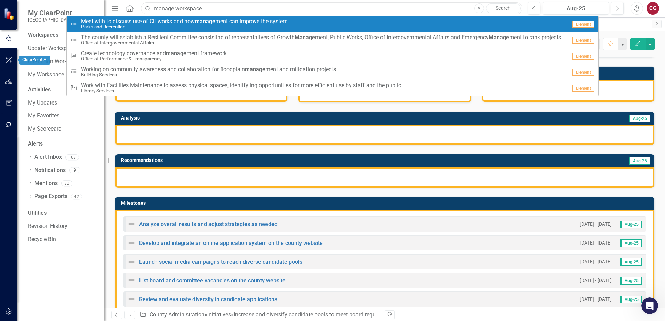
type input "manage workspace"
click at [15, 59] on button "button" at bounding box center [9, 60] width 16 height 15
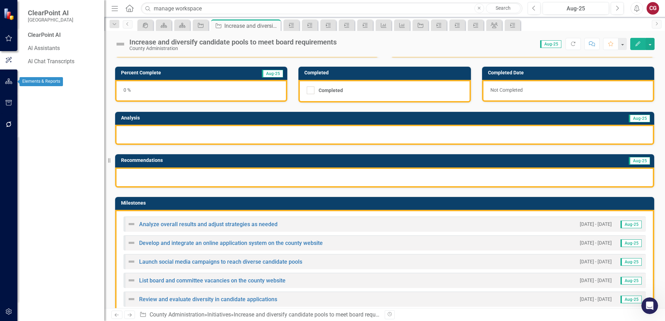
click at [9, 81] on icon "button" at bounding box center [8, 82] width 7 height 6
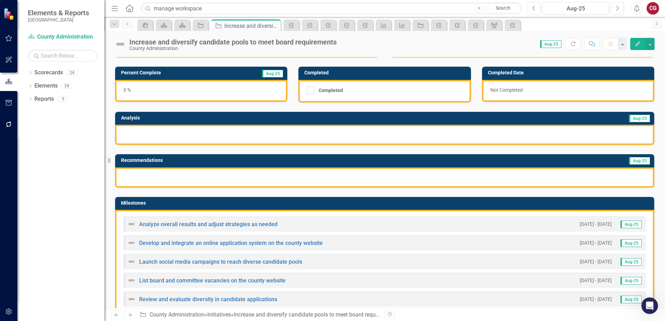
click at [11, 104] on icon "button" at bounding box center [8, 103] width 7 height 6
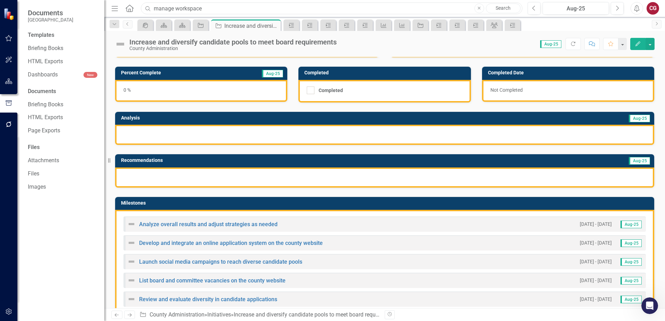
click at [282, 8] on input "manage workspace" at bounding box center [332, 8] width 382 height 12
click at [239, 7] on input "manage workspace" at bounding box center [332, 8] width 382 height 12
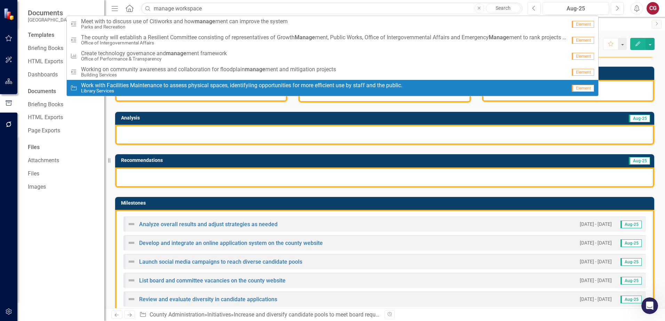
click at [13, 123] on button "button" at bounding box center [9, 125] width 16 height 15
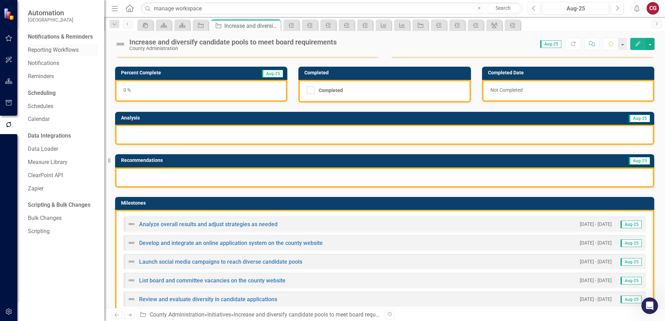
click at [61, 52] on link "Reporting Workflows" at bounding box center [63, 50] width 70 height 8
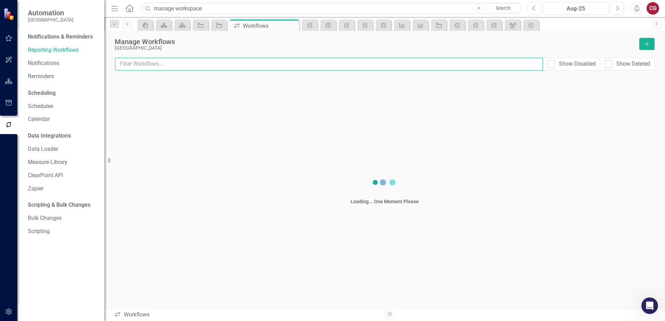
click at [176, 67] on input "text" at bounding box center [329, 64] width 428 height 13
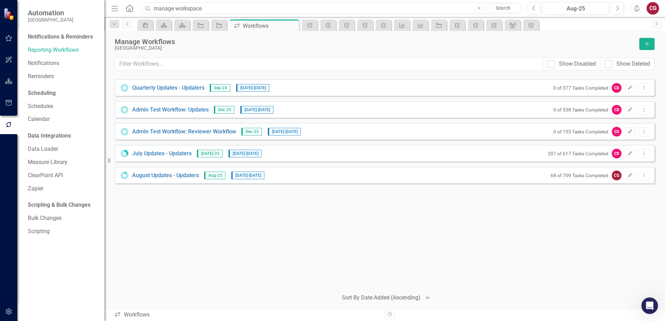
click at [199, 7] on input "manage workspace" at bounding box center [332, 8] width 382 height 12
click at [321, 8] on input "manage workspace" at bounding box center [332, 8] width 382 height 12
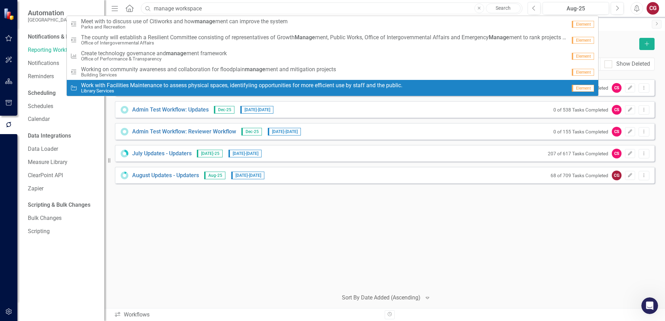
click at [110, 266] on div "Resize" at bounding box center [107, 160] width 6 height 321
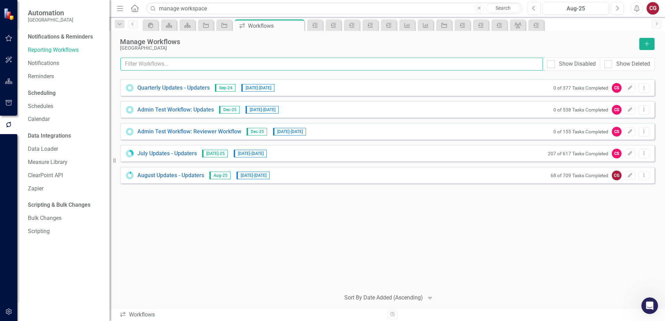
click at [178, 67] on input "text" at bounding box center [331, 64] width 423 height 13
click at [8, 310] on icon "button" at bounding box center [9, 312] width 6 height 6
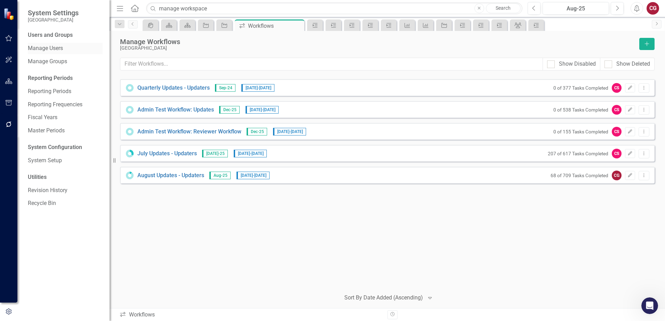
click at [50, 50] on link "Manage Users" at bounding box center [65, 49] width 75 height 8
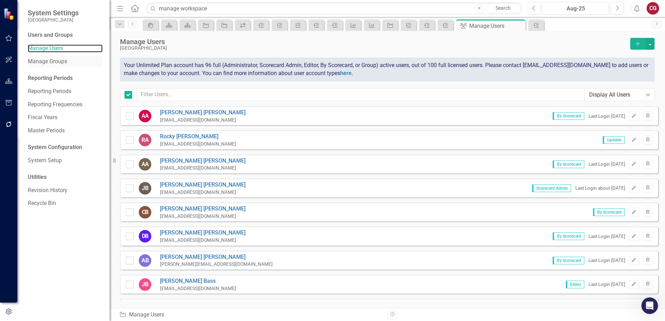
checkbox input "false"
click at [48, 61] on link "Manage Groups" at bounding box center [65, 62] width 75 height 8
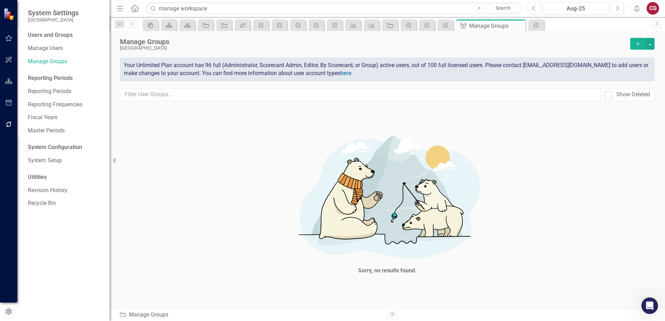
click at [13, 37] on button "button" at bounding box center [9, 38] width 16 height 15
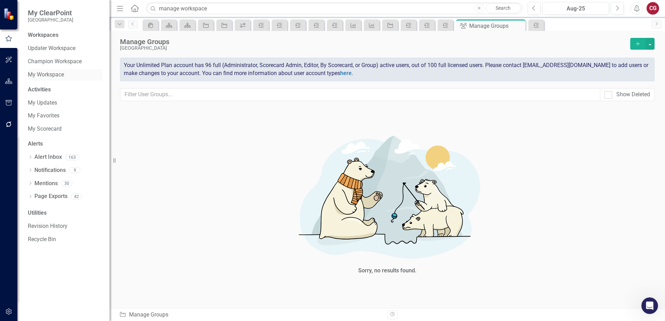
click at [43, 72] on link "My Workspace" at bounding box center [65, 75] width 75 height 8
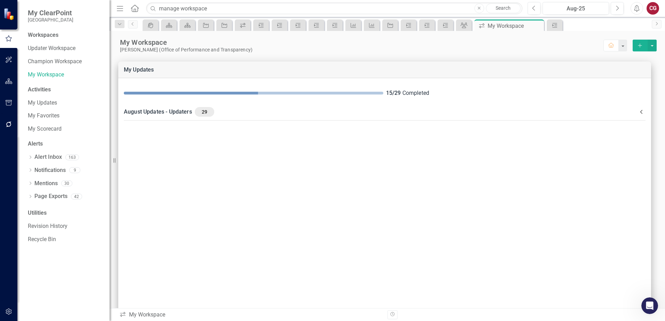
click at [36, 213] on div "Utilities" at bounding box center [65, 213] width 75 height 8
click at [5, 54] on button "button" at bounding box center [9, 60] width 16 height 15
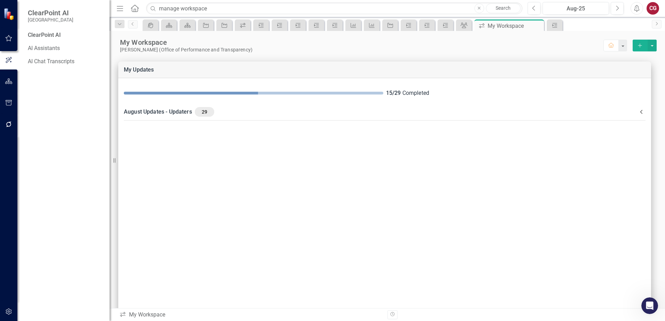
click at [7, 61] on icon "button" at bounding box center [9, 60] width 6 height 6
click at [121, 8] on icon "Menu" at bounding box center [119, 8] width 9 height 7
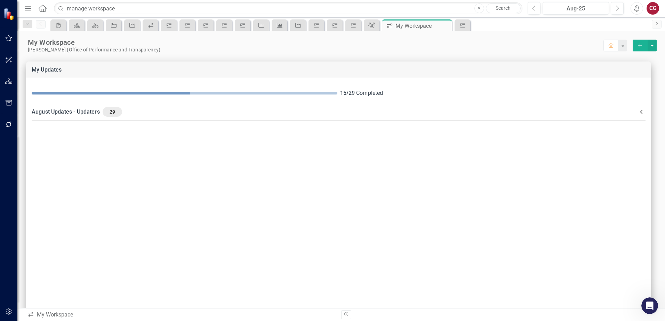
click at [24, 9] on icon "Menu" at bounding box center [27, 8] width 9 height 7
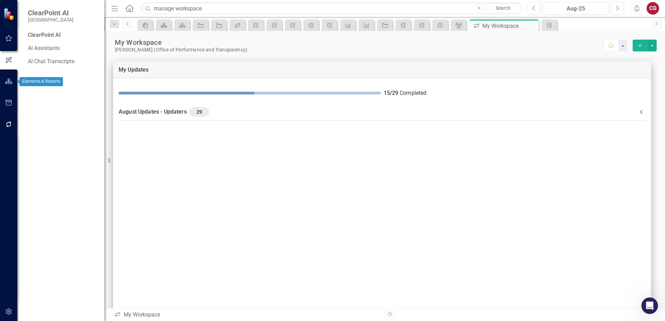
click at [12, 78] on button "button" at bounding box center [9, 81] width 16 height 15
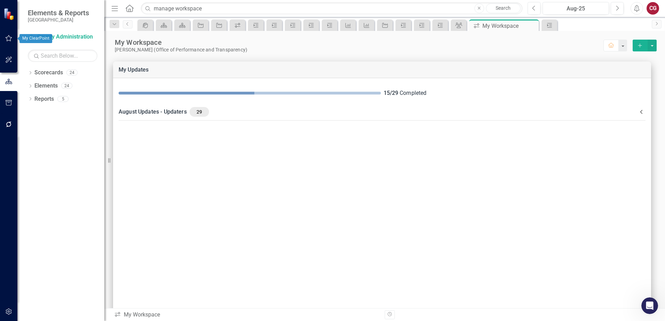
click at [10, 38] on icon "button" at bounding box center [8, 38] width 7 height 6
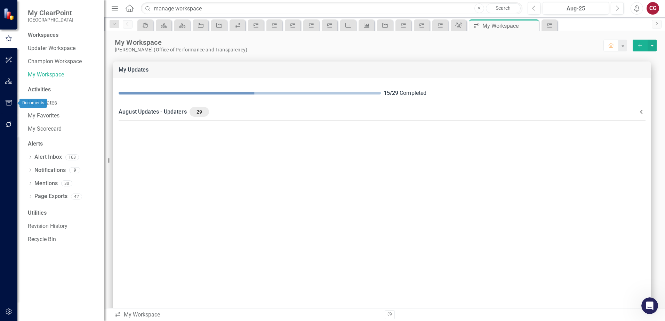
click at [7, 124] on icon "button" at bounding box center [9, 125] width 6 height 6
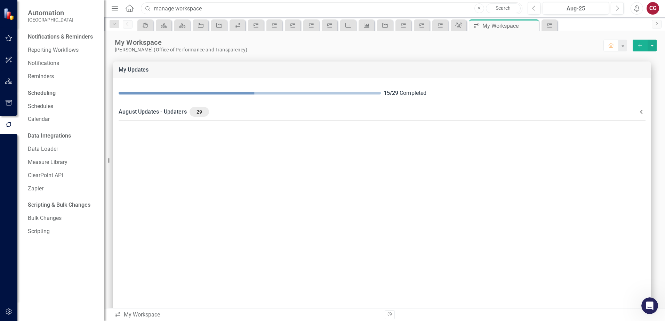
click at [202, 6] on input "manage workspace" at bounding box center [332, 8] width 382 height 12
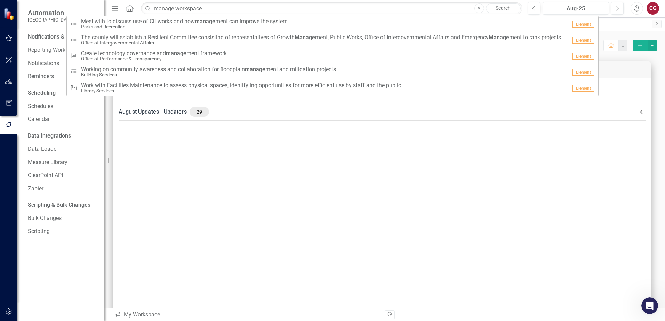
drag, startPoint x: 129, startPoint y: 8, endPoint x: 185, endPoint y: 13, distance: 56.2
click at [129, 8] on icon "Home" at bounding box center [129, 8] width 9 height 7
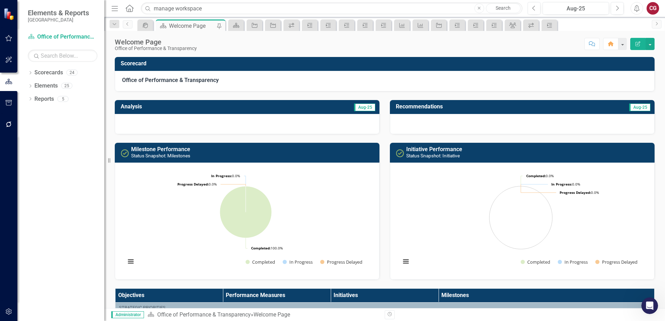
click at [497, 8] on link "Search" at bounding box center [503, 8] width 35 height 10
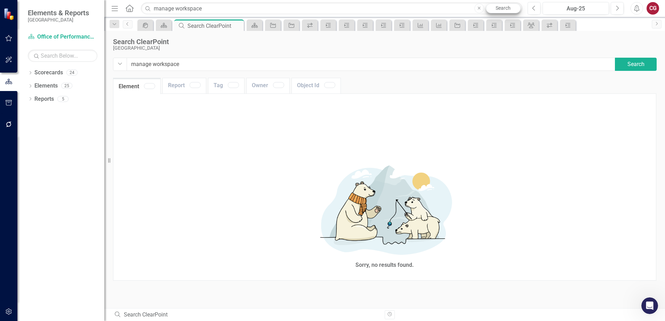
type input "manage+workspace"
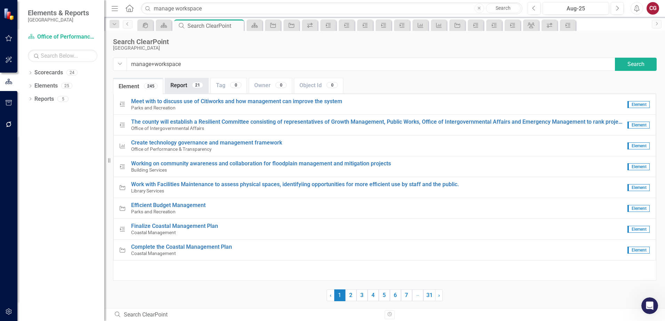
click at [199, 85] on div "21" at bounding box center [197, 85] width 11 height 6
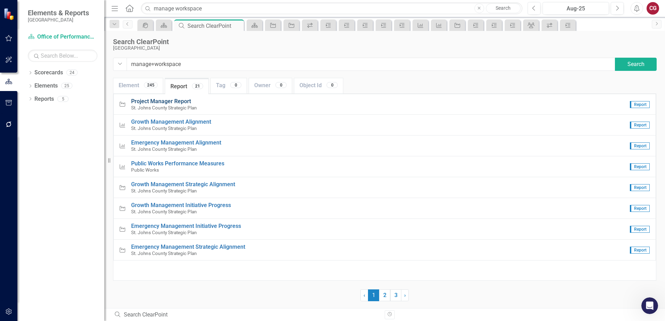
click at [147, 101] on span "Project Manager Report" at bounding box center [161, 101] width 60 height 7
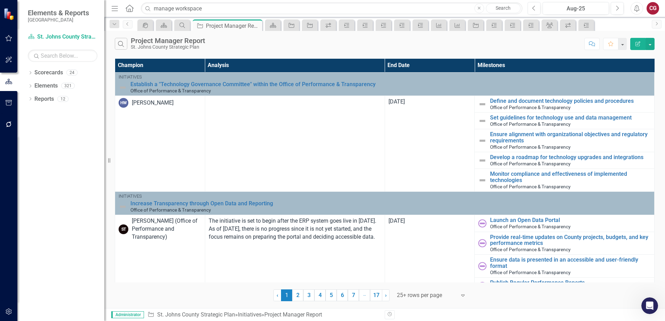
click at [479, 7] on icon "Close" at bounding box center [479, 8] width 3 height 4
click at [11, 40] on icon "button" at bounding box center [8, 38] width 7 height 6
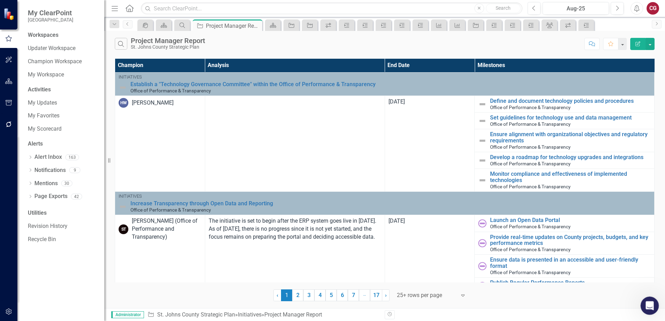
click at [649, 307] on icon "Open Intercom Messenger" at bounding box center [648, 304] width 11 height 11
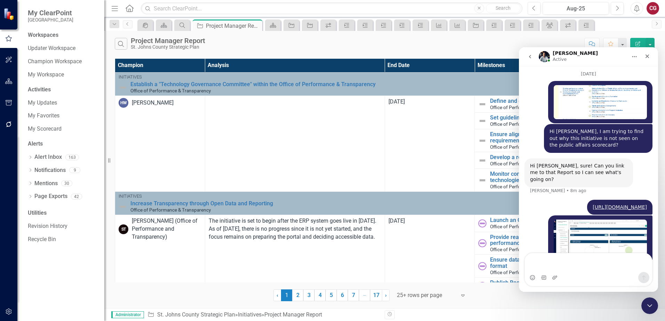
scroll to position [462, 0]
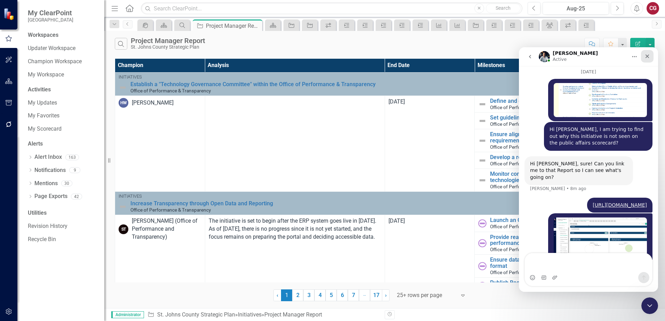
drag, startPoint x: 647, startPoint y: 57, endPoint x: 1149, endPoint y: 105, distance: 504.2
click at [647, 57] on icon "Close" at bounding box center [648, 57] width 6 height 6
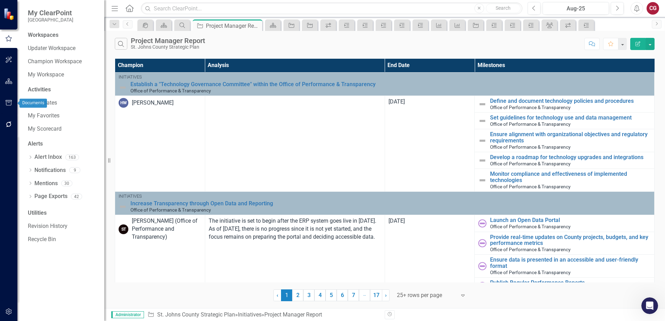
click at [6, 107] on button "button" at bounding box center [9, 103] width 16 height 15
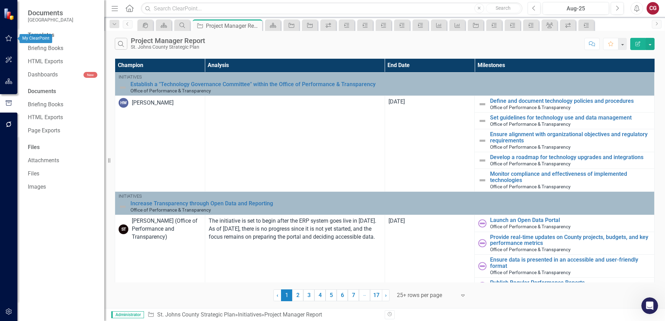
click at [11, 37] on icon "button" at bounding box center [8, 38] width 7 height 6
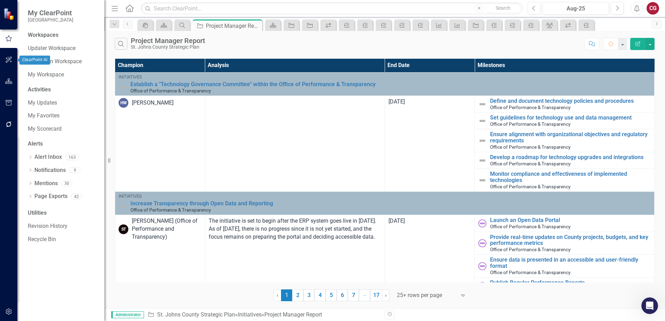
click at [11, 61] on icon "button" at bounding box center [8, 60] width 7 height 6
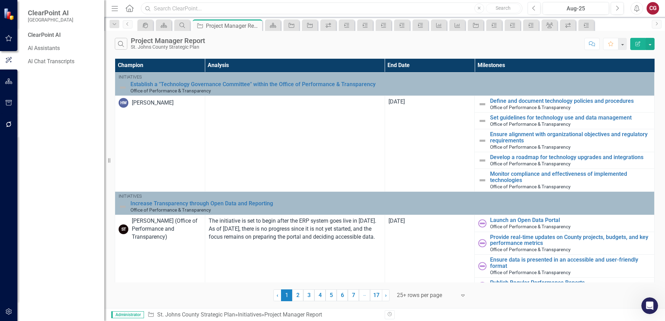
click at [177, 12] on input "text" at bounding box center [332, 8] width 382 height 12
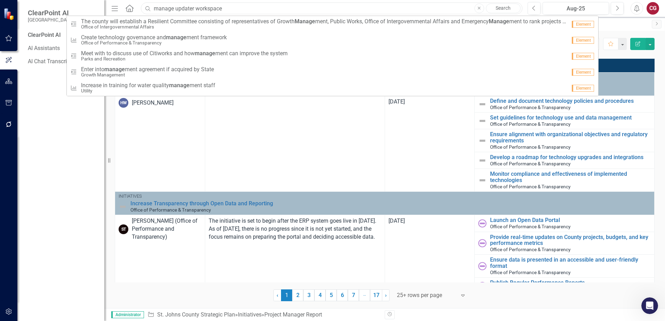
type input "manage updater workspace"
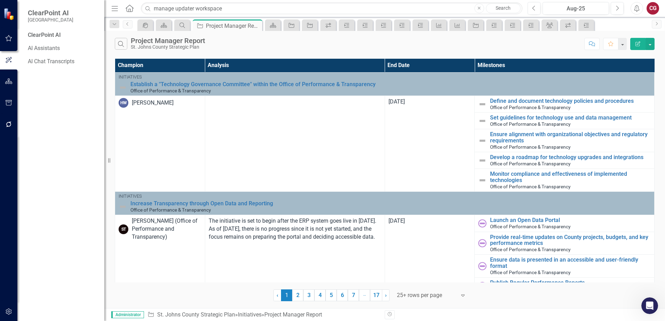
click at [625, 24] on div "icon.portal Scorecard Search Initiative Project Manager Report Pin Close Scorec…" at bounding box center [392, 24] width 512 height 11
click at [7, 105] on icon "button" at bounding box center [8, 103] width 7 height 6
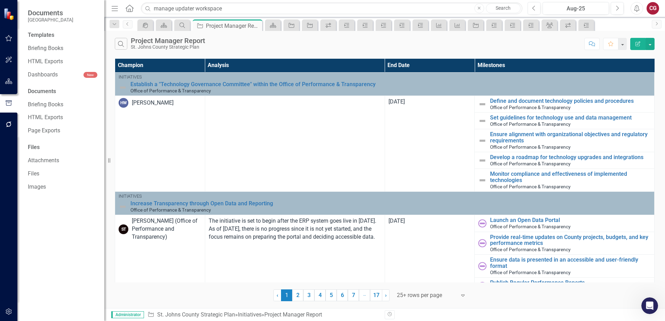
click at [40, 91] on div "Documents" at bounding box center [63, 92] width 70 height 8
click at [42, 132] on link "Page Exports" at bounding box center [63, 131] width 70 height 8
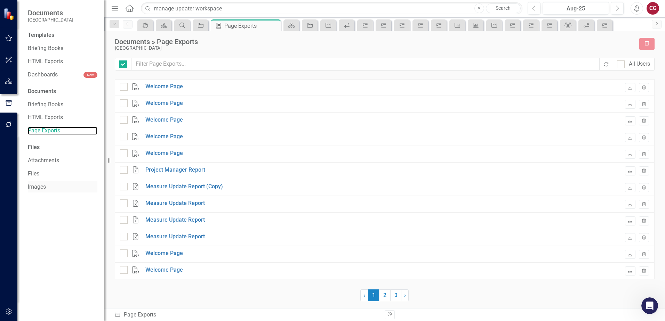
checkbox input "false"
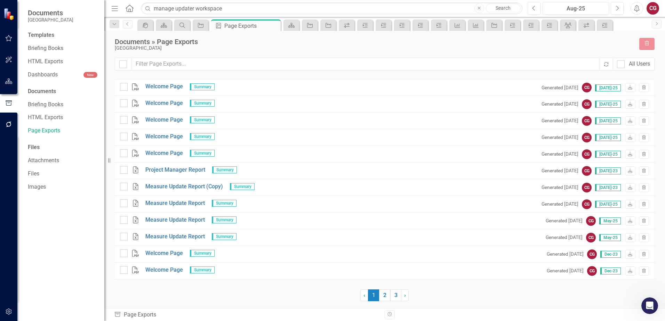
click at [39, 34] on div "Templates" at bounding box center [63, 35] width 70 height 8
click at [11, 42] on button "button" at bounding box center [9, 38] width 16 height 15
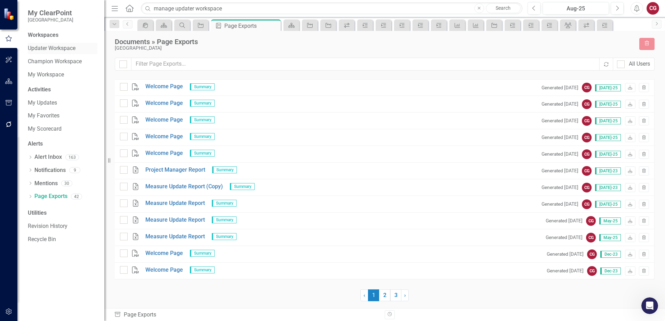
click at [51, 50] on link "Updater Workspace" at bounding box center [63, 49] width 70 height 8
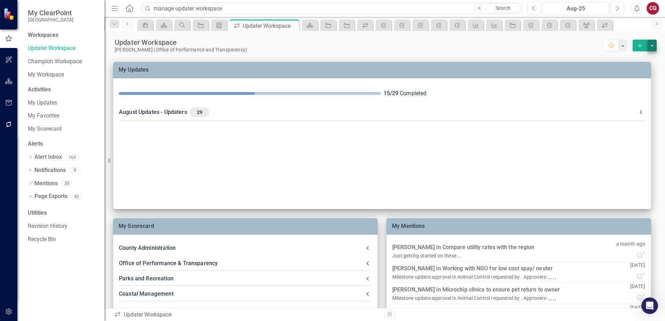
click at [648, 48] on button "select merge strategy" at bounding box center [652, 46] width 9 height 12
click at [629, 73] on div "Manage Workspaces" at bounding box center [623, 73] width 46 height 8
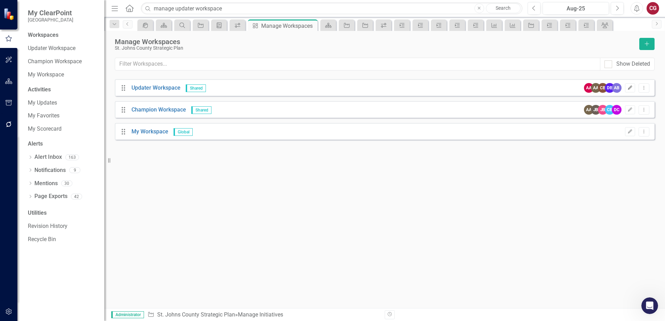
click at [631, 90] on icon "Edit" at bounding box center [630, 88] width 5 height 4
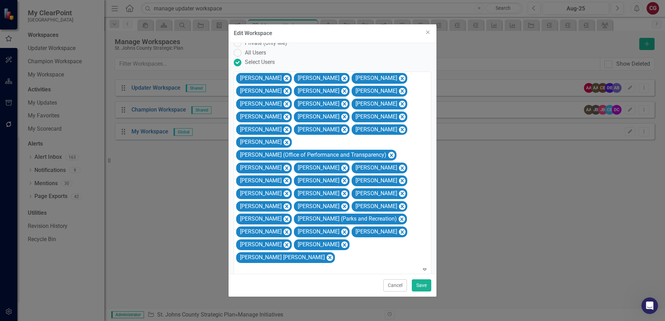
scroll to position [48, 0]
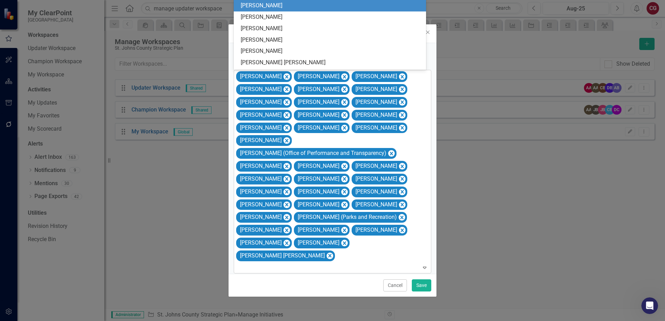
click at [315, 235] on div "Amy Ackerman Ann Ashworth Carrie Barbosa Darlene Baril Alex Barr John Brown Lis…" at bounding box center [333, 171] width 196 height 203
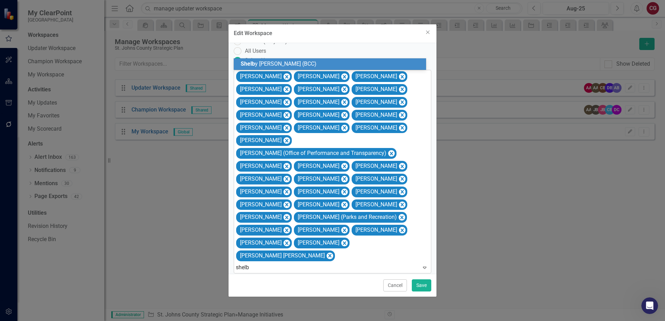
type input "shelby"
click at [315, 263] on div at bounding box center [333, 267] width 194 height 9
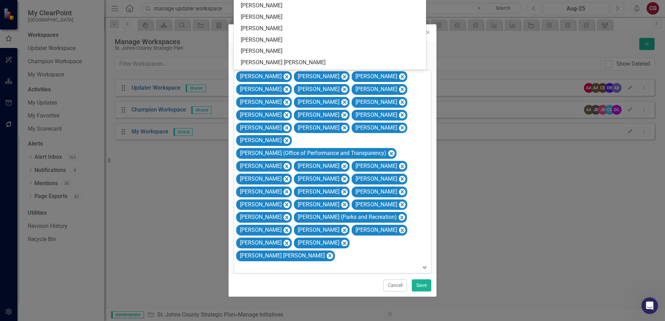
click at [317, 235] on div "Amy Ackerman Ann Ashworth Carrie Barbosa Darlene Baril Alex Barr John Brown Lis…" at bounding box center [333, 171] width 196 height 203
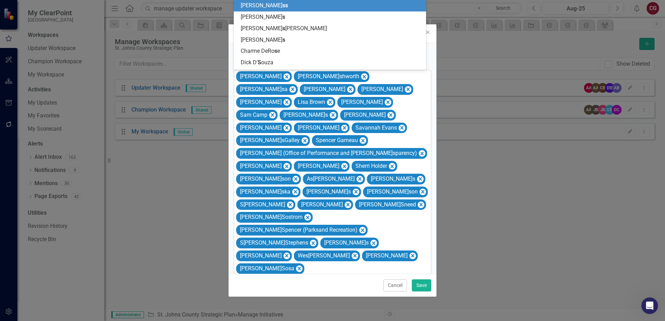
type input "sh"
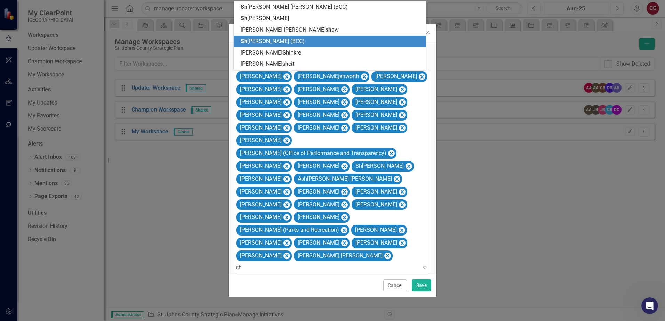
click at [271, 39] on span "Sh elby Romero (BCC)" at bounding box center [273, 41] width 64 height 7
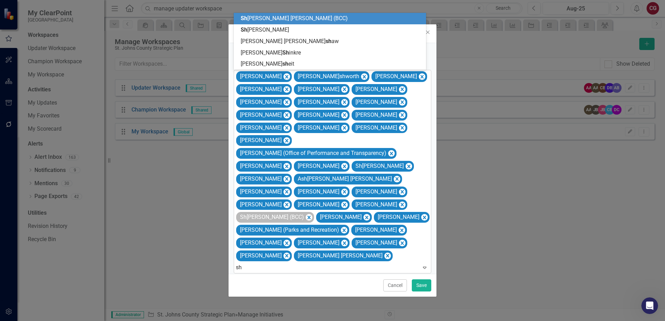
type input "sha"
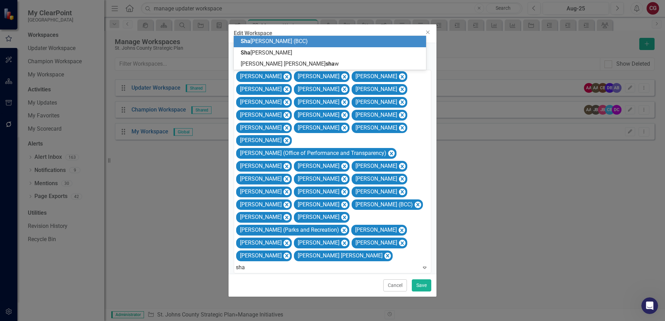
click at [310, 43] on div "Sha yna Keller (BCC)" at bounding box center [331, 42] width 181 height 8
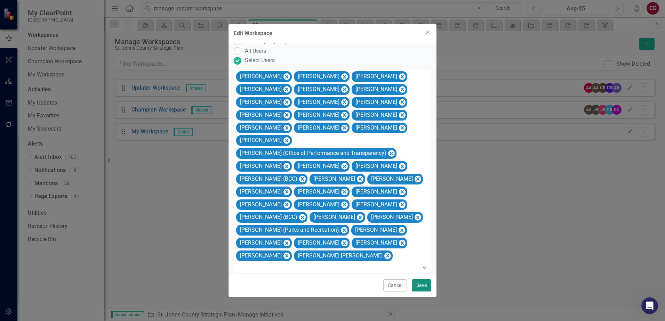
click at [422, 287] on button "Save" at bounding box center [421, 286] width 19 height 12
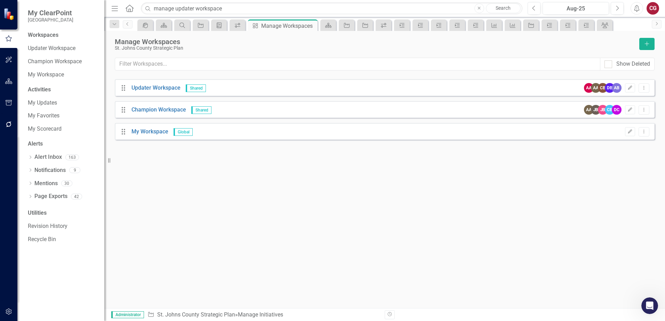
click at [13, 81] on button "button" at bounding box center [9, 81] width 16 height 15
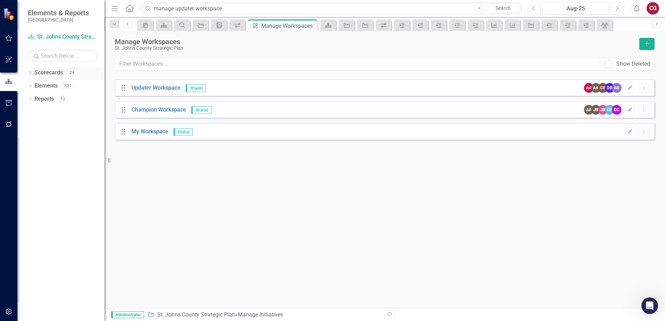
click at [30, 73] on icon "Dropdown" at bounding box center [30, 74] width 5 height 4
click at [34, 86] on icon at bounding box center [34, 85] width 2 height 3
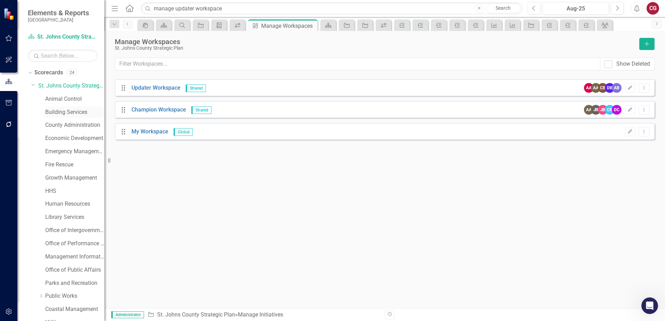
click at [63, 111] on link "Building Services" at bounding box center [74, 113] width 59 height 8
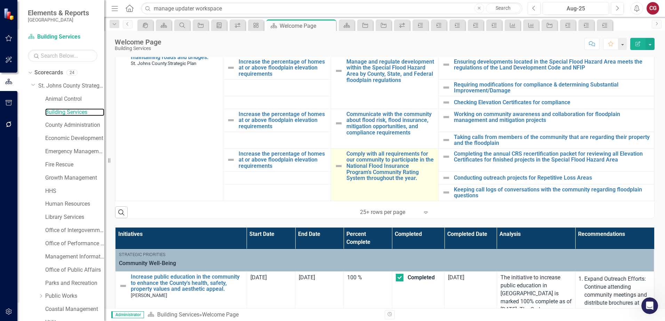
scroll to position [243, 0]
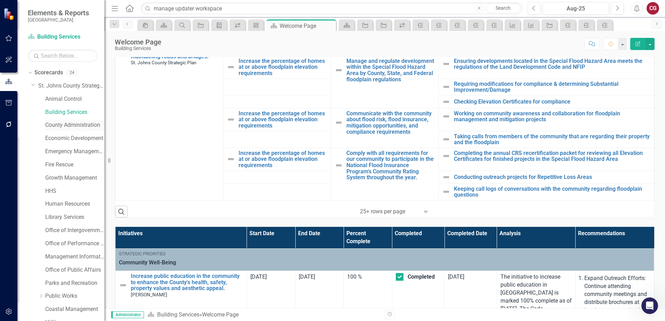
click at [47, 124] on link "County Administration" at bounding box center [74, 125] width 59 height 8
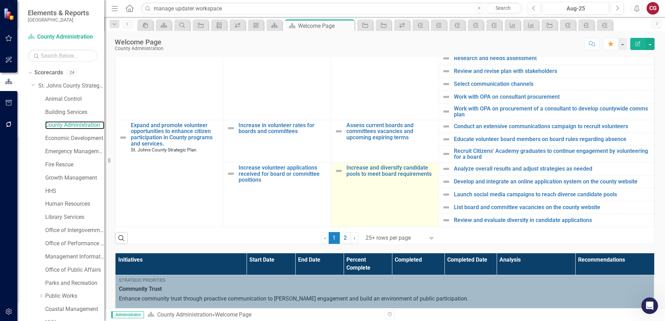
scroll to position [313, 0]
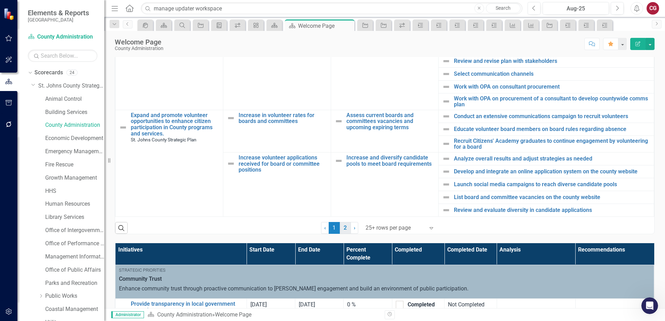
click at [342, 231] on link "2" at bounding box center [345, 228] width 11 height 12
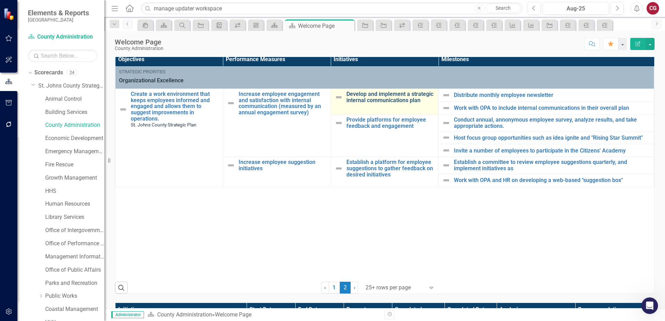
scroll to position [243, 0]
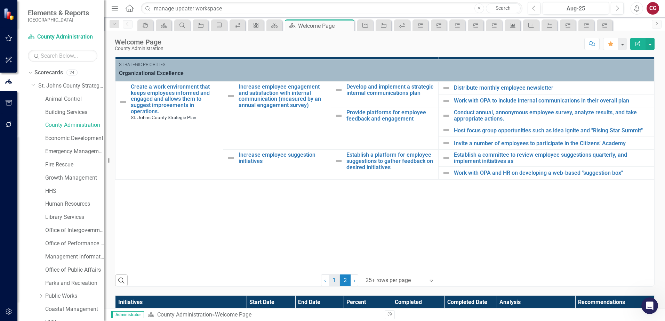
click at [332, 284] on link "1" at bounding box center [334, 281] width 11 height 12
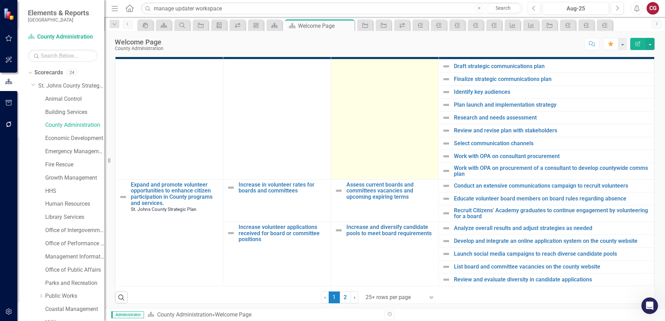
scroll to position [278, 0]
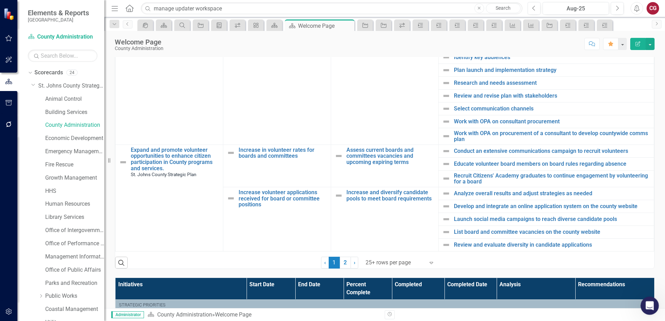
click at [643, 300] on div "Open Intercom Messenger" at bounding box center [648, 305] width 23 height 23
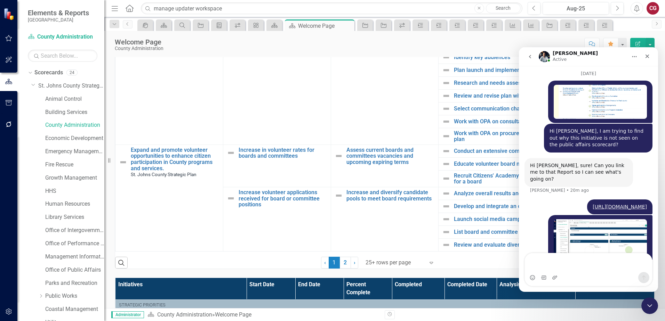
scroll to position [462, 0]
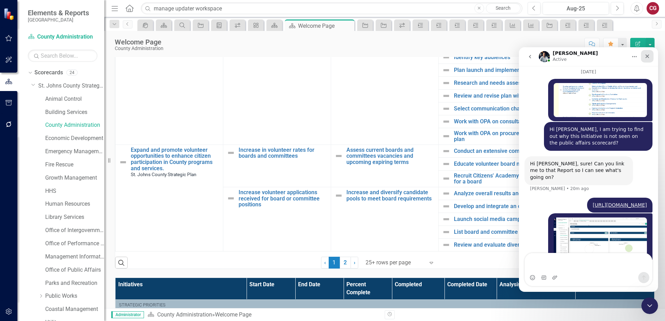
click at [651, 54] on div "Close" at bounding box center [647, 56] width 13 height 13
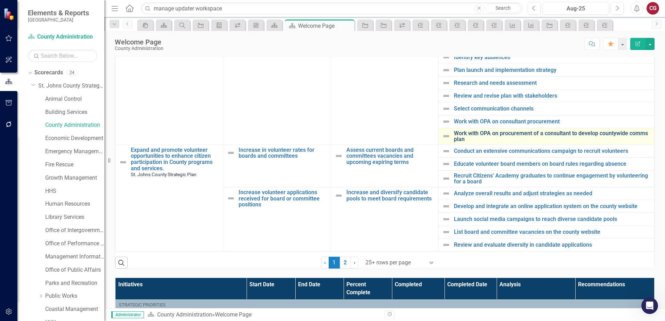
click at [501, 130] on link "Work with OPA on procurement of a consultant to develop countywide comms plan" at bounding box center [552, 136] width 197 height 12
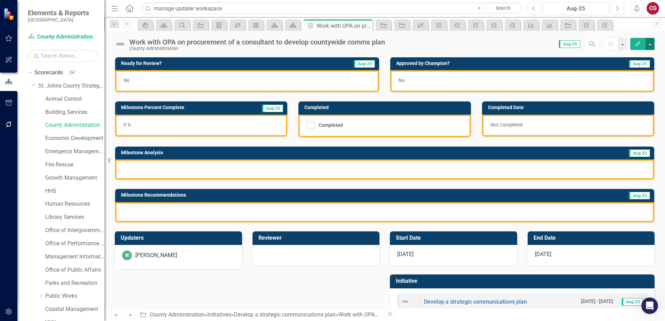
click at [649, 46] on button "button" at bounding box center [650, 44] width 9 height 12
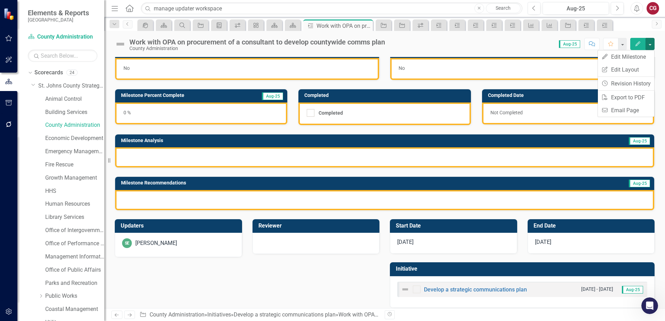
scroll to position [19, 0]
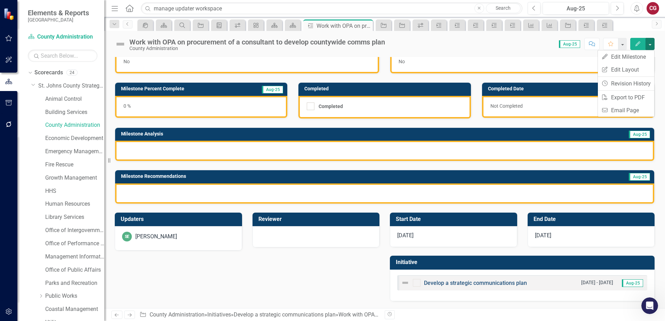
click at [453, 283] on link "Develop a strategic communications plan" at bounding box center [475, 283] width 103 height 7
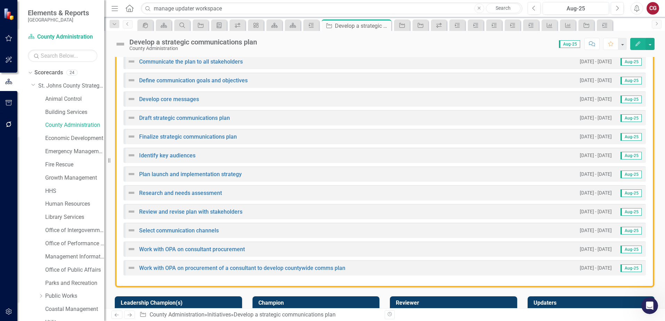
scroll to position [209, 0]
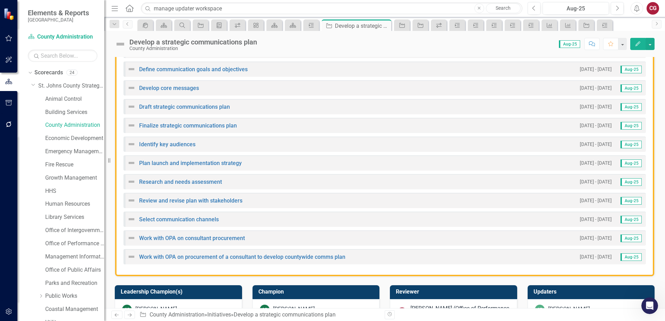
click at [430, 270] on div "Communicate the plan to all stakeholders 5/1/25 - 7/31/25 Aug-25 Define communi…" at bounding box center [384, 156] width 539 height 240
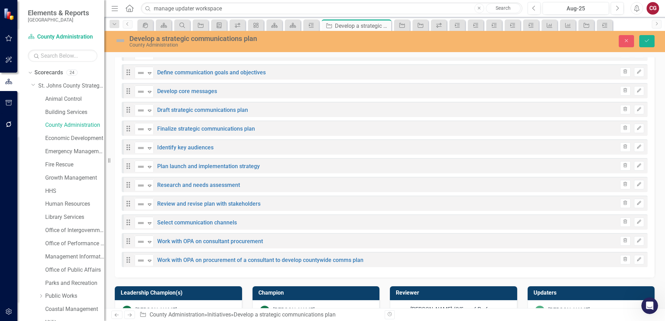
scroll to position [213, 0]
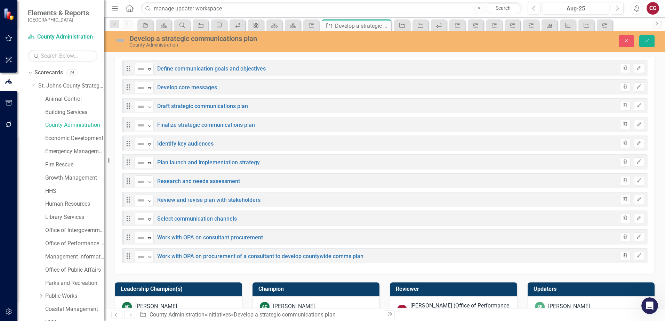
click at [623, 256] on icon "Trash" at bounding box center [625, 256] width 5 height 4
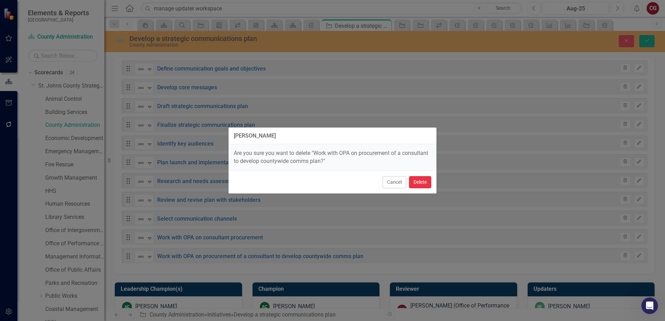
click at [427, 185] on button "Delete" at bounding box center [420, 182] width 22 height 12
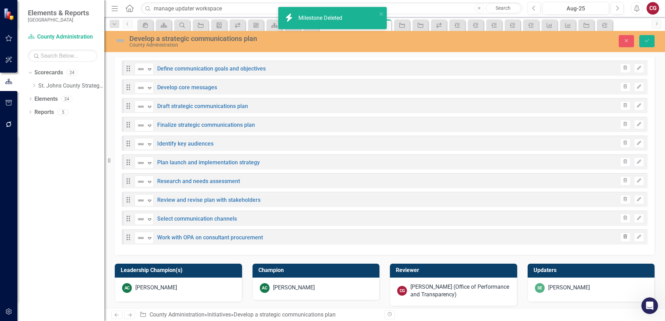
click at [620, 240] on button "Trash" at bounding box center [625, 237] width 10 height 9
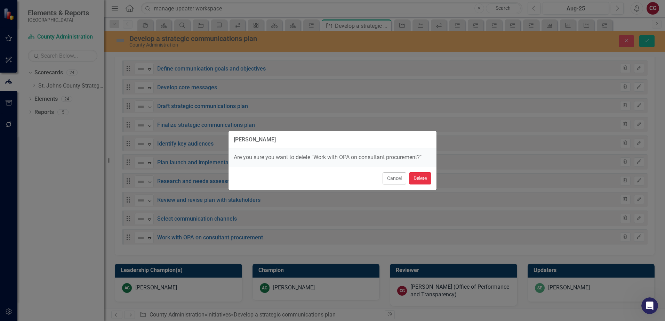
click at [417, 181] on button "Delete" at bounding box center [420, 179] width 22 height 12
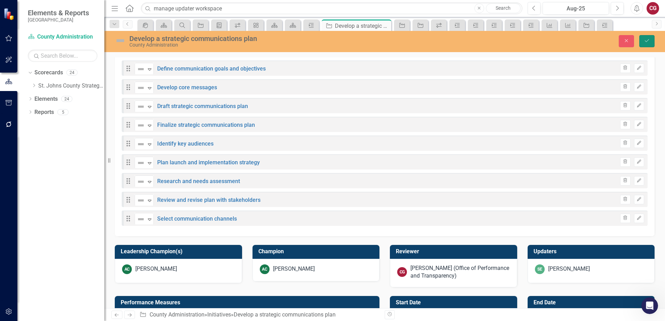
click at [649, 37] on button "Save" at bounding box center [646, 41] width 15 height 12
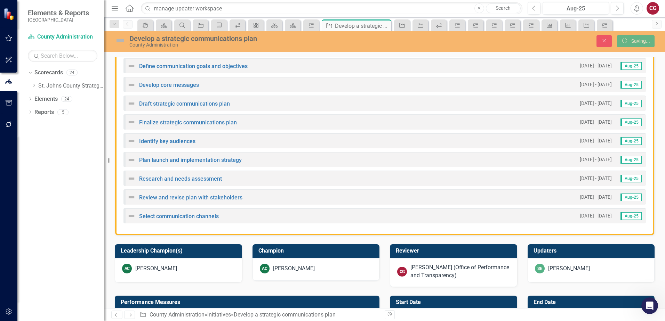
scroll to position [209, 0]
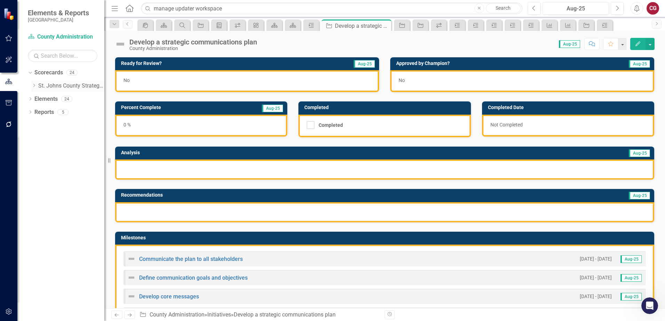
click at [36, 87] on icon "Dropdown" at bounding box center [33, 85] width 5 height 4
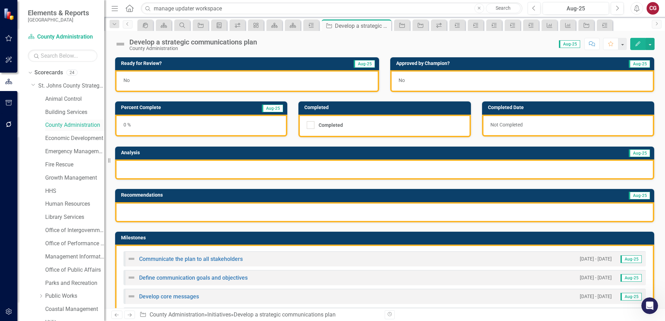
click at [67, 129] on link "County Administration" at bounding box center [74, 125] width 59 height 8
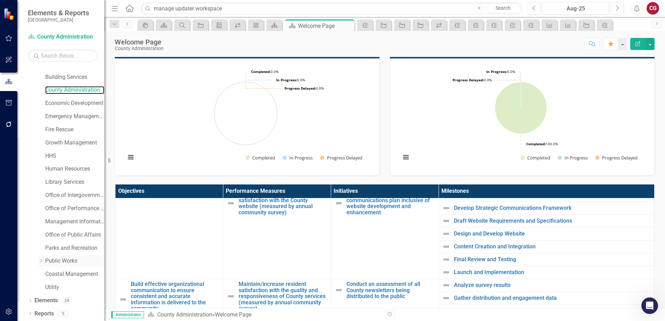
scroll to position [35, 0]
click at [53, 299] on link "Elements" at bounding box center [45, 301] width 23 height 8
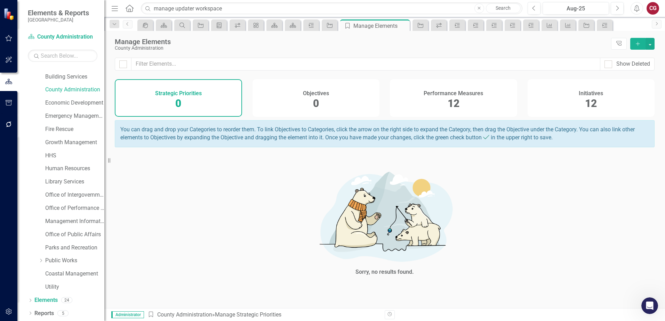
click at [468, 101] on div "Performance Measures 12" at bounding box center [453, 98] width 127 height 38
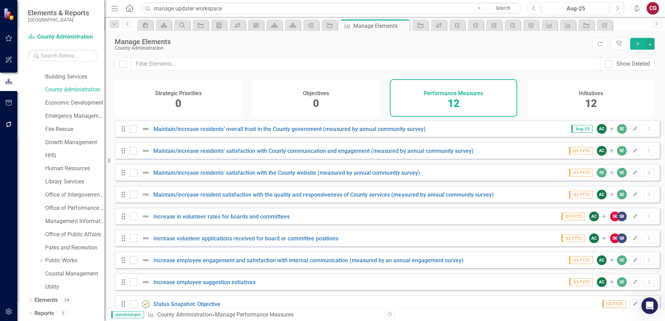
click at [597, 102] on span "12" at bounding box center [591, 103] width 12 height 12
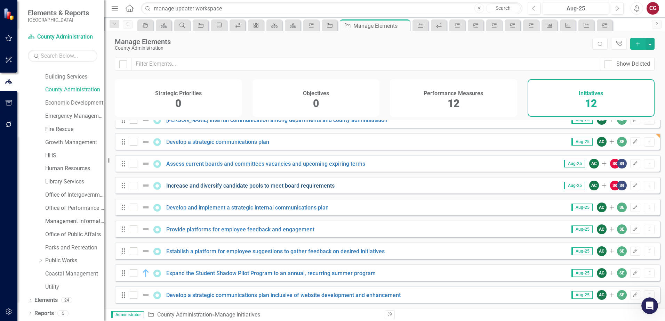
scroll to position [80, 0]
click at [633, 229] on icon "Edit" at bounding box center [635, 229] width 5 height 4
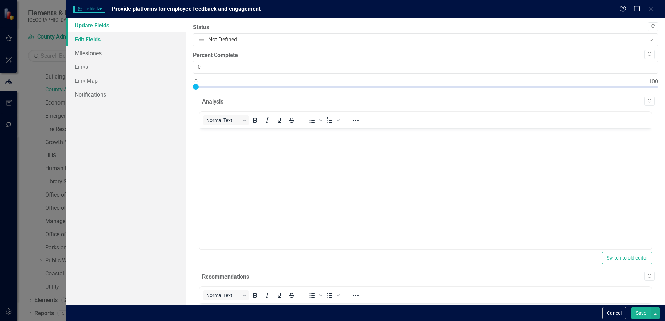
scroll to position [0, 0]
click at [81, 43] on link "Edit Fields" at bounding box center [126, 39] width 120 height 14
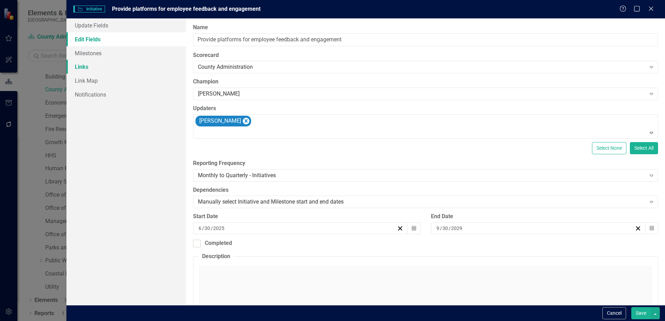
click at [88, 66] on link "Links" at bounding box center [126, 67] width 120 height 14
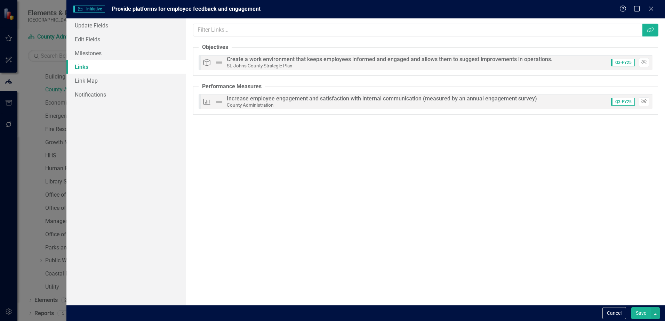
click at [644, 102] on icon "button" at bounding box center [643, 101] width 5 height 4
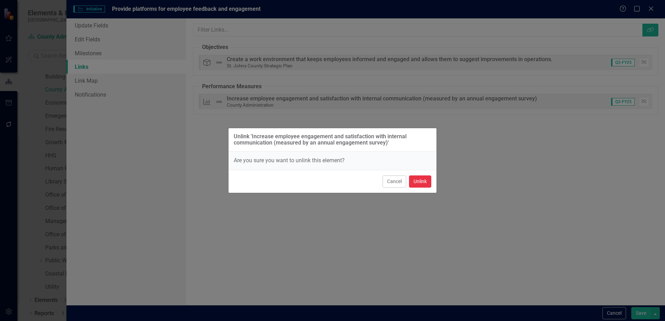
click at [416, 181] on button "Unlink" at bounding box center [420, 182] width 22 height 12
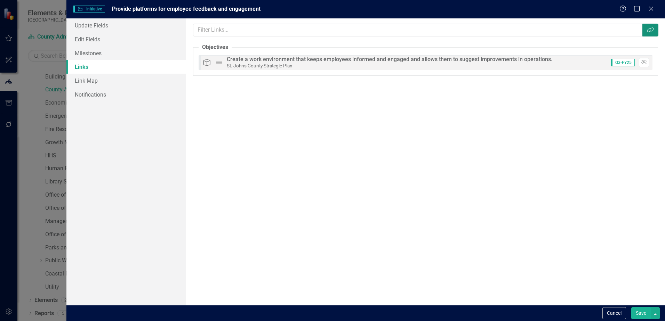
click at [649, 32] on icon "Link Tag" at bounding box center [650, 30] width 7 height 6
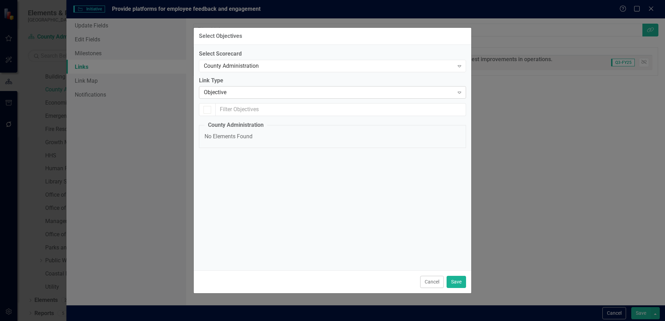
click at [297, 95] on div "Objective" at bounding box center [329, 93] width 250 height 8
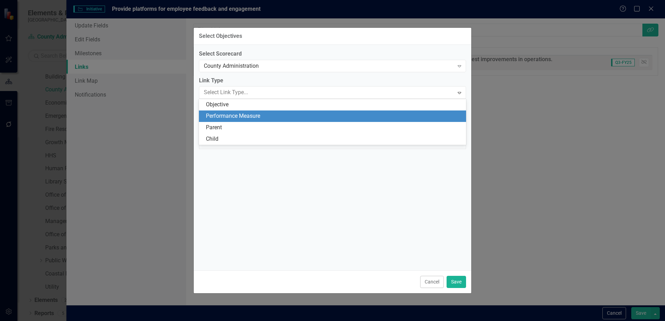
click at [238, 116] on div "Performance Measure" at bounding box center [334, 116] width 256 height 8
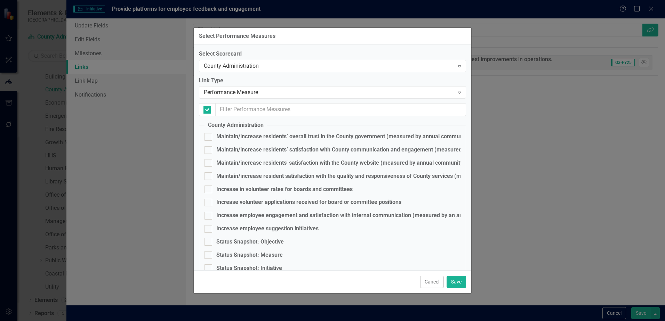
checkbox input "false"
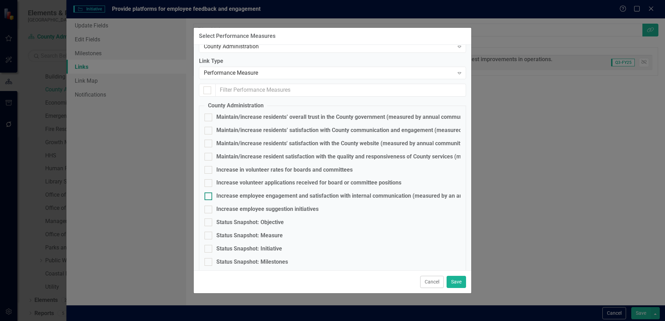
scroll to position [27, 0]
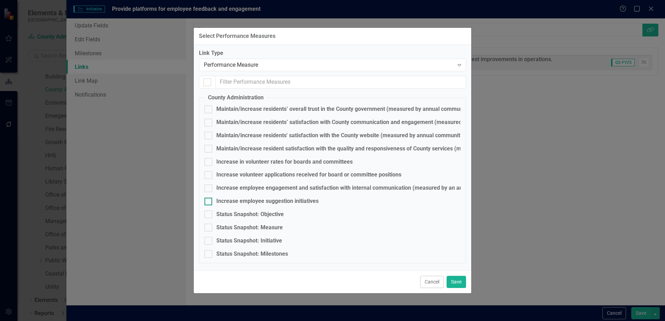
click at [240, 203] on div "Increase employee suggestion initiatives" at bounding box center [267, 202] width 102 height 8
click at [209, 202] on input "Increase employee suggestion initiatives" at bounding box center [207, 200] width 5 height 5
checkbox input "true"
click at [453, 283] on button "Save" at bounding box center [456, 282] width 19 height 12
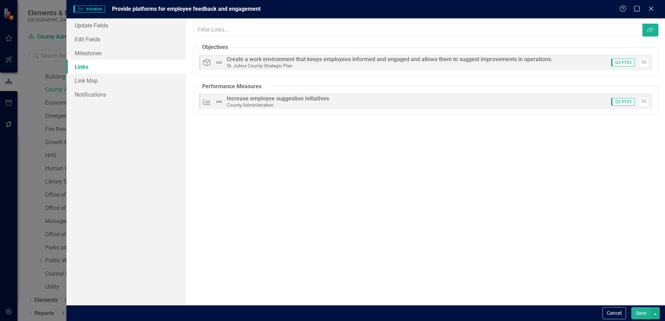
click at [640, 315] on button "Save" at bounding box center [640, 313] width 19 height 12
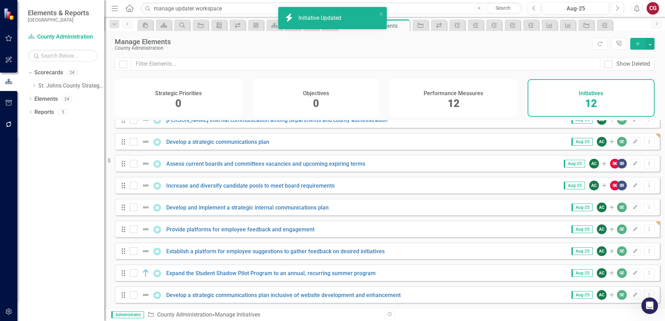
scroll to position [0, 0]
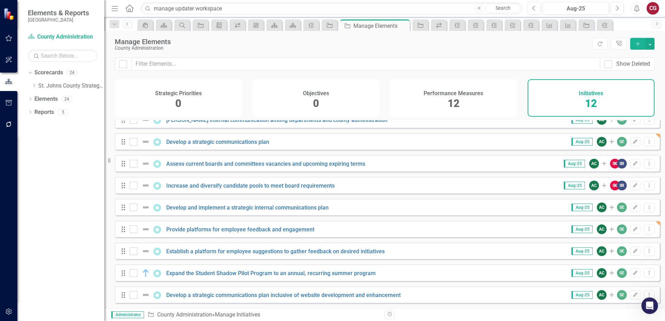
click at [455, 101] on span "12" at bounding box center [454, 103] width 12 height 12
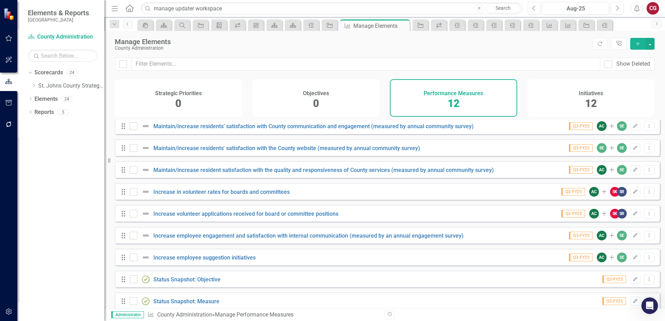
scroll to position [35, 0]
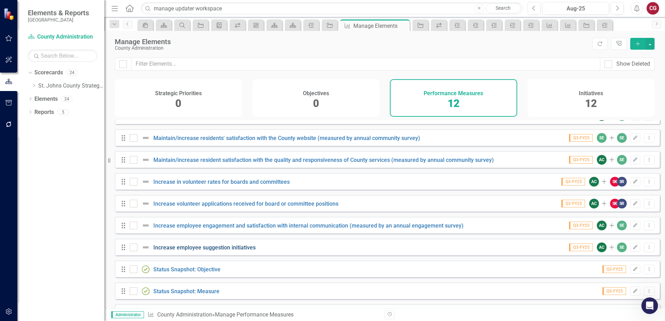
click at [200, 251] on link "Increase employee suggestion initiatives" at bounding box center [204, 248] width 102 height 7
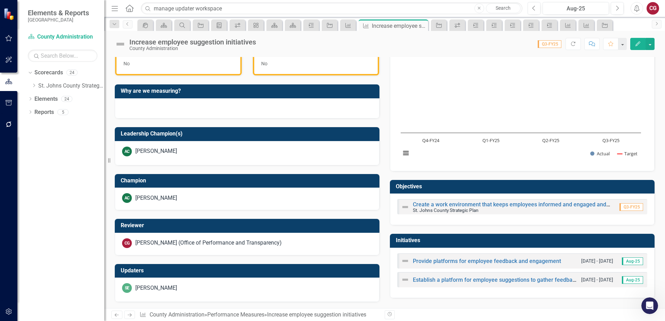
scroll to position [187, 0]
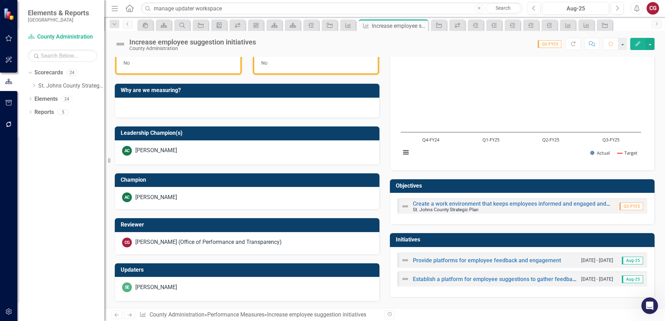
click at [550, 240] on h3 "Initiatives" at bounding box center [523, 240] width 255 height 6
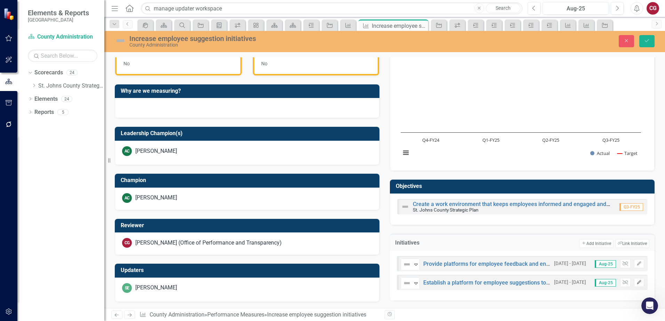
click at [635, 285] on button "Edit" at bounding box center [639, 282] width 10 height 9
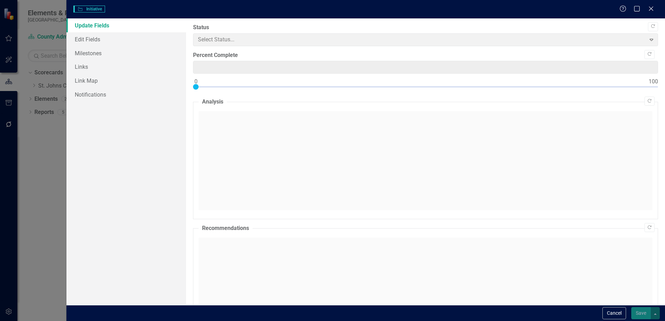
type input "0"
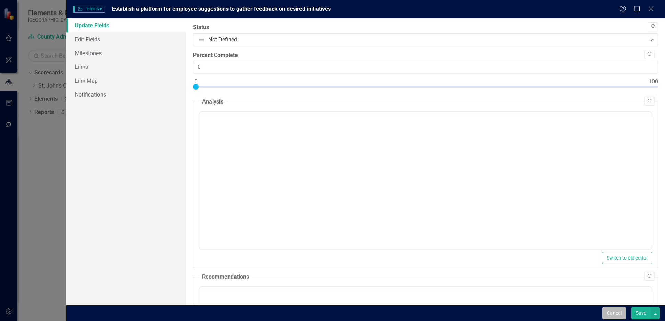
click at [608, 309] on button "Cancel" at bounding box center [614, 313] width 24 height 12
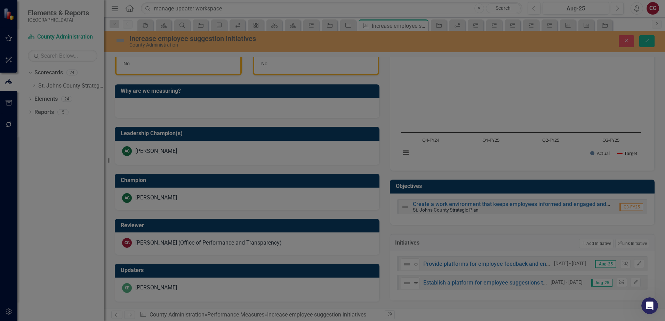
scroll to position [0, 0]
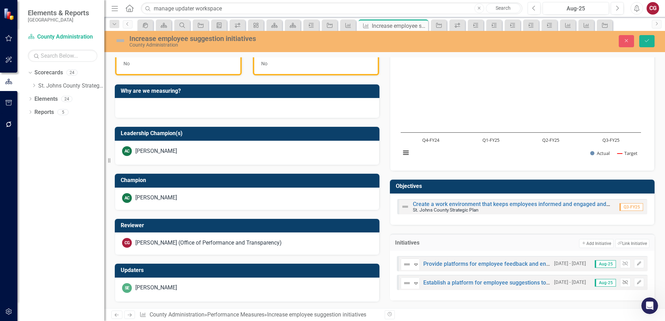
click at [623, 284] on icon "Unlink" at bounding box center [625, 283] width 5 height 4
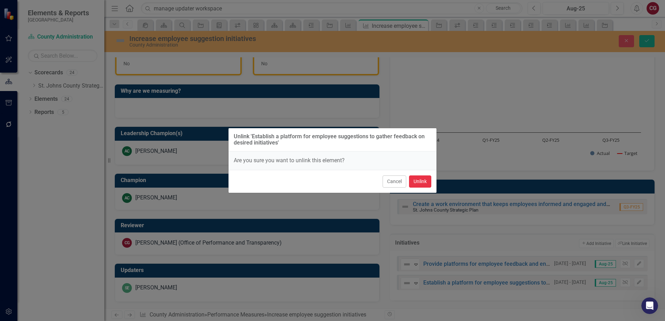
click at [418, 183] on button "Unlink" at bounding box center [420, 182] width 22 height 12
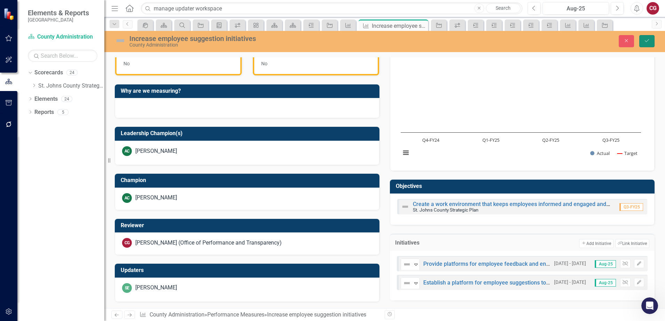
click at [649, 43] on icon "Save" at bounding box center [647, 40] width 6 height 5
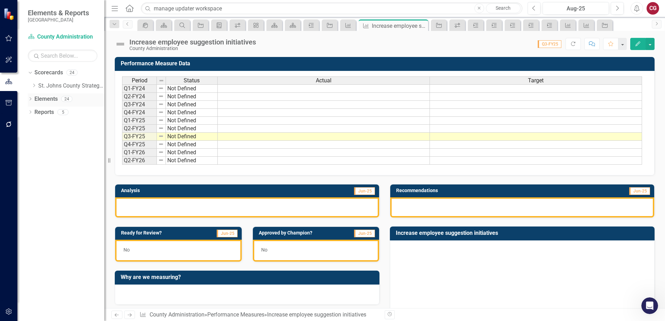
click at [47, 98] on link "Elements" at bounding box center [45, 99] width 23 height 8
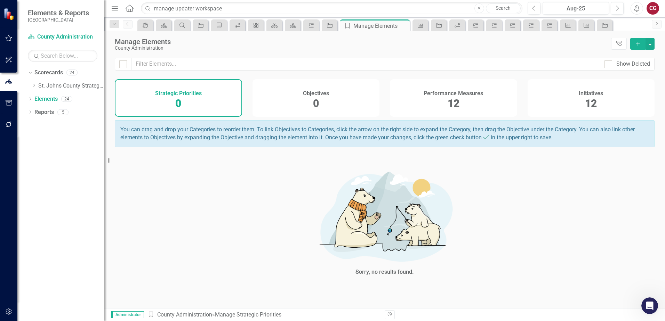
click at [591, 102] on span "12" at bounding box center [591, 103] width 12 height 12
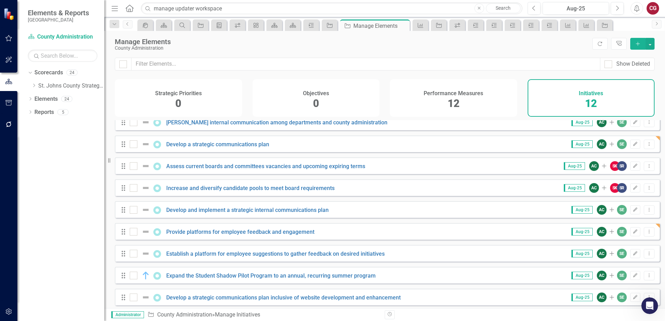
scroll to position [80, 0]
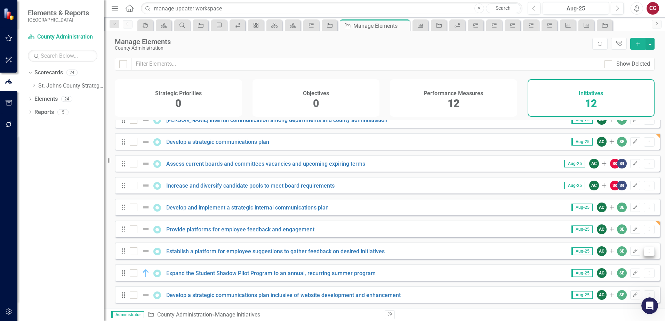
click at [646, 251] on icon "Dropdown Menu" at bounding box center [649, 251] width 6 height 5
click at [615, 303] on link "Trash Delete Initiative" at bounding box center [618, 301] width 62 height 13
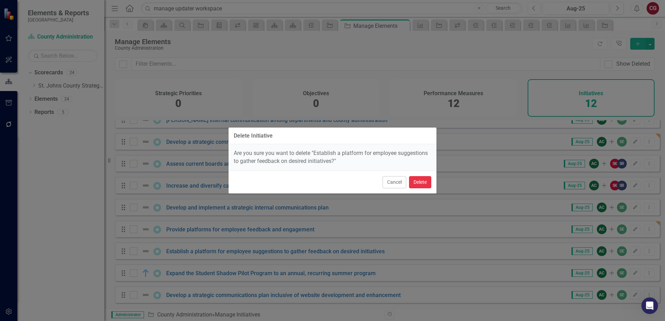
click at [422, 181] on button "Delete" at bounding box center [420, 182] width 22 height 12
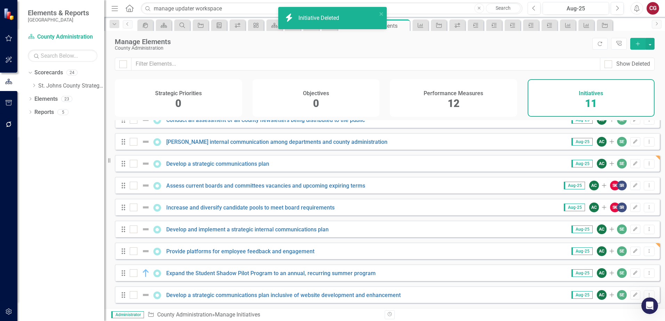
scroll to position [58, 0]
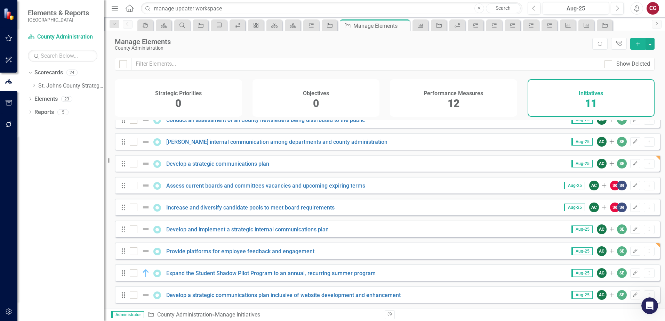
scroll to position [462, 0]
click at [35, 86] on icon "Dropdown" at bounding box center [33, 85] width 5 height 4
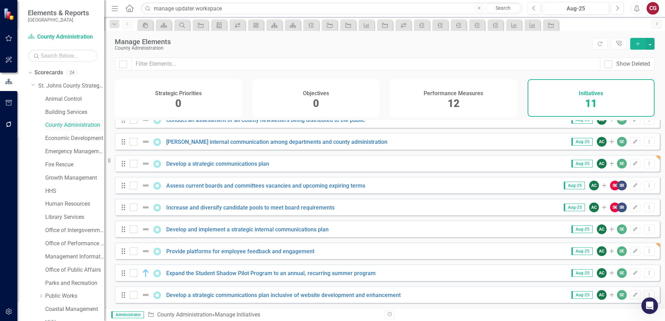
click at [46, 125] on link "County Administration" at bounding box center [74, 125] width 59 height 8
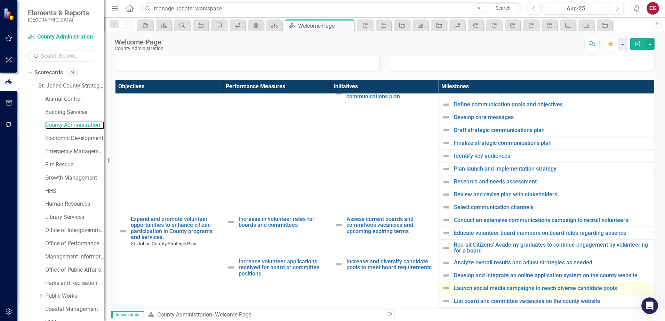
scroll to position [209, 0]
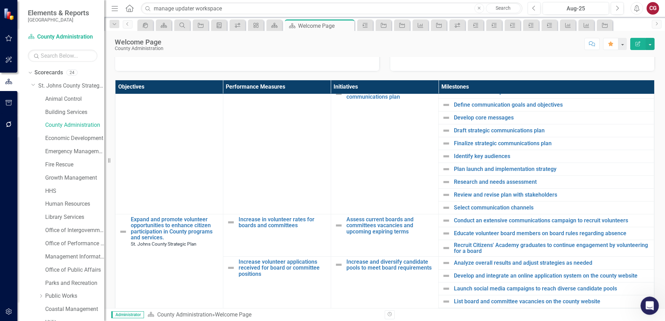
click at [650, 309] on icon "Open Intercom Messenger" at bounding box center [648, 304] width 11 height 11
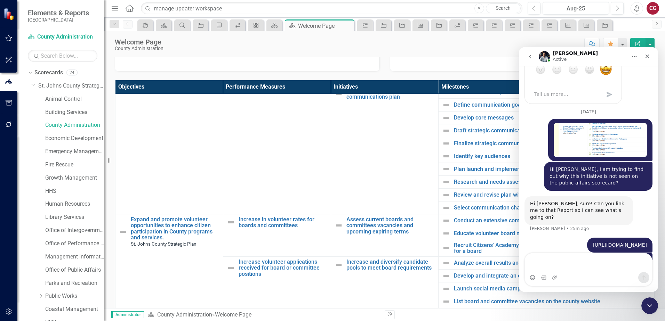
scroll to position [462, 0]
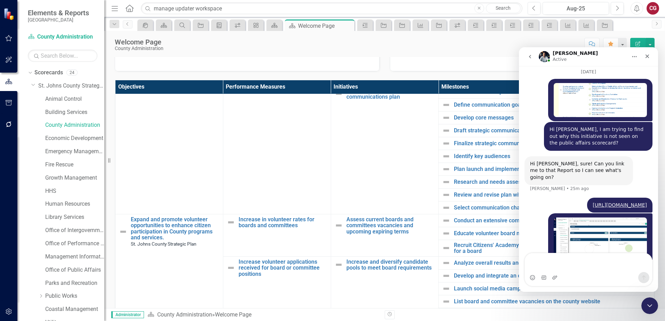
click at [583, 265] on textarea "Message…" at bounding box center [588, 263] width 127 height 19
click at [647, 57] on icon "Close" at bounding box center [648, 57] width 4 height 4
